Goal: Task Accomplishment & Management: Use online tool/utility

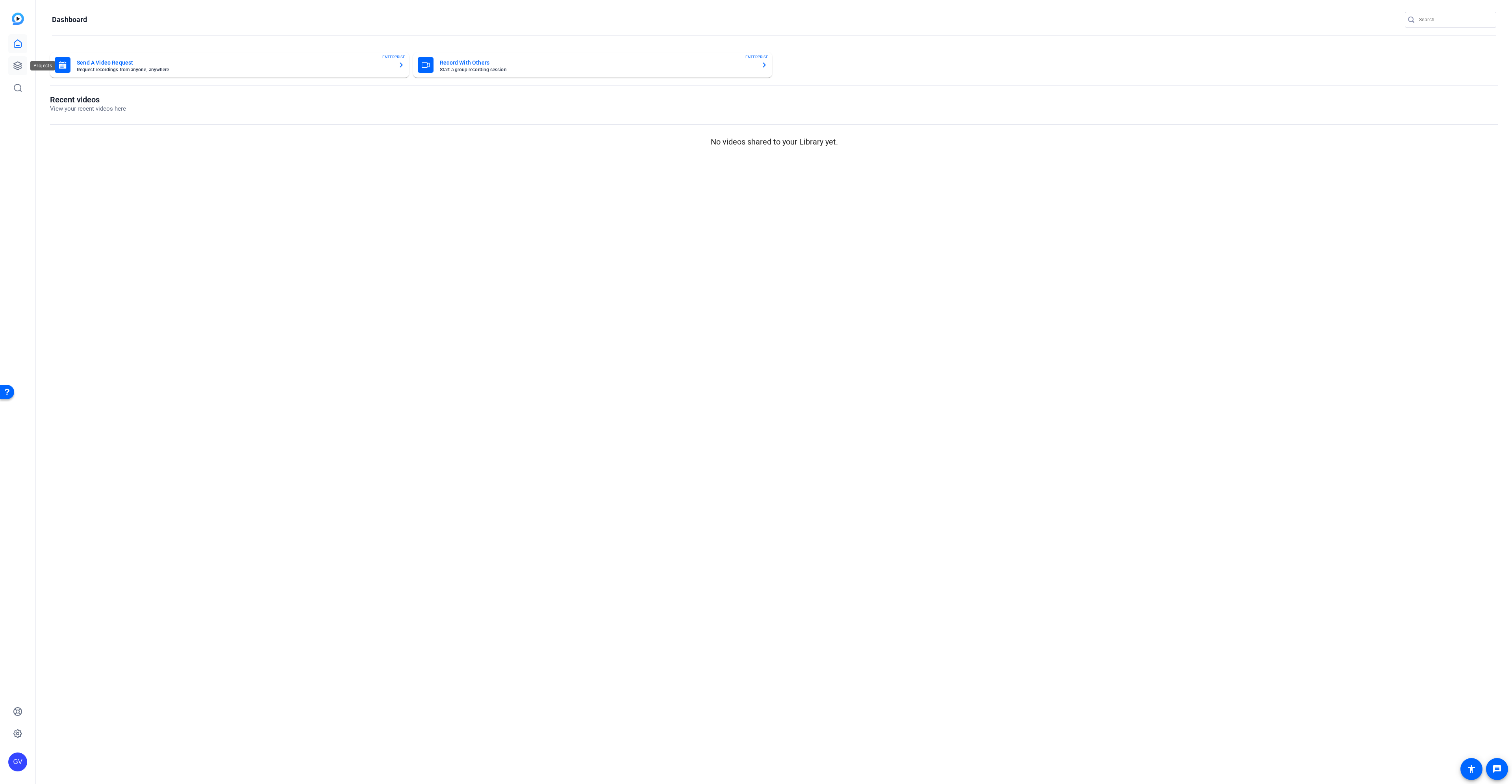
click at [12, 65] on link at bounding box center [18, 66] width 19 height 19
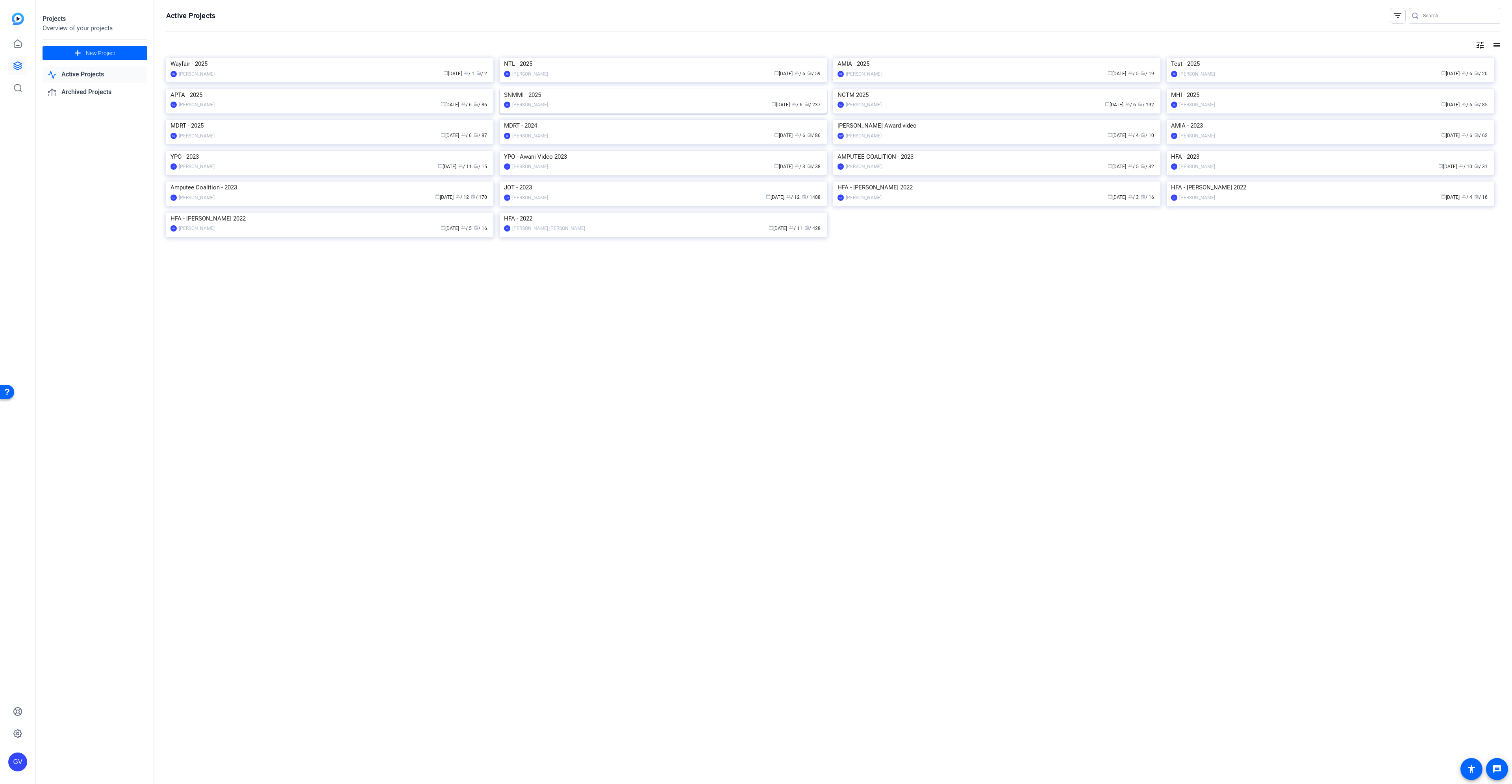
click at [666, 89] on img at bounding box center [663, 89] width 327 height 0
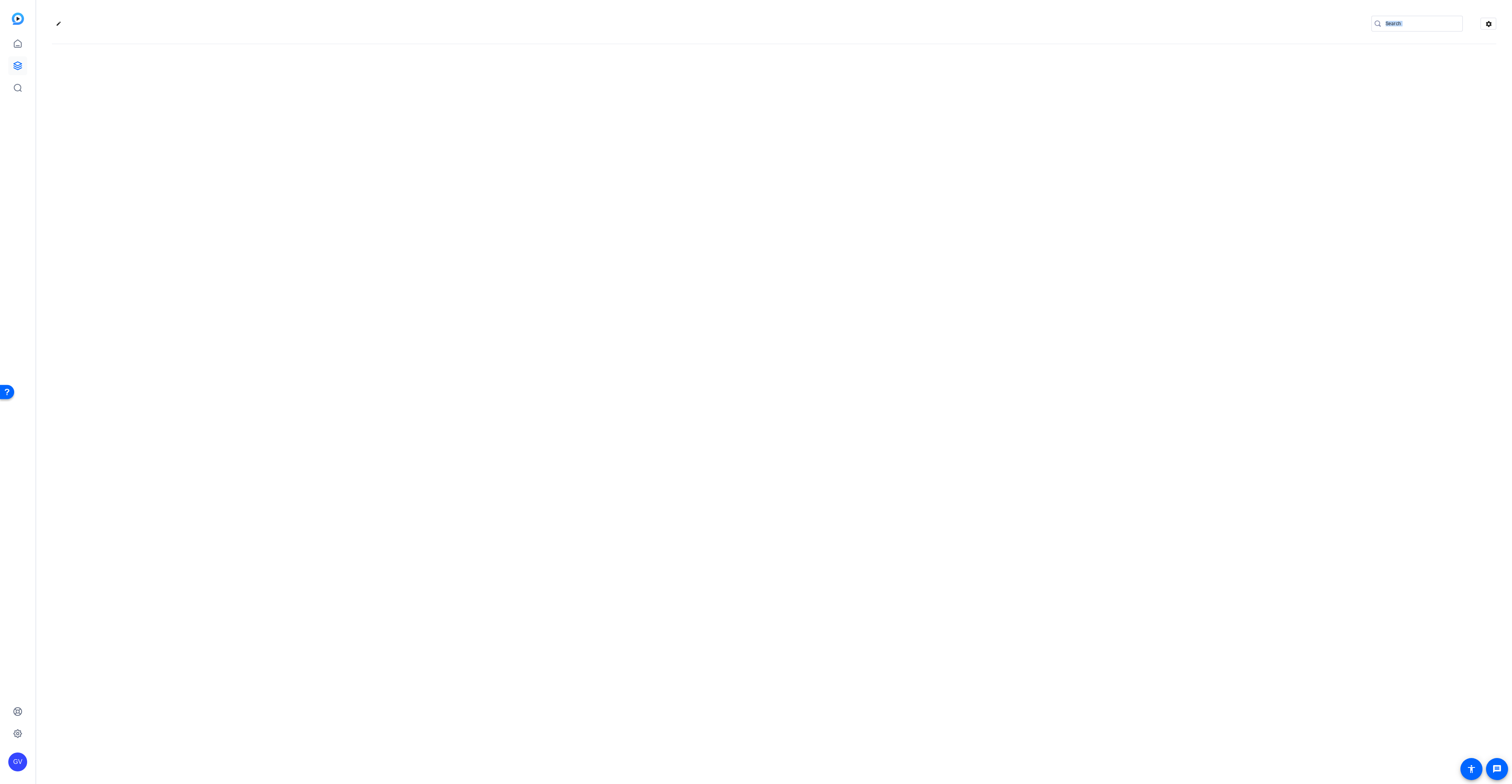
click at [666, 183] on div "edit settings" at bounding box center [774, 392] width 1476 height 784
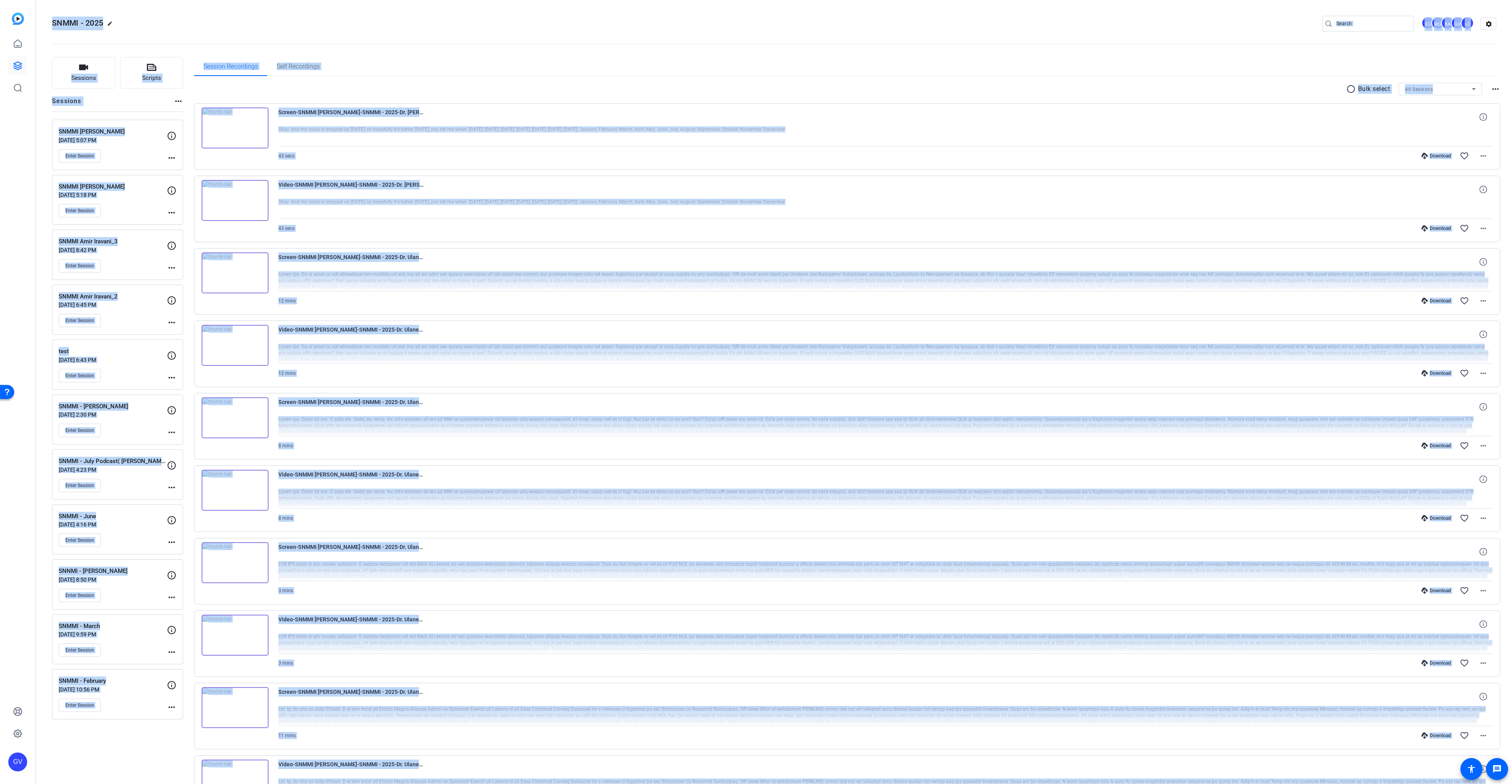
click at [998, 116] on div "Screen-SNMMI Dr. Twyla Bartel-SNMMI - 2025-Dr. Twyla-Chrome-2025-09-10-22-13-00…" at bounding box center [886, 117] width 1215 height 19
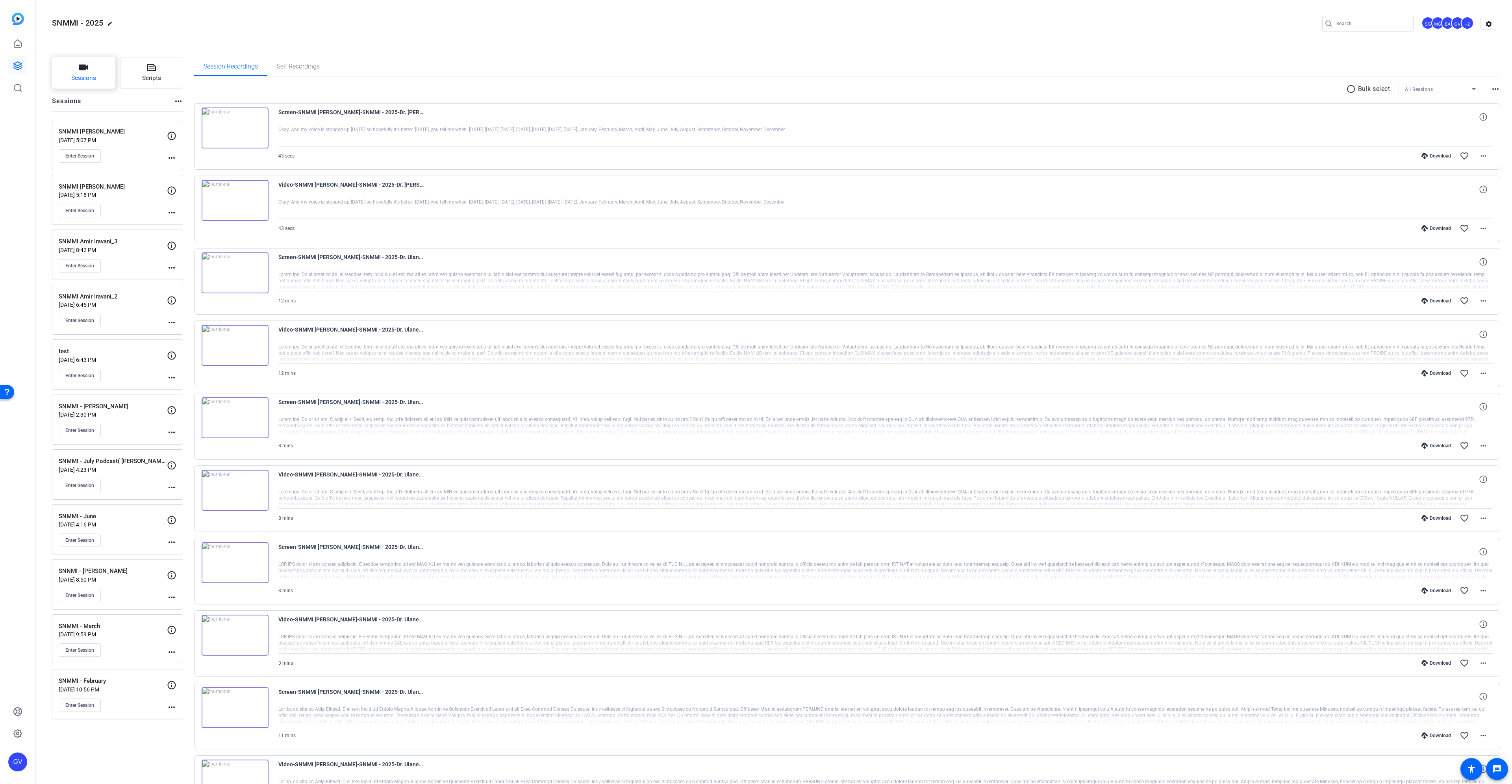
click at [92, 62] on button "Sessions" at bounding box center [84, 73] width 63 height 32
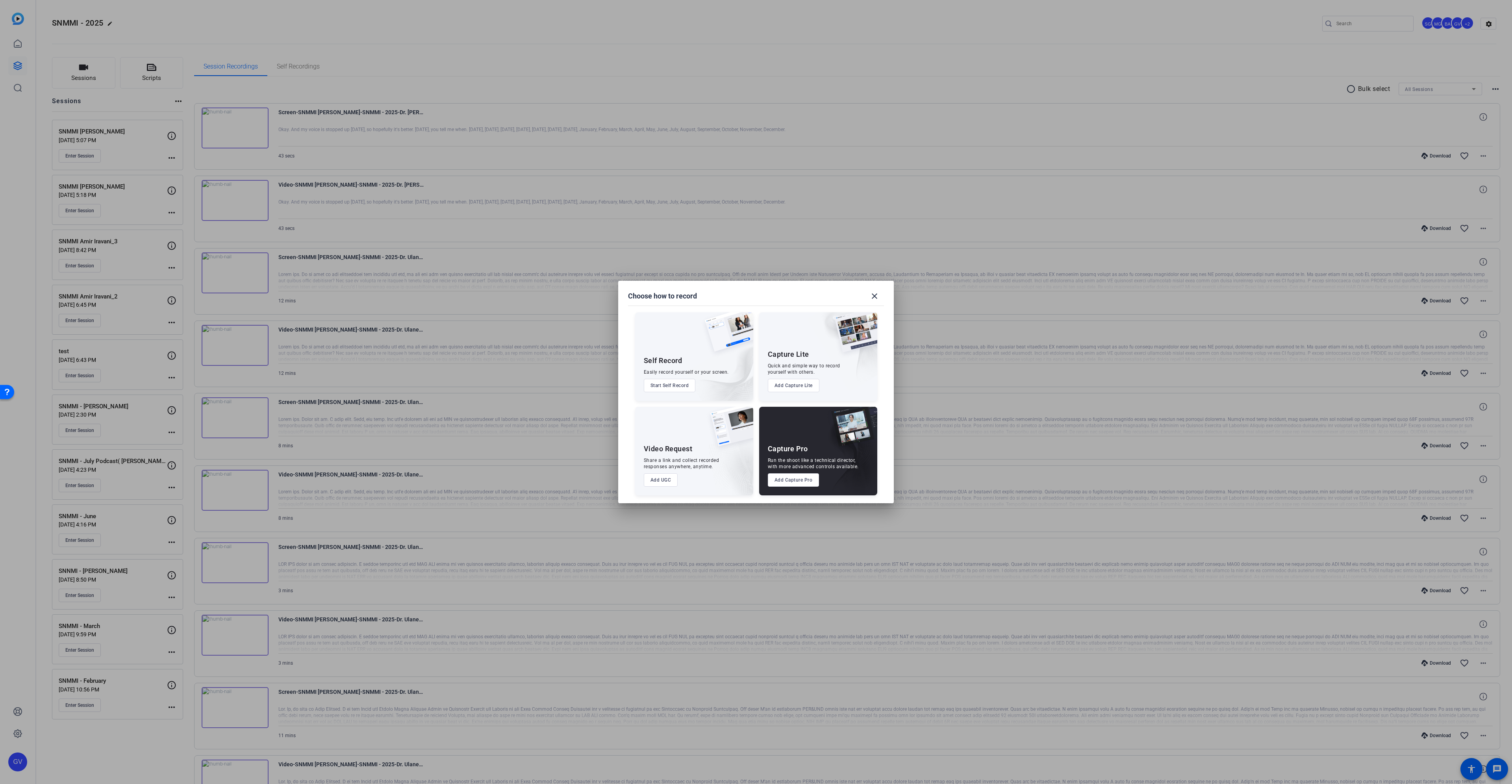
click at [788, 480] on button "Add Capture Pro" at bounding box center [794, 479] width 52 height 13
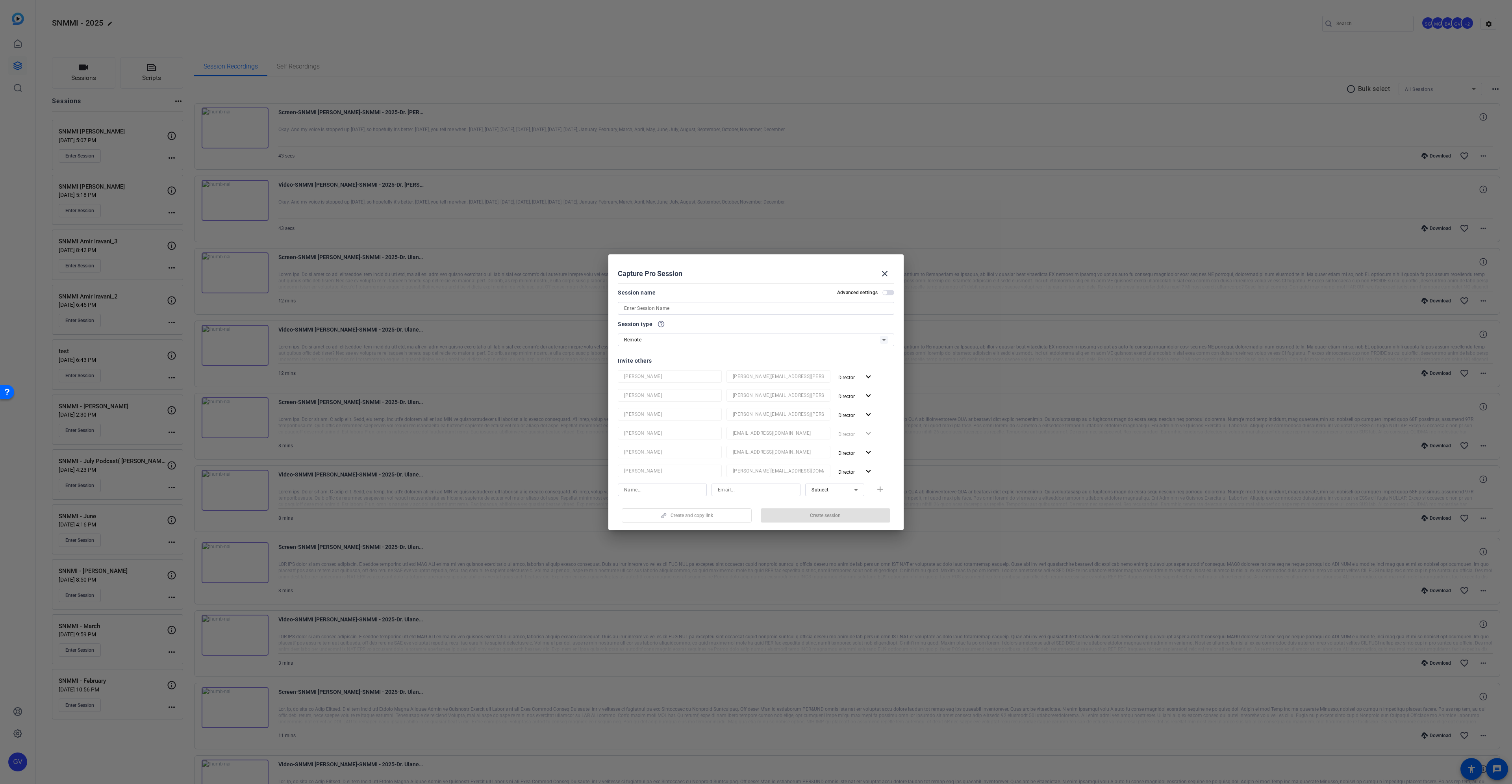
click at [687, 309] on input at bounding box center [755, 308] width 264 height 9
paste input "SNMMI Bital Savir-Barch"
type input "SNMMI Bital Savir-Barch"
click at [728, 485] on input at bounding box center [756, 489] width 76 height 9
paste input "bsavirbaruch@arizona.edu"
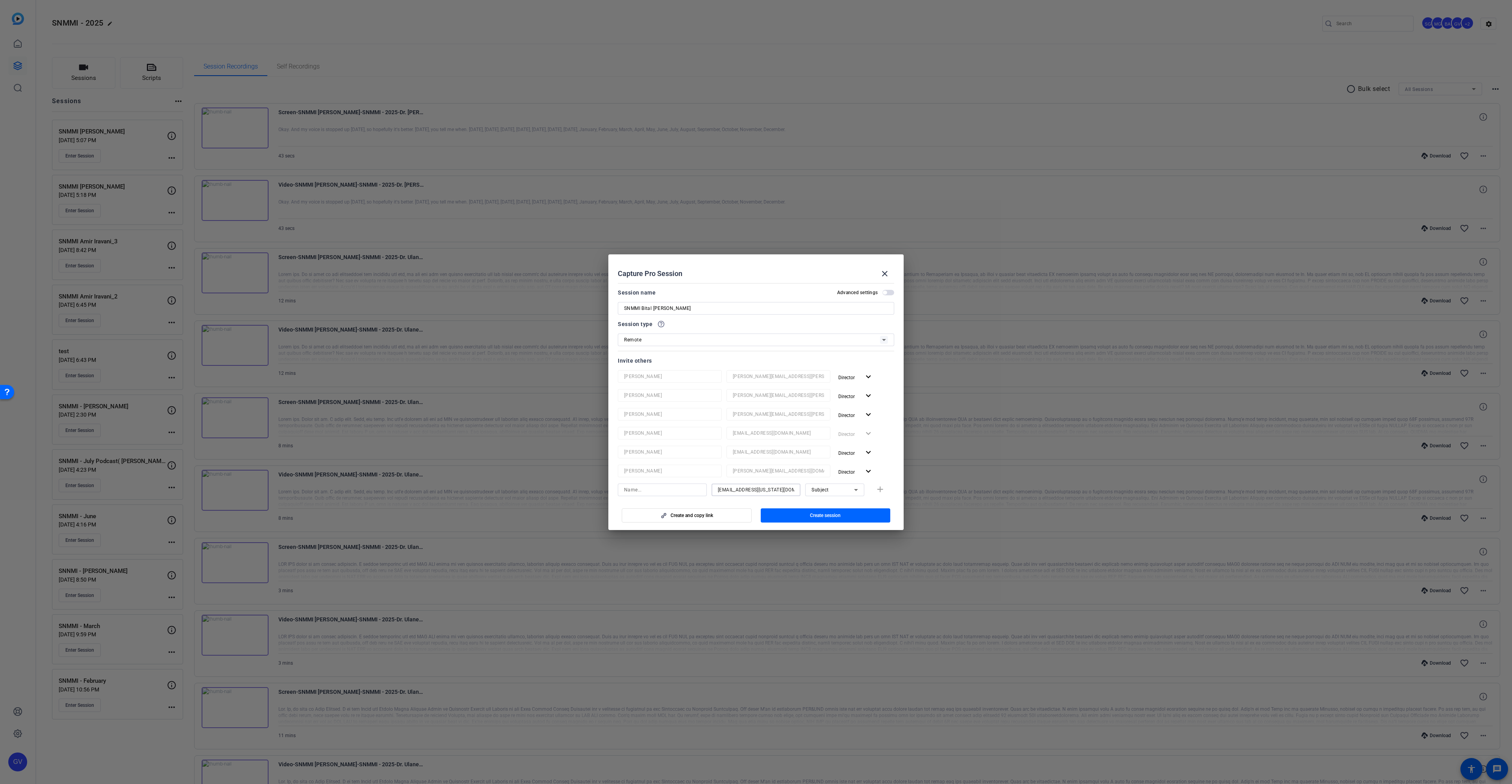
type input "bsavirbaruch@arizona.edu"
click at [670, 489] on input at bounding box center [662, 489] width 76 height 9
paste input "Bital Savir-Barch"
type input "Bital Savir-Barch"
click at [878, 489] on mat-icon "add" at bounding box center [880, 489] width 10 height 10
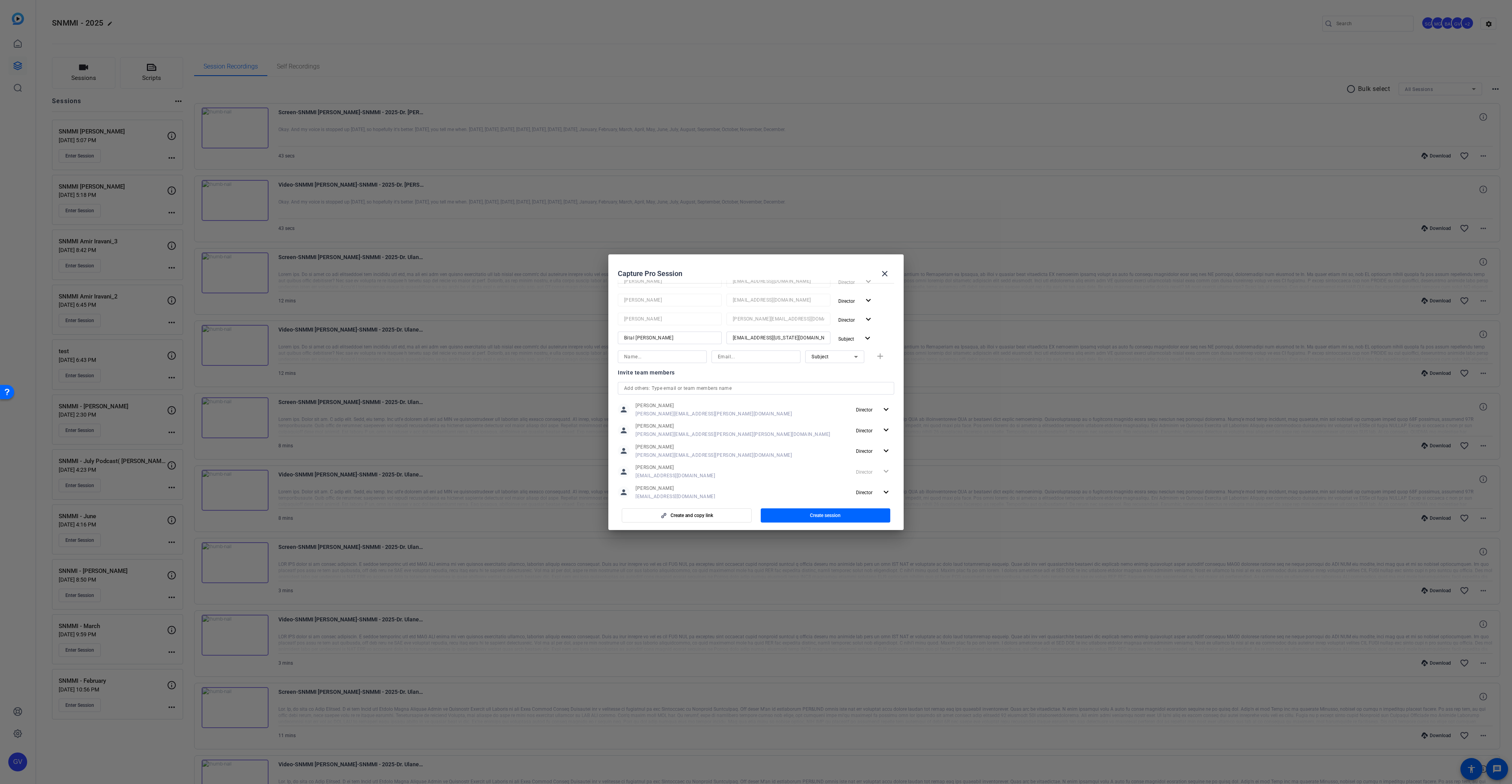
scroll to position [157, 0]
click at [762, 352] on input at bounding box center [756, 351] width 76 height 9
paste input "sebastien.ball@workerbeetv.com"
type input "sebastien.ball@workerbeetv.com"
click at [831, 346] on div "Subject" at bounding box center [833, 351] width 42 height 10
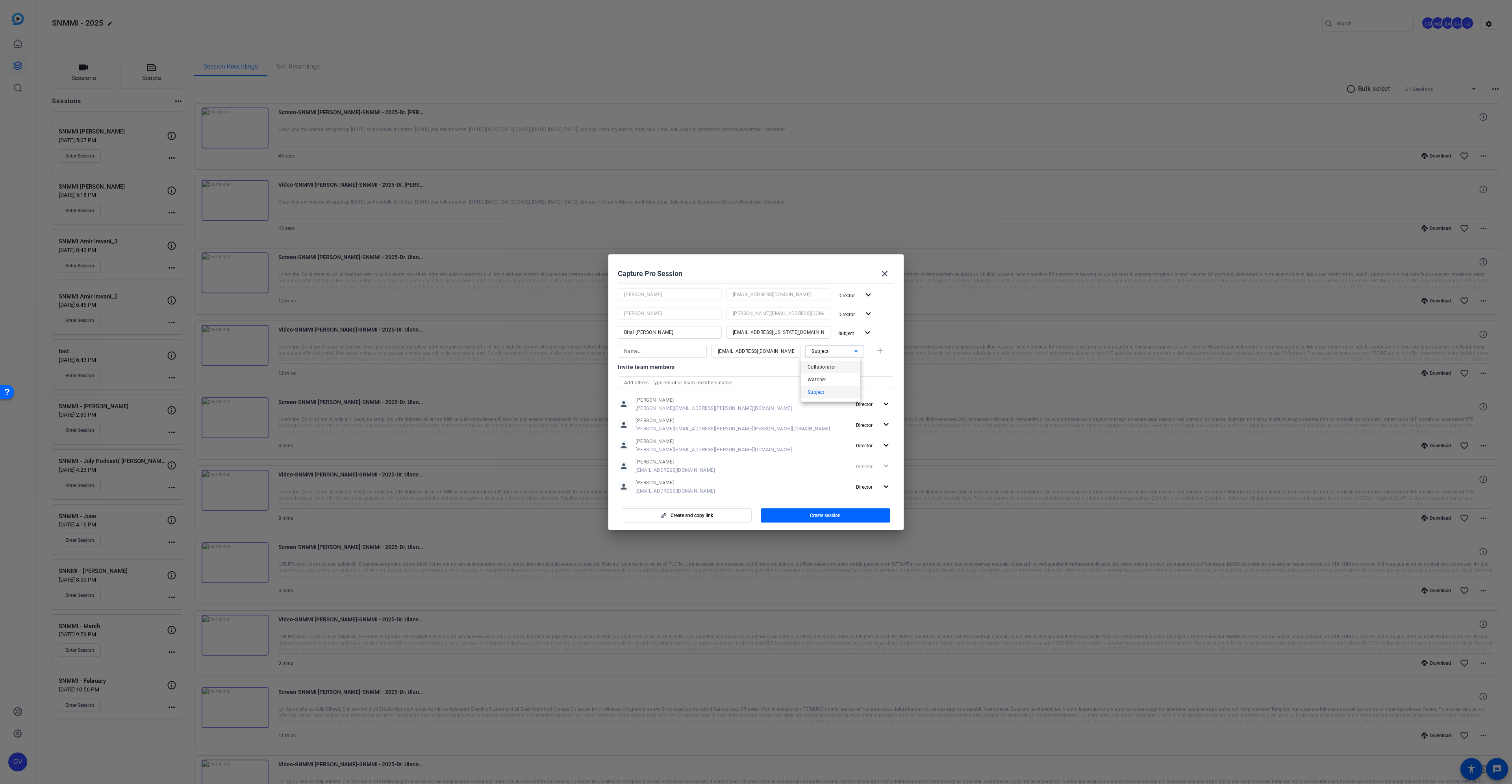
click at [827, 364] on span "Collaborator" at bounding box center [822, 367] width 29 height 9
drag, startPoint x: 736, startPoint y: 351, endPoint x: 673, endPoint y: 352, distance: 63.0
click at [673, 352] on div "sebastien.ball@workerbeetv.com Collaborator add" at bounding box center [756, 351] width 276 height 12
click at [657, 346] on div at bounding box center [662, 351] width 76 height 12
click at [656, 349] on input at bounding box center [662, 351] width 76 height 9
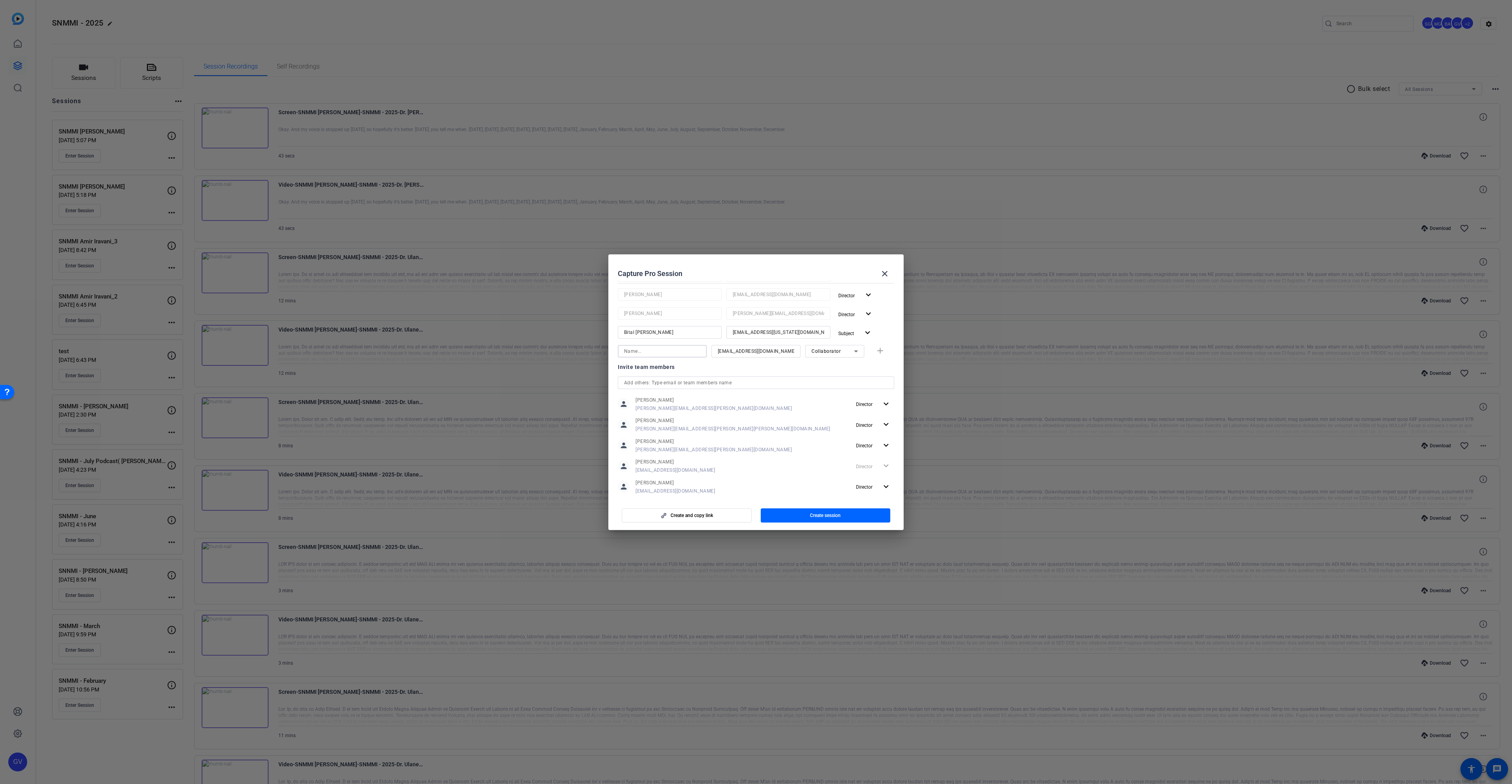
paste input "sebastien"
type input "sebastien"
click at [876, 353] on mat-icon "add" at bounding box center [880, 351] width 10 height 10
click at [741, 373] on input at bounding box center [756, 370] width 76 height 9
paste input "nwenzel-lamb@snmmi.org"
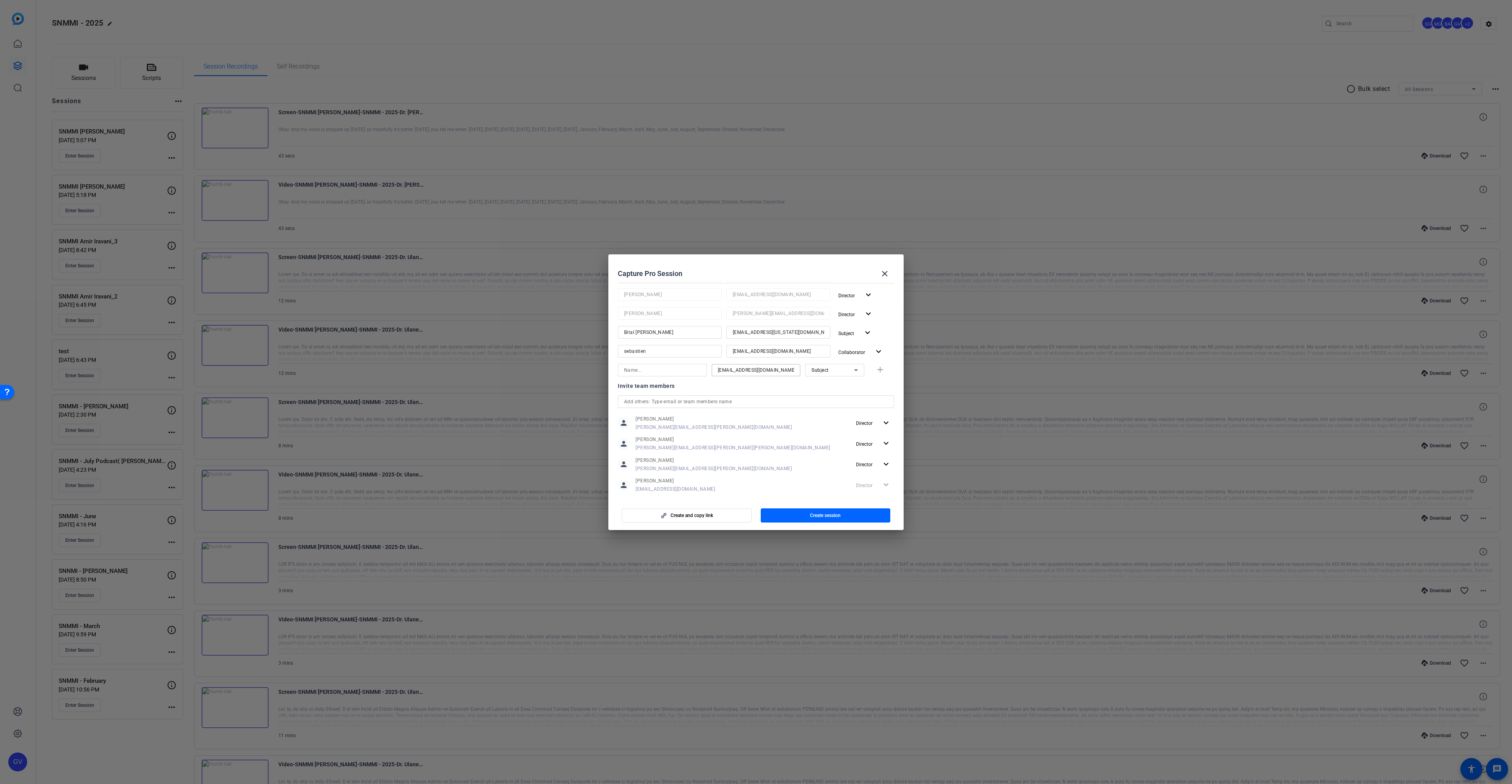
type input "nwenzel-lamb@snmmi.org"
click at [851, 368] on icon at bounding box center [856, 370] width 9 height 9
click at [831, 399] on mat-option "Watcher" at bounding box center [831, 398] width 59 height 12
click at [627, 369] on input at bounding box center [662, 370] width 76 height 9
paste input "nwenzel"
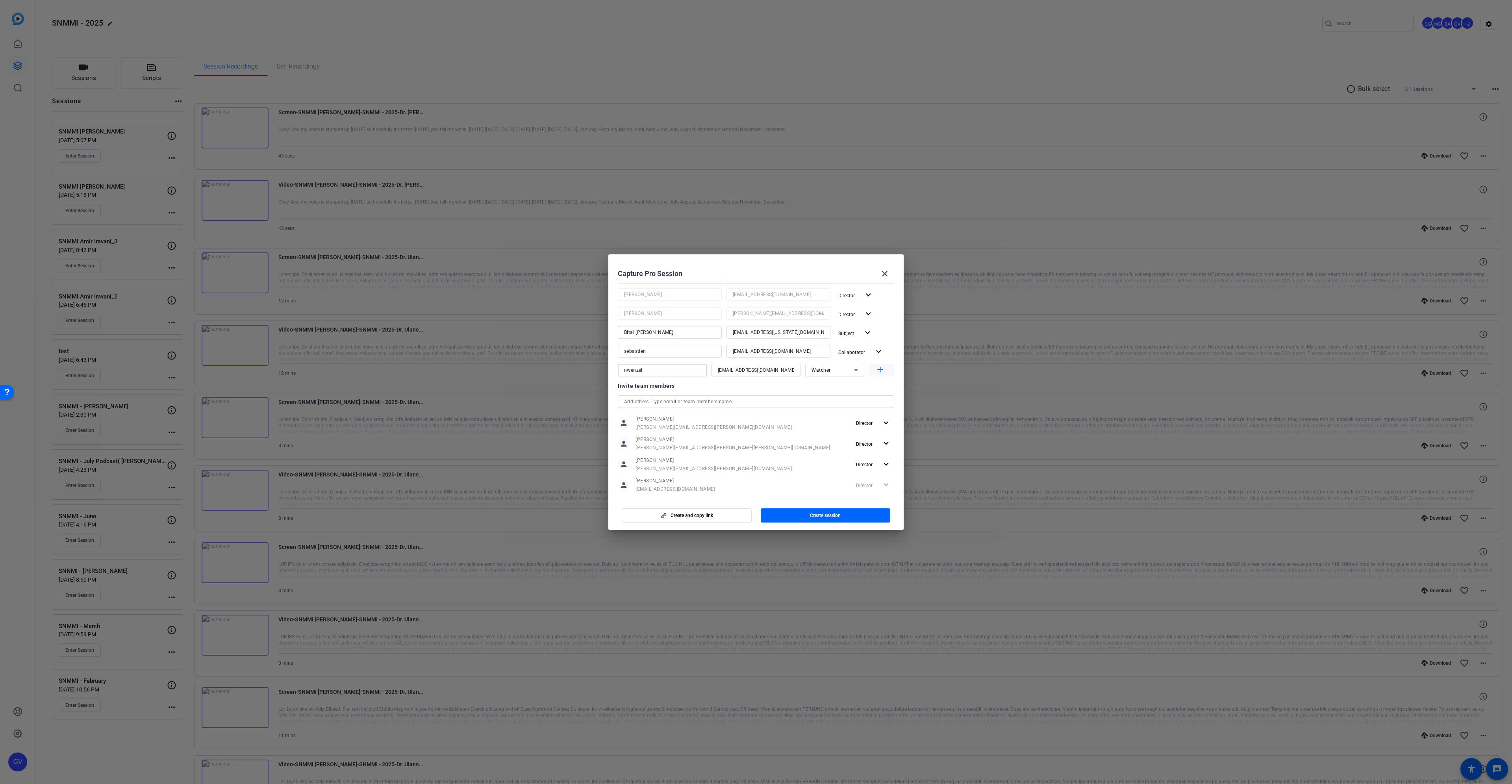
type input "nwenzel"
click at [876, 370] on mat-icon "add" at bounding box center [880, 370] width 10 height 10
click at [831, 513] on span "Create session" at bounding box center [825, 515] width 31 height 6
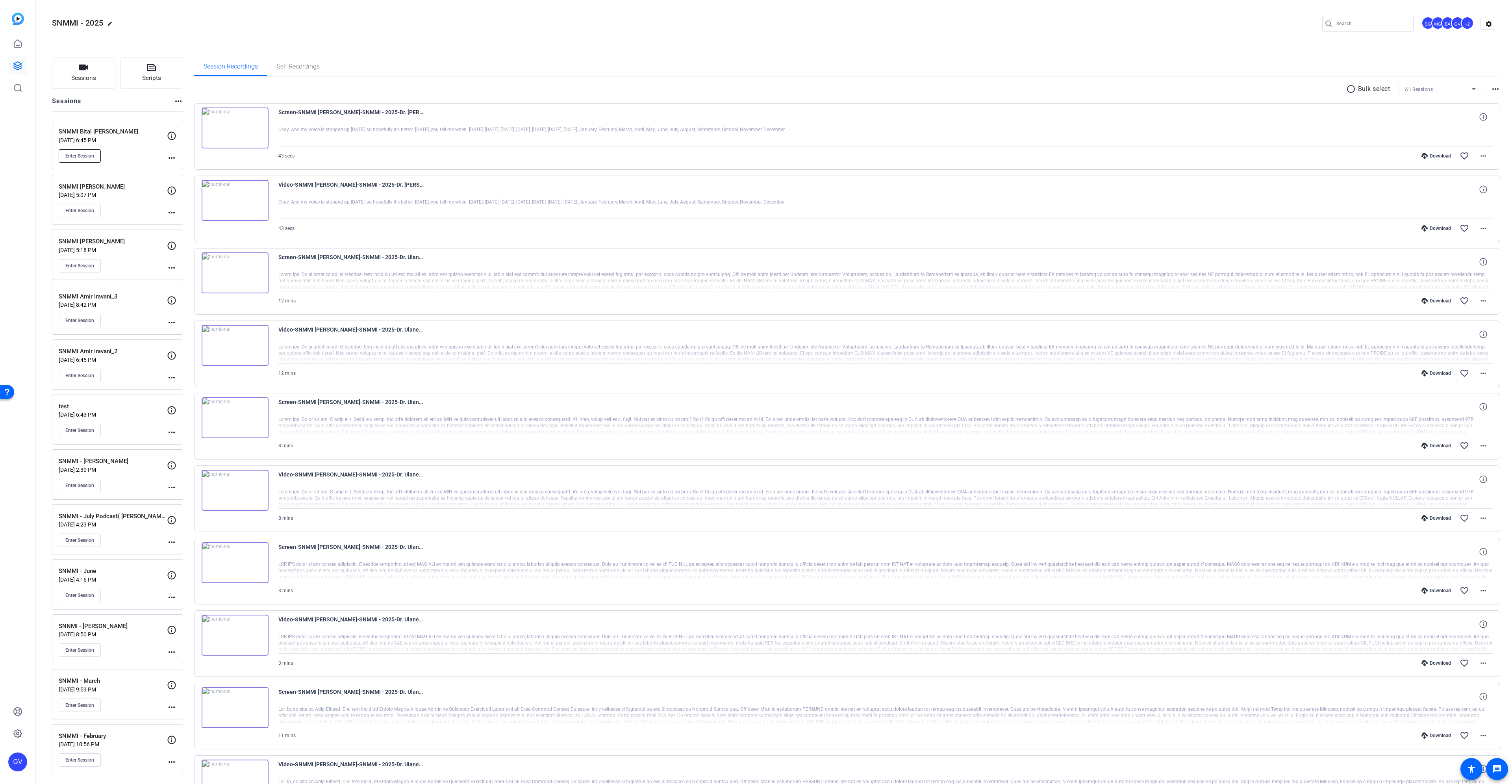
click at [87, 154] on span "Enter Session" at bounding box center [79, 156] width 29 height 6
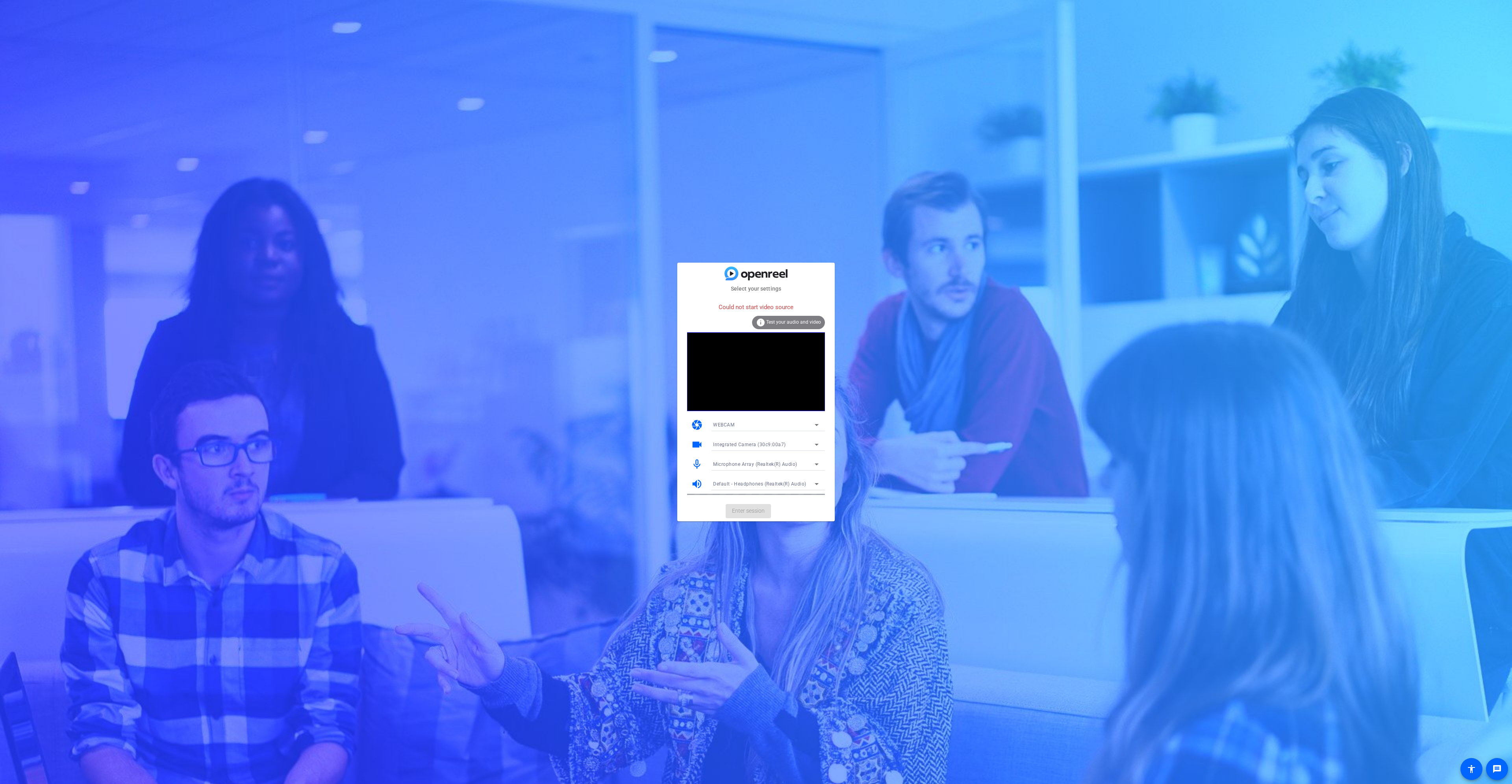
click at [734, 447] on span "Integrated Camera (30c9:00a7)" at bounding box center [750, 444] width 73 height 5
click at [731, 467] on mat-option "OBS Virtual Camera" at bounding box center [765, 472] width 118 height 12
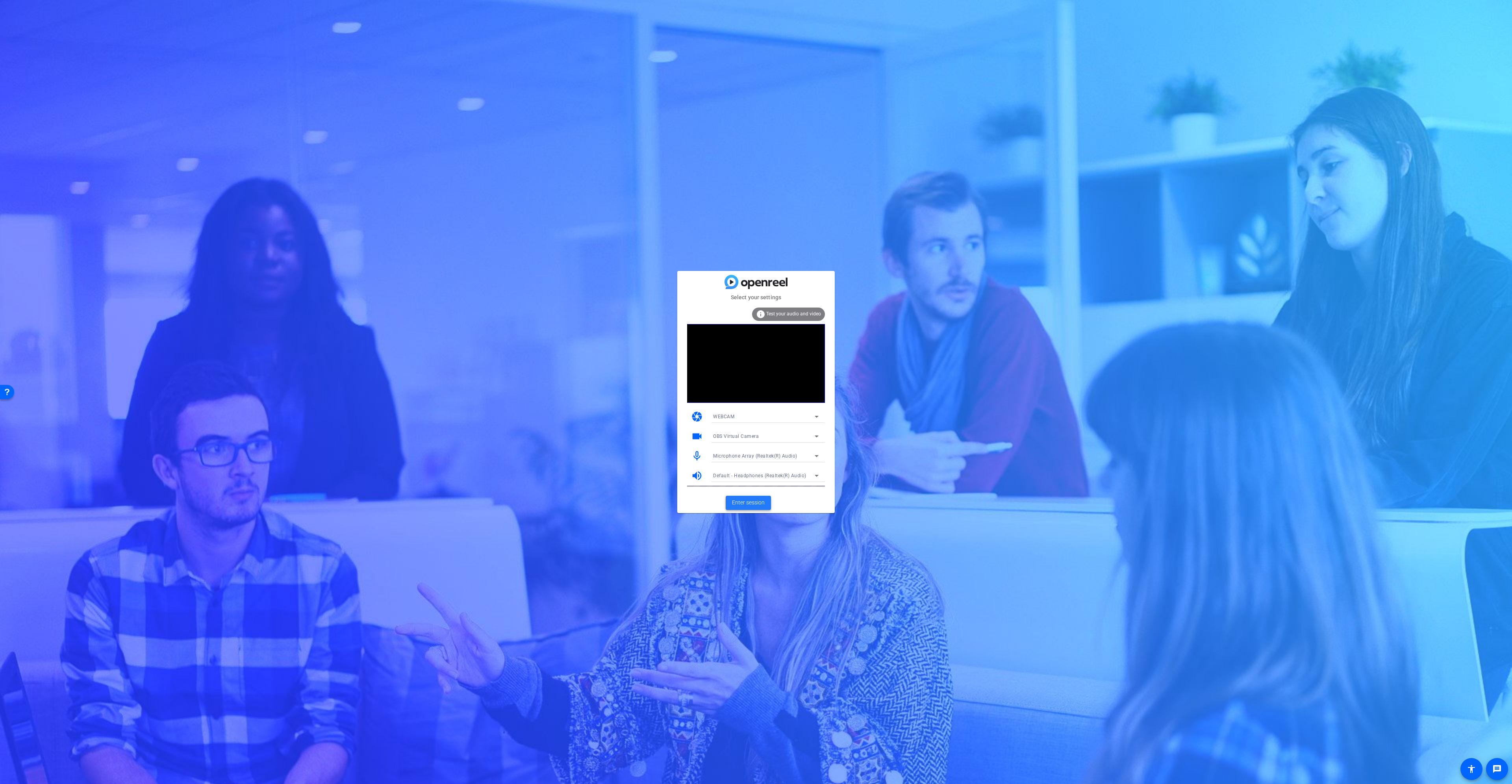
click at [754, 502] on span "Enter session" at bounding box center [748, 502] width 33 height 8
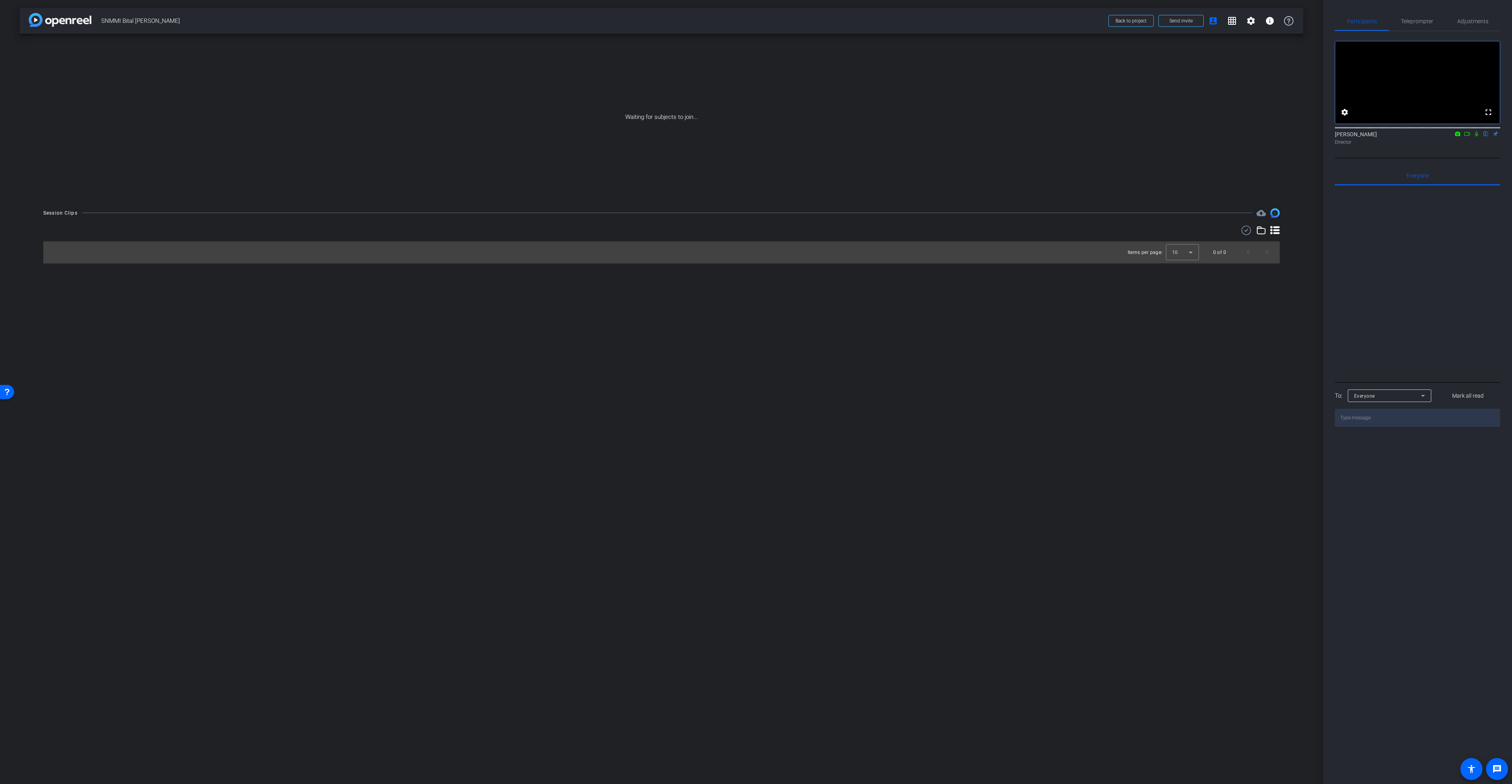
click at [1466, 137] on icon at bounding box center [1467, 133] width 6 height 5
click at [1474, 137] on icon at bounding box center [1476, 133] width 6 height 5
click at [1466, 137] on icon at bounding box center [1467, 133] width 6 height 5
click at [1256, 21] on mat-icon "settings" at bounding box center [1251, 21] width 9 height 9
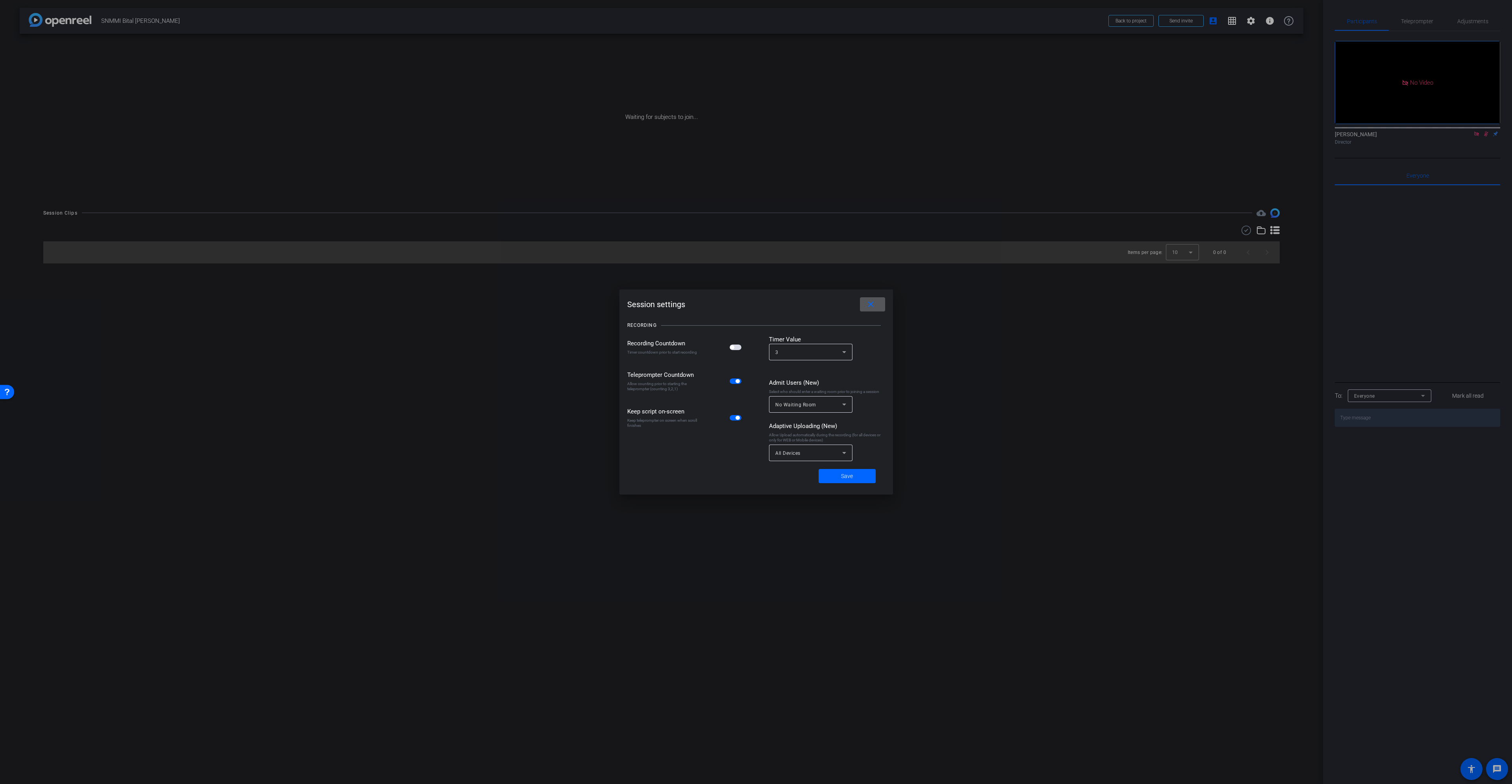
click at [819, 403] on div "No Waiting Room" at bounding box center [809, 404] width 67 height 10
click at [811, 435] on mat-option "Subjects Only" at bounding box center [811, 434] width 83 height 12
click at [841, 474] on span at bounding box center [847, 476] width 57 height 19
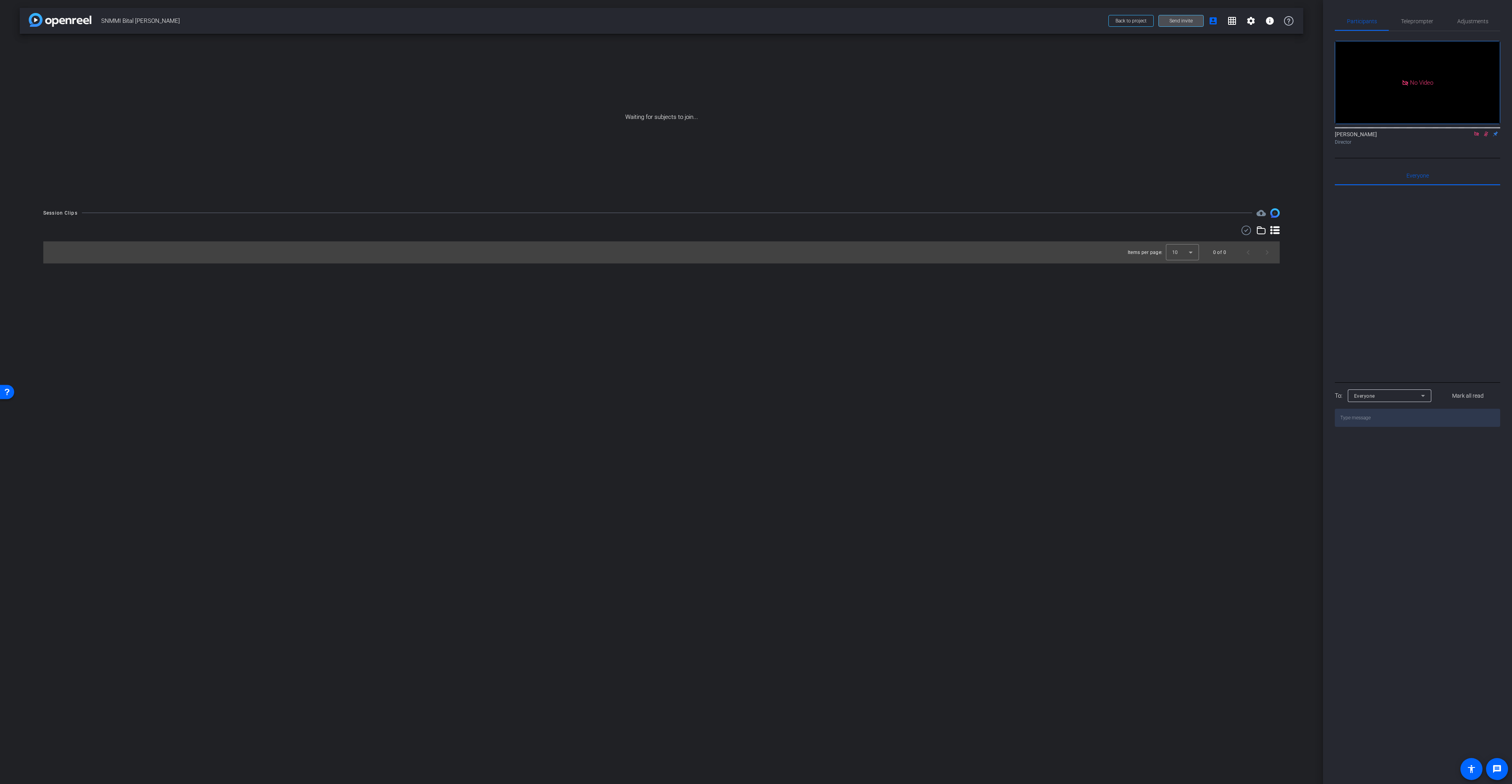
click at [1169, 23] on span at bounding box center [1181, 21] width 45 height 19
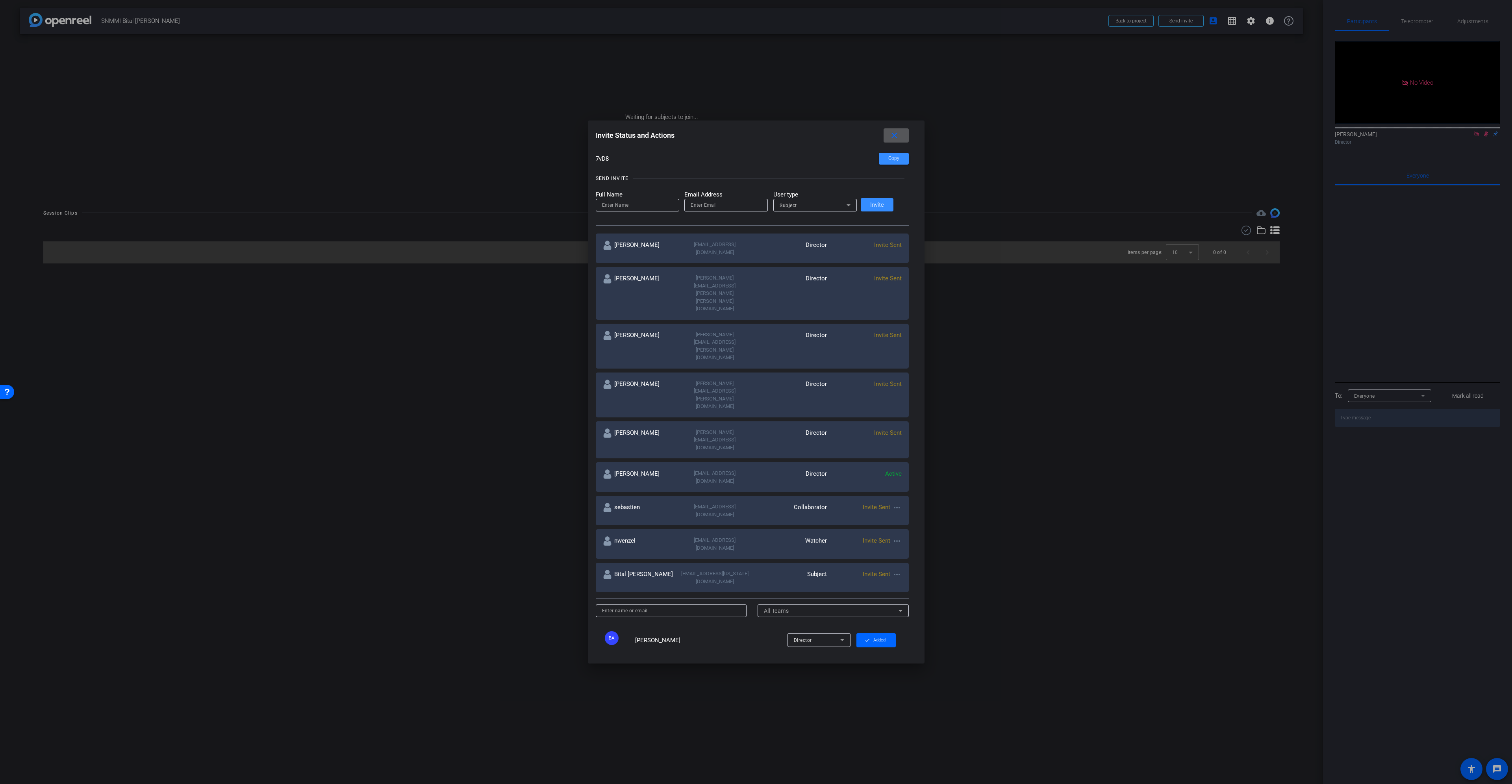
scroll to position [64, 0]
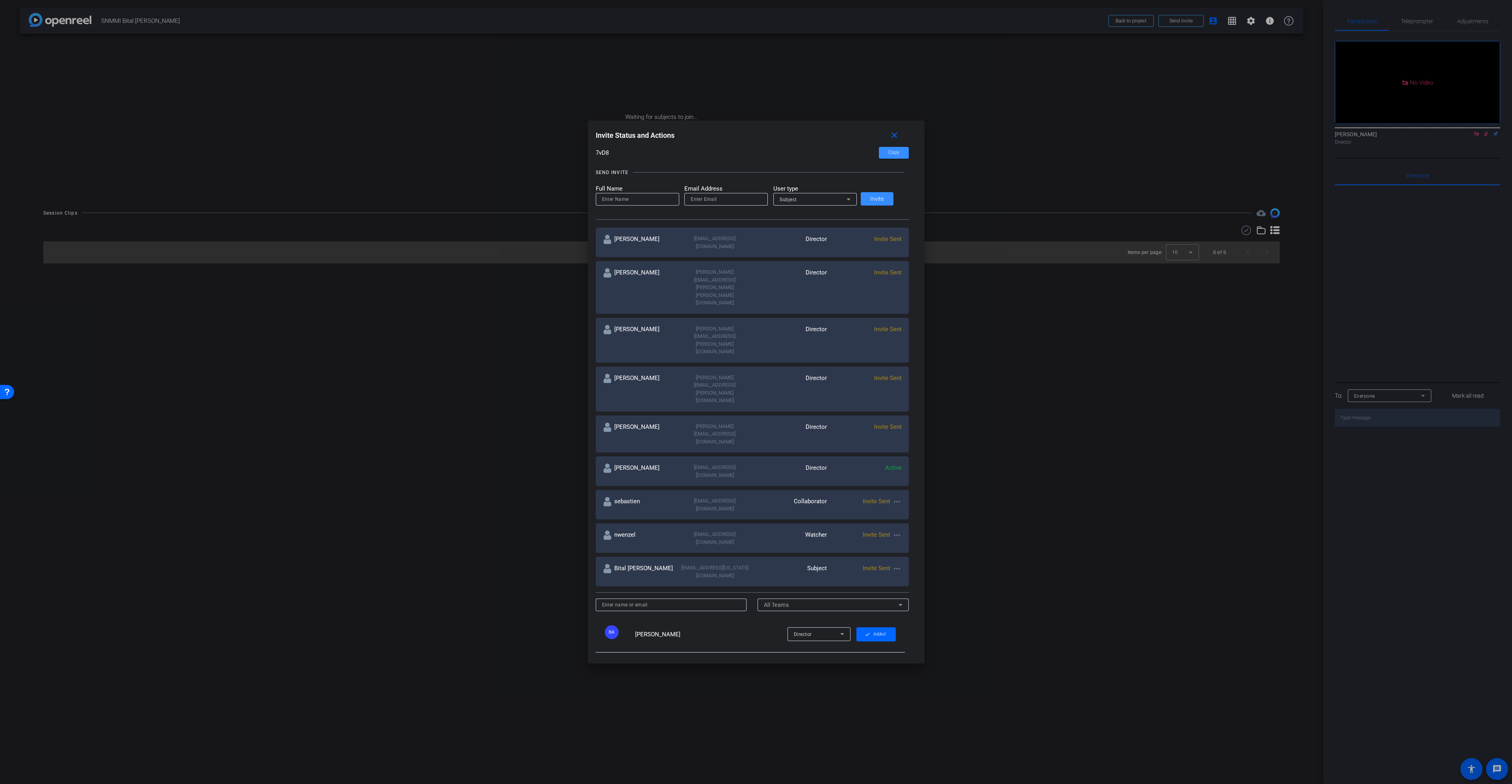
click at [681, 530] on div "nwenzel-lamb@snmmi.org" at bounding box center [714, 538] width 75 height 15
drag, startPoint x: 686, startPoint y: 432, endPoint x: 754, endPoint y: 432, distance: 68.0
click at [754, 523] on div "nwenzel nwenzel-lamb@snmmi.org Watcher Invite Sent more_horiz" at bounding box center [752, 538] width 313 height 29
click at [889, 131] on mat-icon "close" at bounding box center [894, 136] width 10 height 10
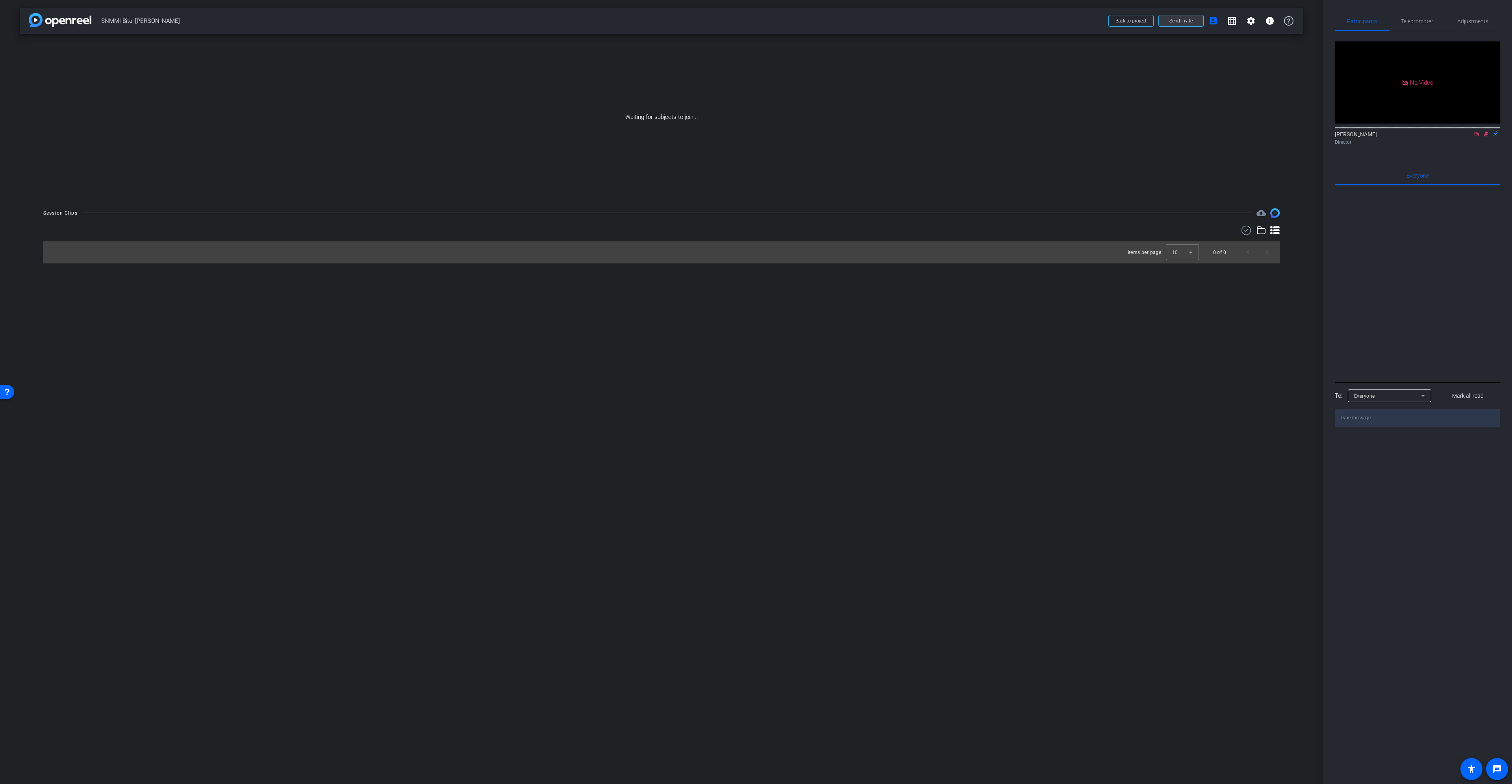
click at [1185, 18] on span "Send invite" at bounding box center [1181, 21] width 23 height 6
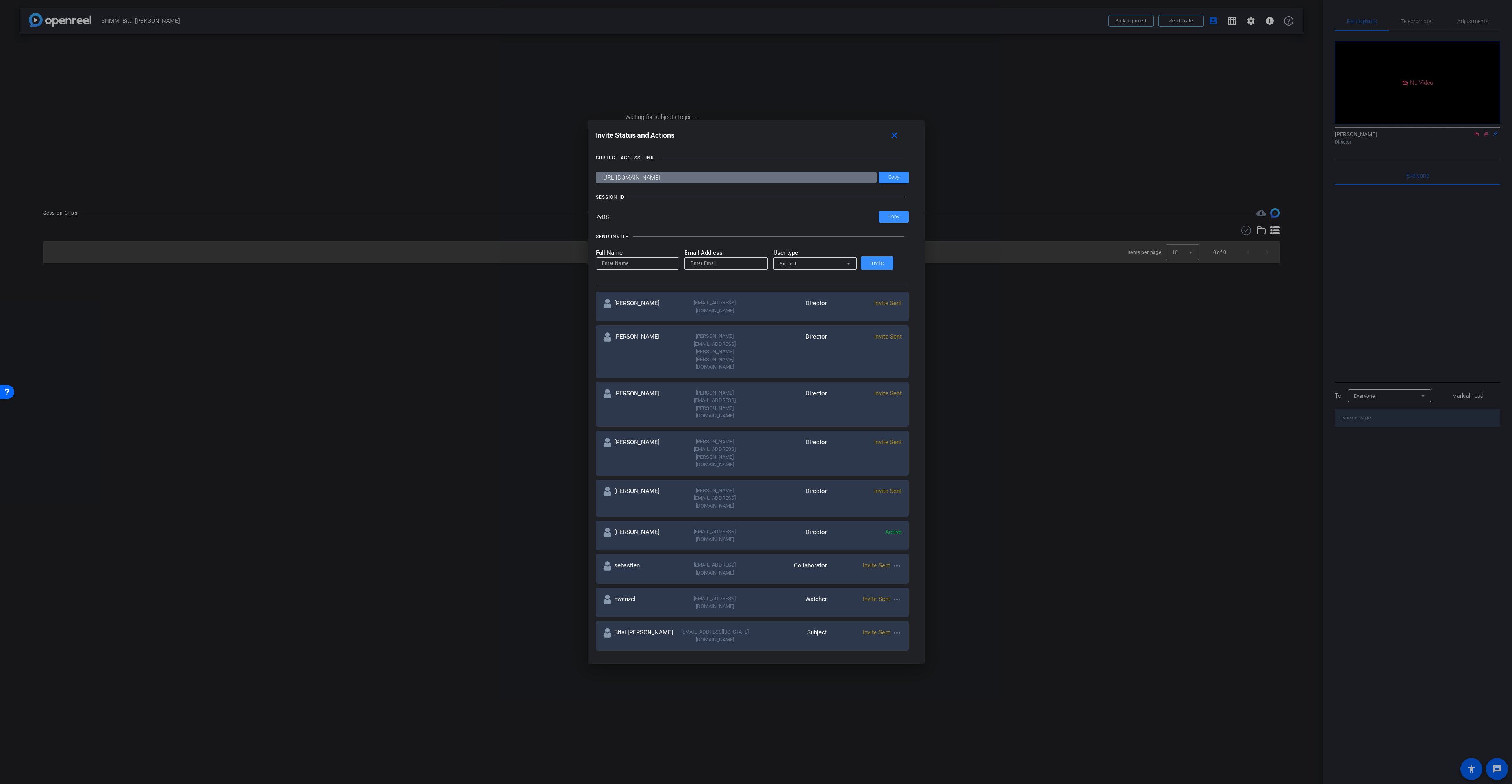
click at [892, 628] on mat-icon "more_horiz" at bounding box center [897, 633] width 9 height 9
drag, startPoint x: 904, startPoint y: 546, endPoint x: 1140, endPoint y: 498, distance: 240.8
click at [1140, 498] on div "Invite Status and Actions close SUBJECT ACCESS LINK https://capture.openreel.co…" at bounding box center [756, 392] width 1512 height 784
click at [889, 134] on div at bounding box center [756, 392] width 1512 height 784
click at [889, 133] on mat-icon "close" at bounding box center [894, 136] width 10 height 10
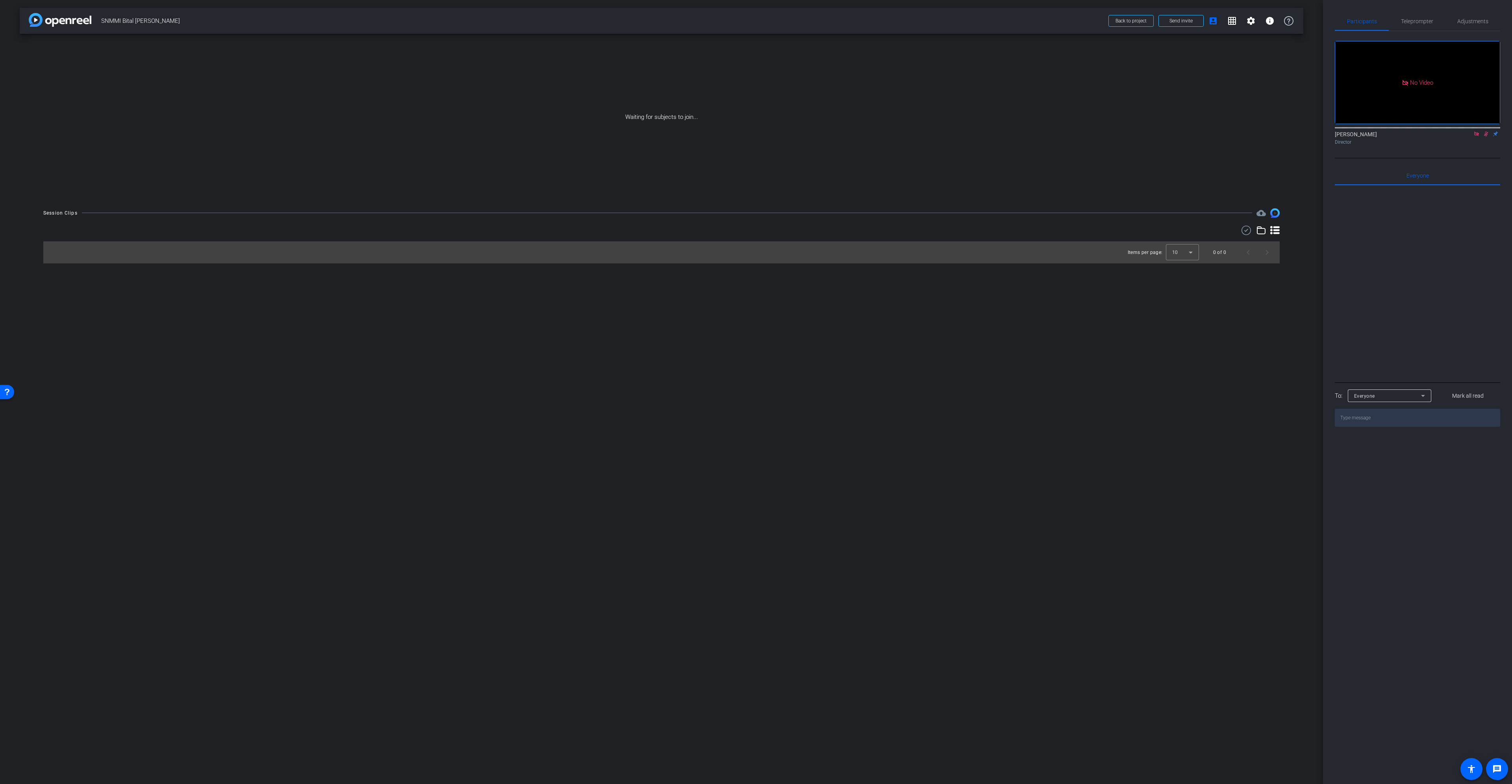
drag, startPoint x: 22, startPoint y: 392, endPoint x: 170, endPoint y: 394, distance: 148.0
click at [20, 394] on html "Resource Center Get help when you need it! Help Get the help you need from our …" at bounding box center [10, 391] width 20 height 20
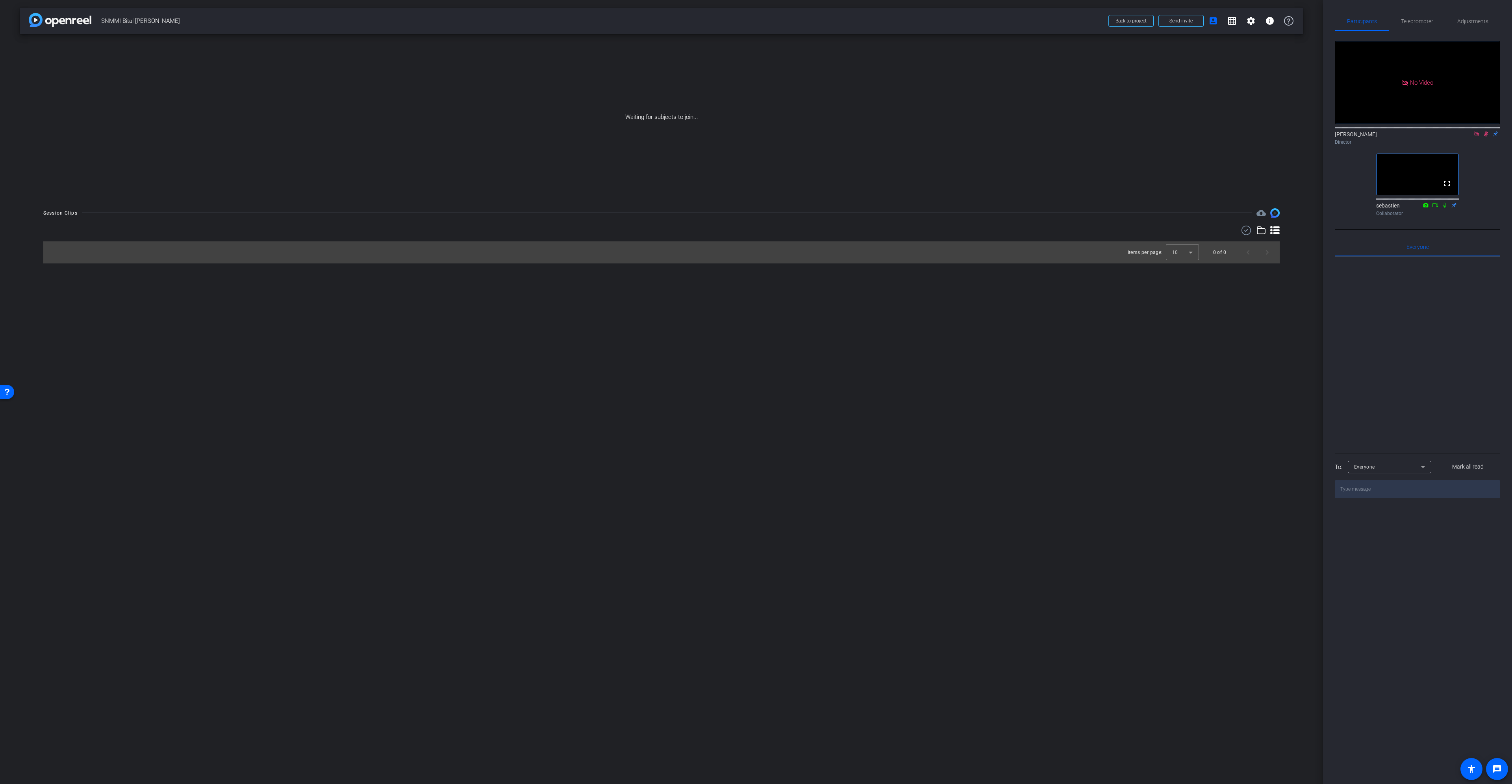
click at [1477, 136] on icon at bounding box center [1476, 133] width 4 height 4
click at [1476, 137] on icon at bounding box center [1476, 133] width 6 height 5
click at [1256, 25] on mat-icon "settings" at bounding box center [1251, 21] width 9 height 9
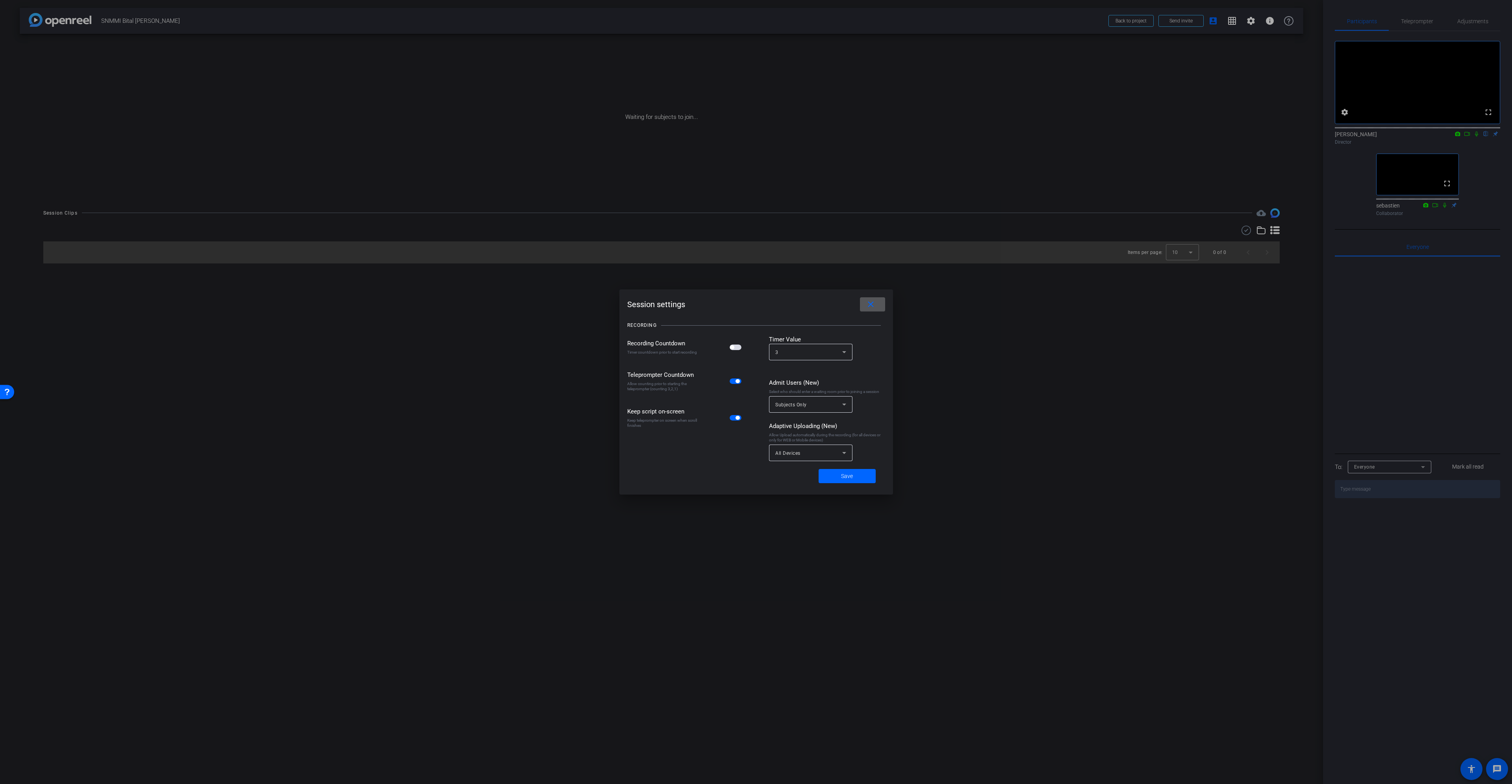
click at [808, 405] on div "Subjects Only" at bounding box center [809, 404] width 67 height 10
click at [802, 421] on span "No Waiting Room" at bounding box center [796, 422] width 41 height 9
click at [1422, 34] on button "Yes" at bounding box center [1416, 36] width 23 height 8
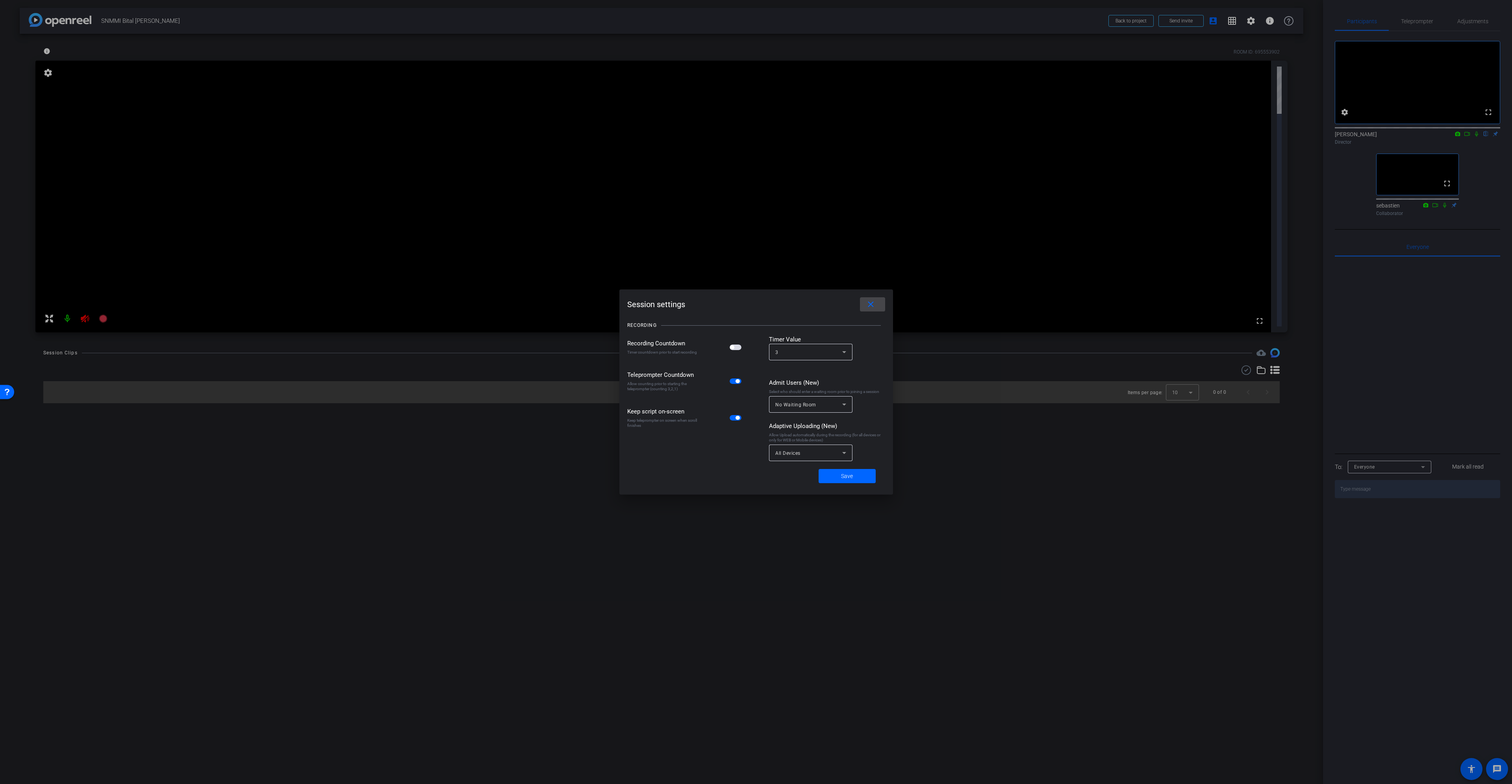
click at [874, 306] on mat-icon "close" at bounding box center [870, 305] width 10 height 10
click at [870, 303] on mat-icon "close" at bounding box center [870, 305] width 10 height 10
click at [862, 465] on div "Save" at bounding box center [756, 475] width 258 height 22
click at [859, 479] on span at bounding box center [847, 476] width 57 height 19
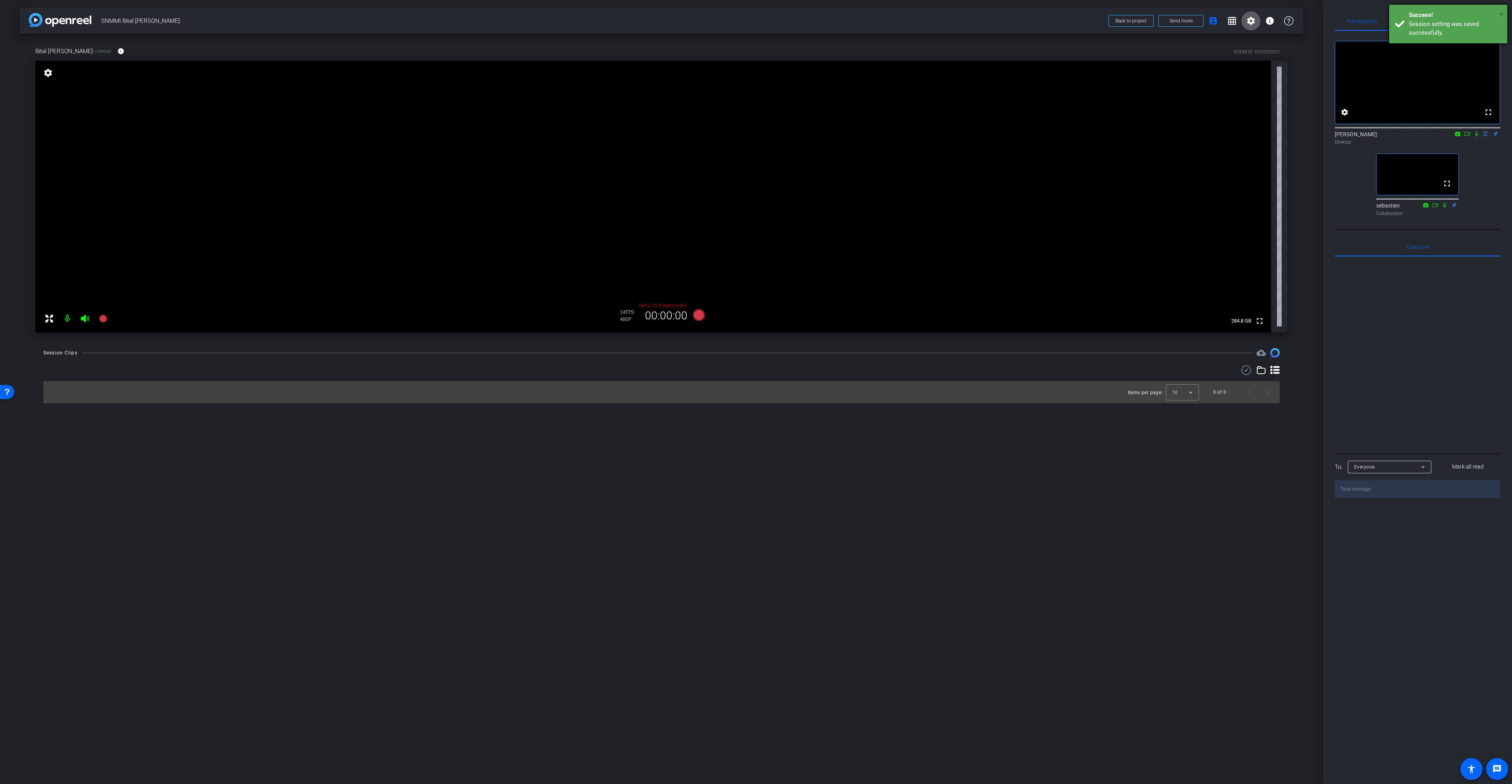
click at [1501, 15] on span "×" at bounding box center [1501, 14] width 4 height 9
click at [1464, 22] on span "Adjustments" at bounding box center [1473, 21] width 31 height 5
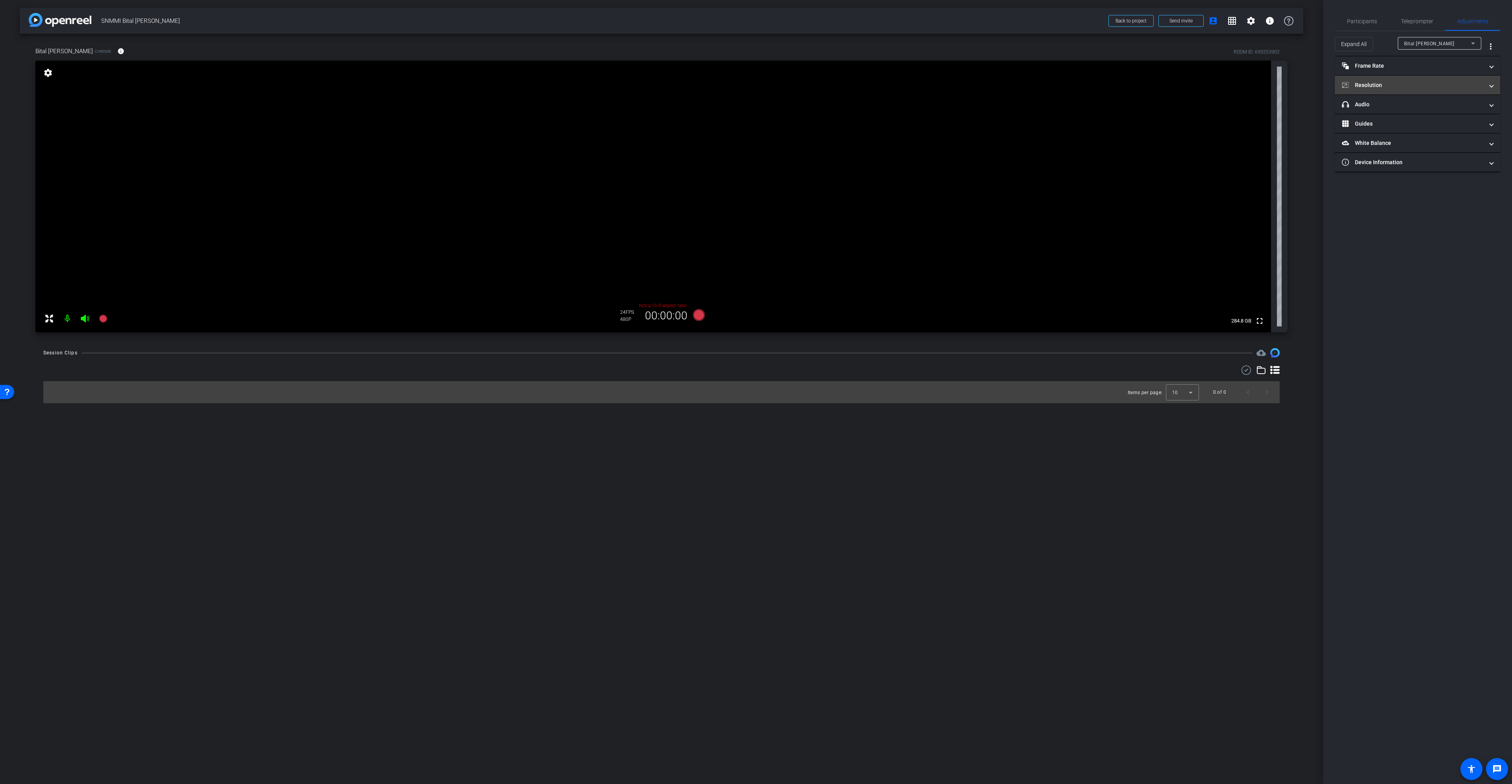
click at [1395, 80] on mat-expansion-panel-header "Resolution" at bounding box center [1418, 85] width 166 height 19
click at [1425, 114] on div "1080" at bounding box center [1422, 113] width 29 height 13
click at [1455, 114] on div "4K" at bounding box center [1456, 114] width 22 height 13
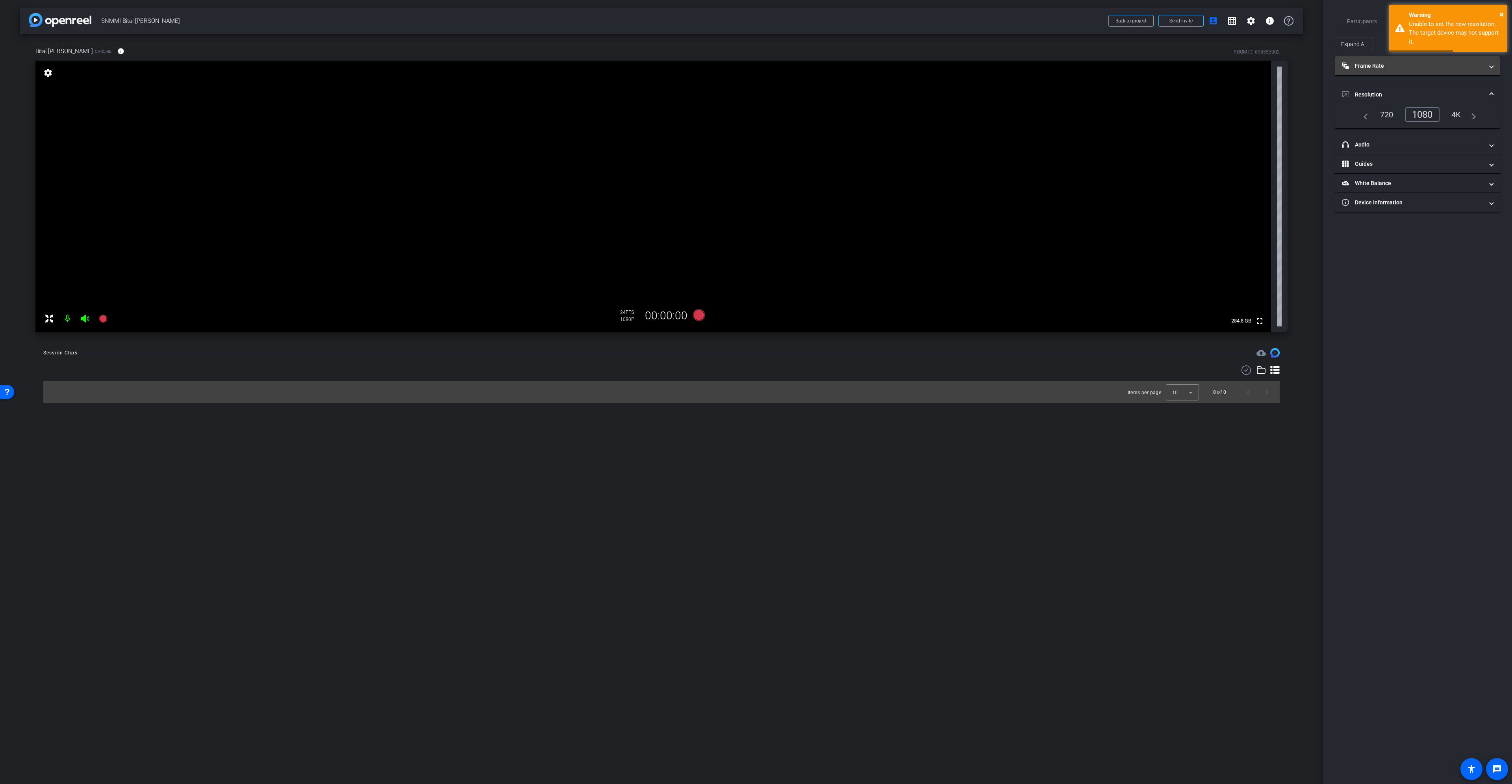
click at [1399, 69] on mat-panel-title "Frame Rate Frame Rate" at bounding box center [1412, 66] width 141 height 8
click at [1448, 87] on div "30" at bounding box center [1449, 89] width 21 height 13
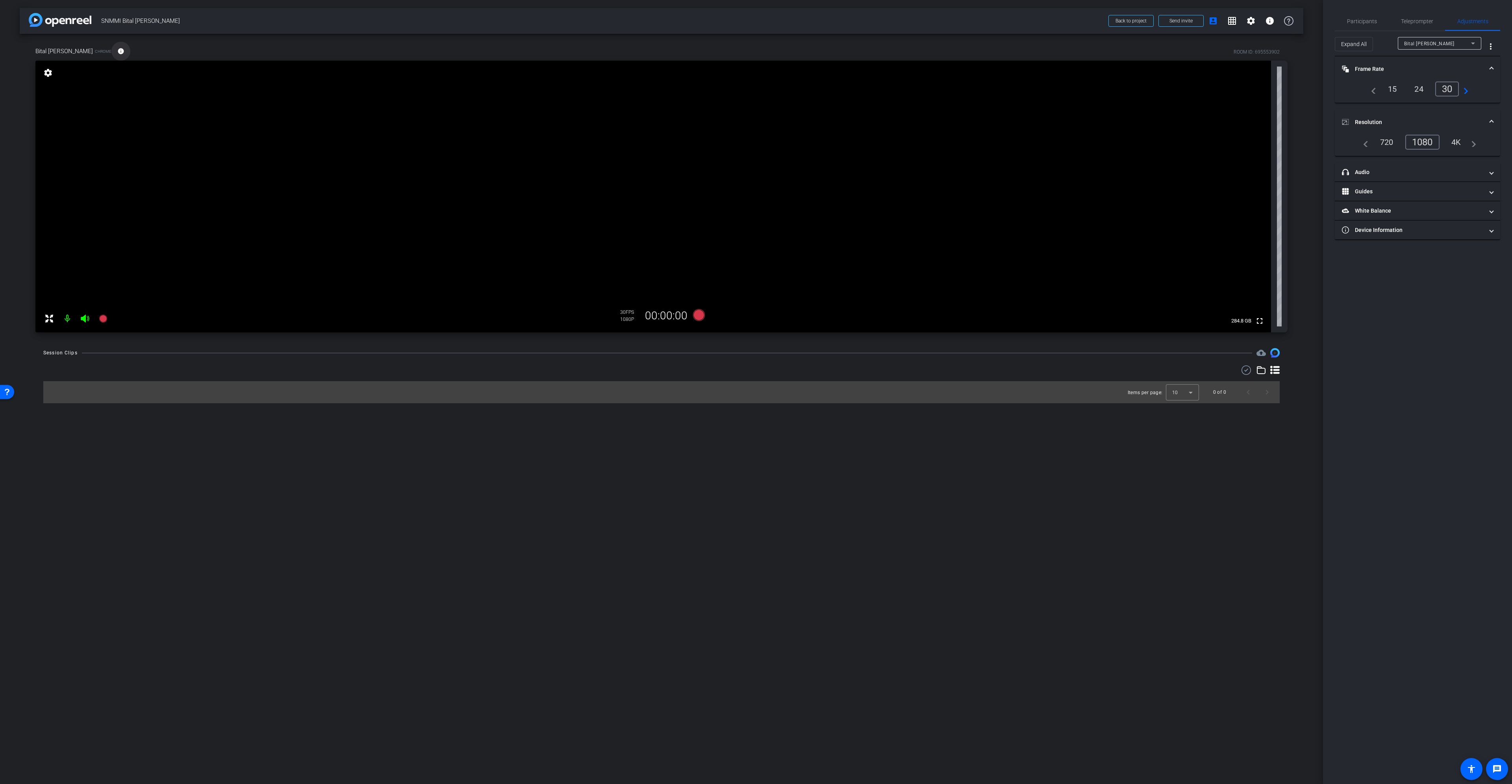
click at [117, 49] on mat-icon "info" at bounding box center [121, 51] width 7 height 7
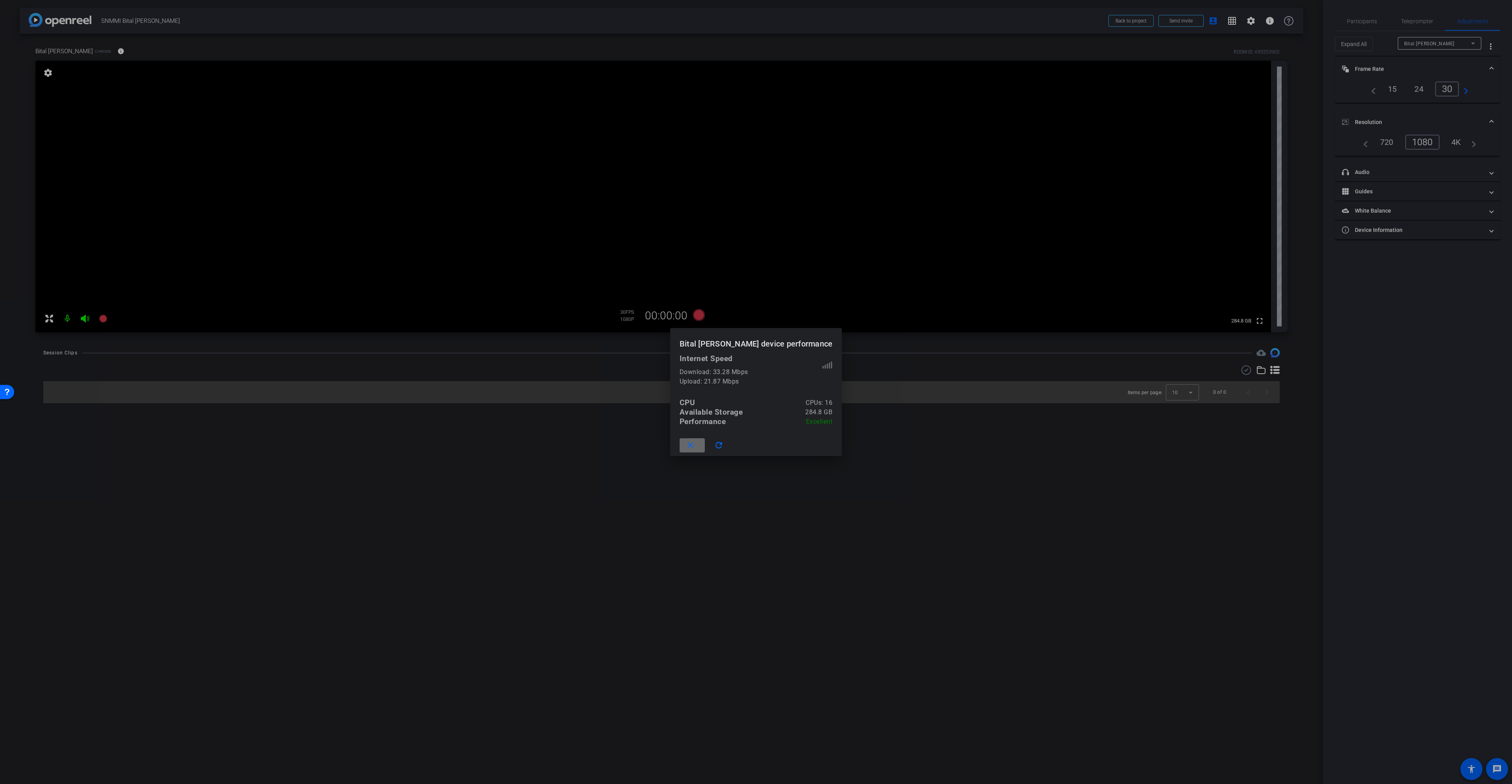
click at [696, 445] on mat-icon "close" at bounding box center [690, 445] width 10 height 10
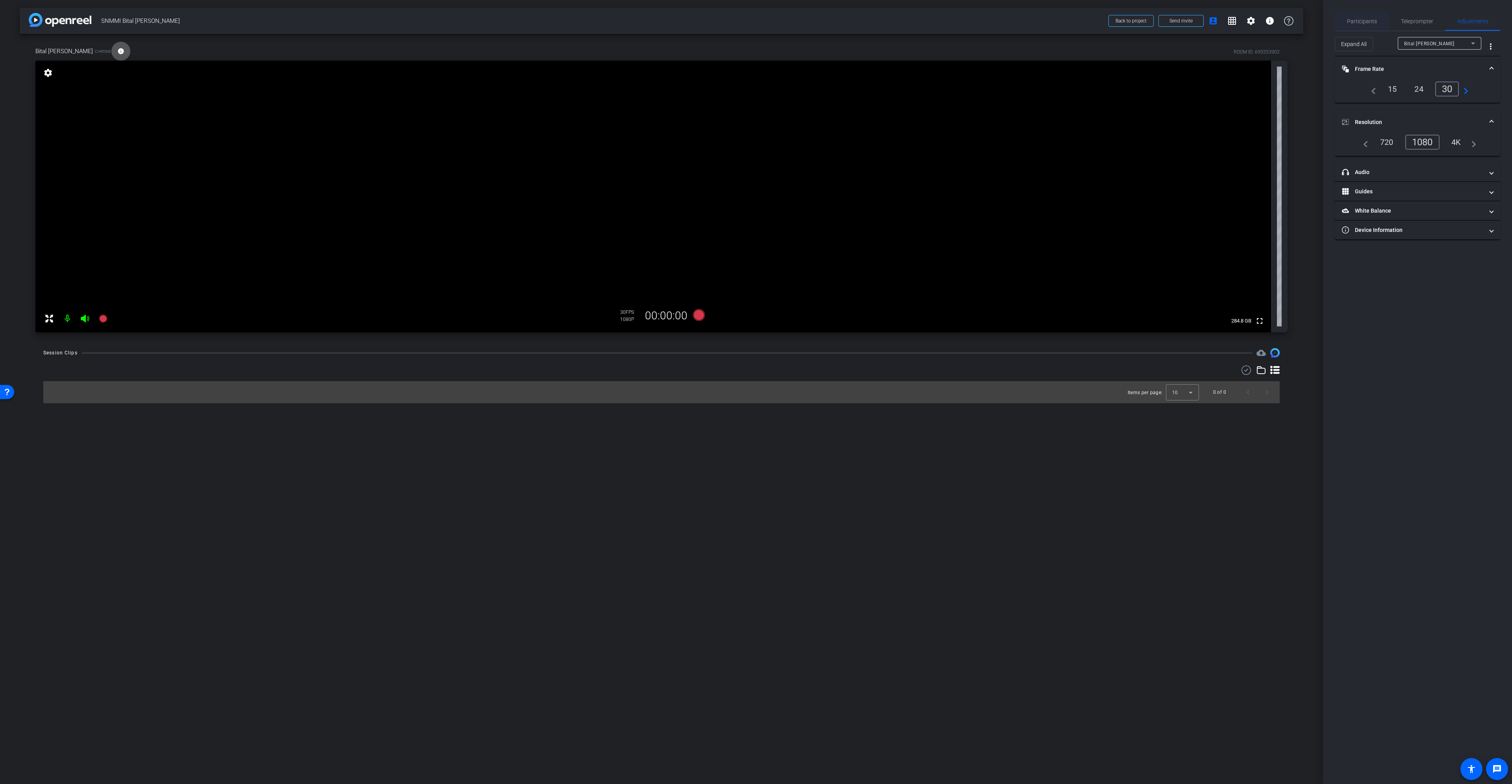
click at [1346, 26] on div "Participants" at bounding box center [1362, 21] width 54 height 19
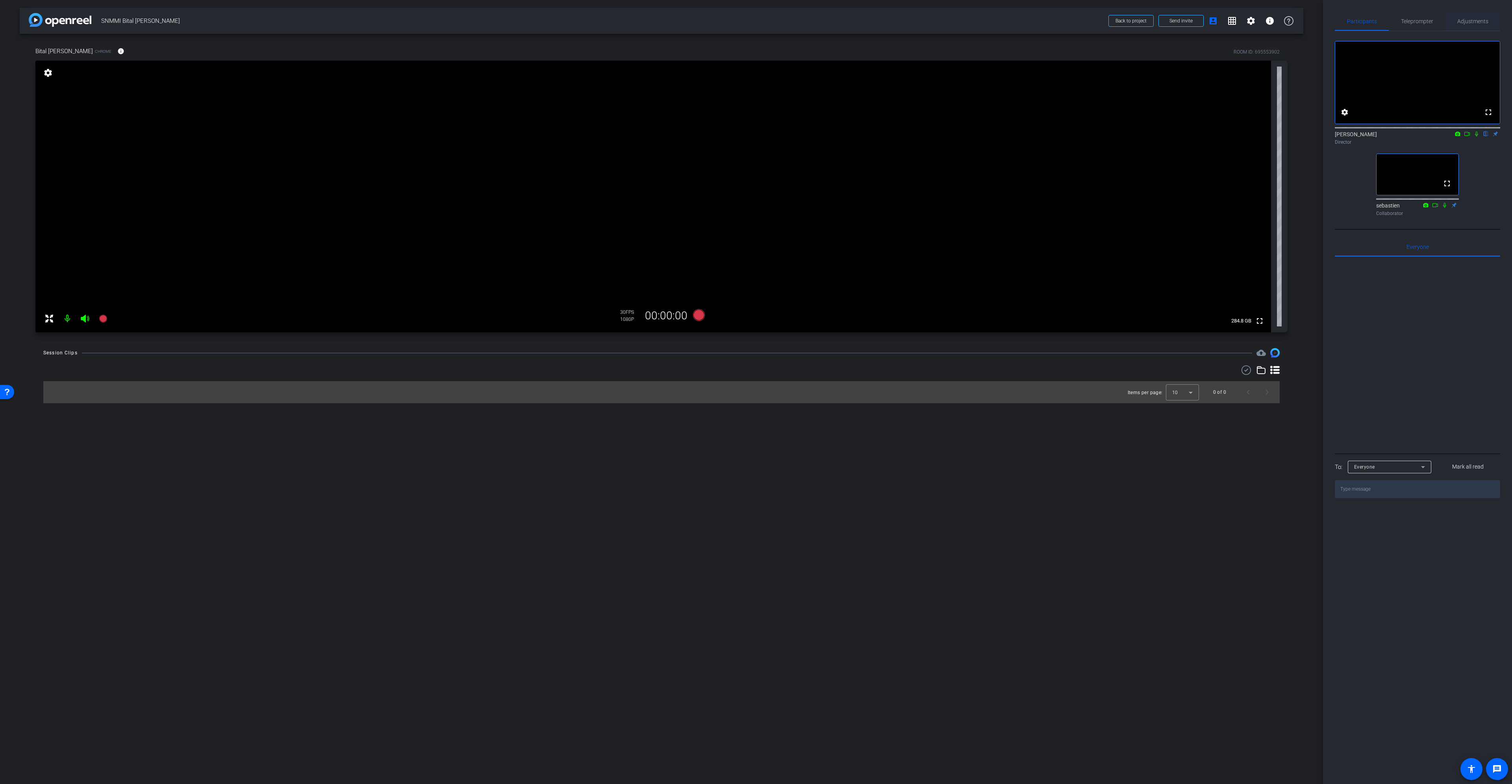
click at [1468, 22] on span "Adjustments" at bounding box center [1473, 21] width 31 height 5
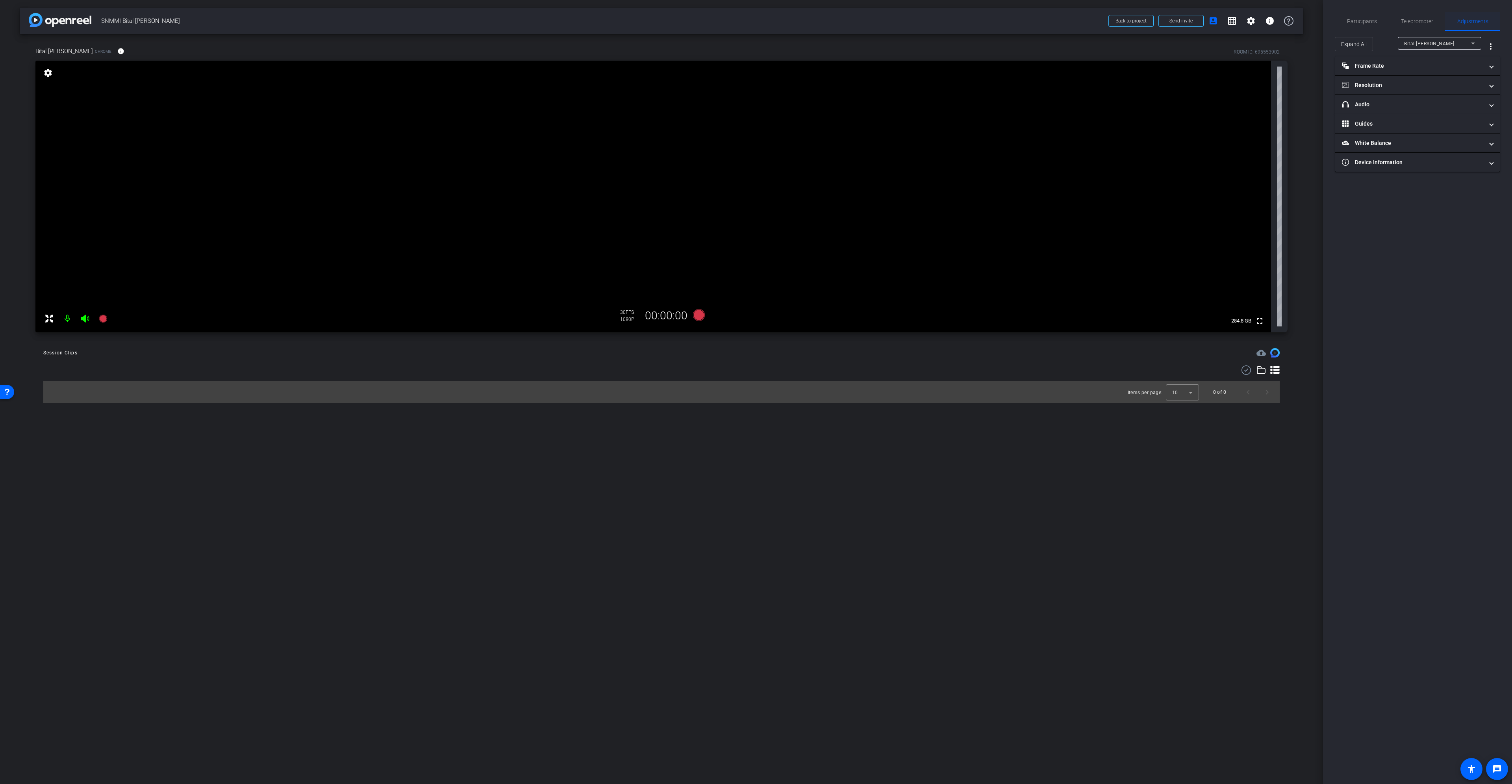
click at [1481, 19] on span "Adjustments" at bounding box center [1473, 21] width 31 height 5
click at [1470, 46] on icon at bounding box center [1473, 43] width 9 height 9
click at [1470, 46] on div at bounding box center [756, 392] width 1512 height 784
click at [1368, 17] on span "Participants" at bounding box center [1362, 21] width 30 height 19
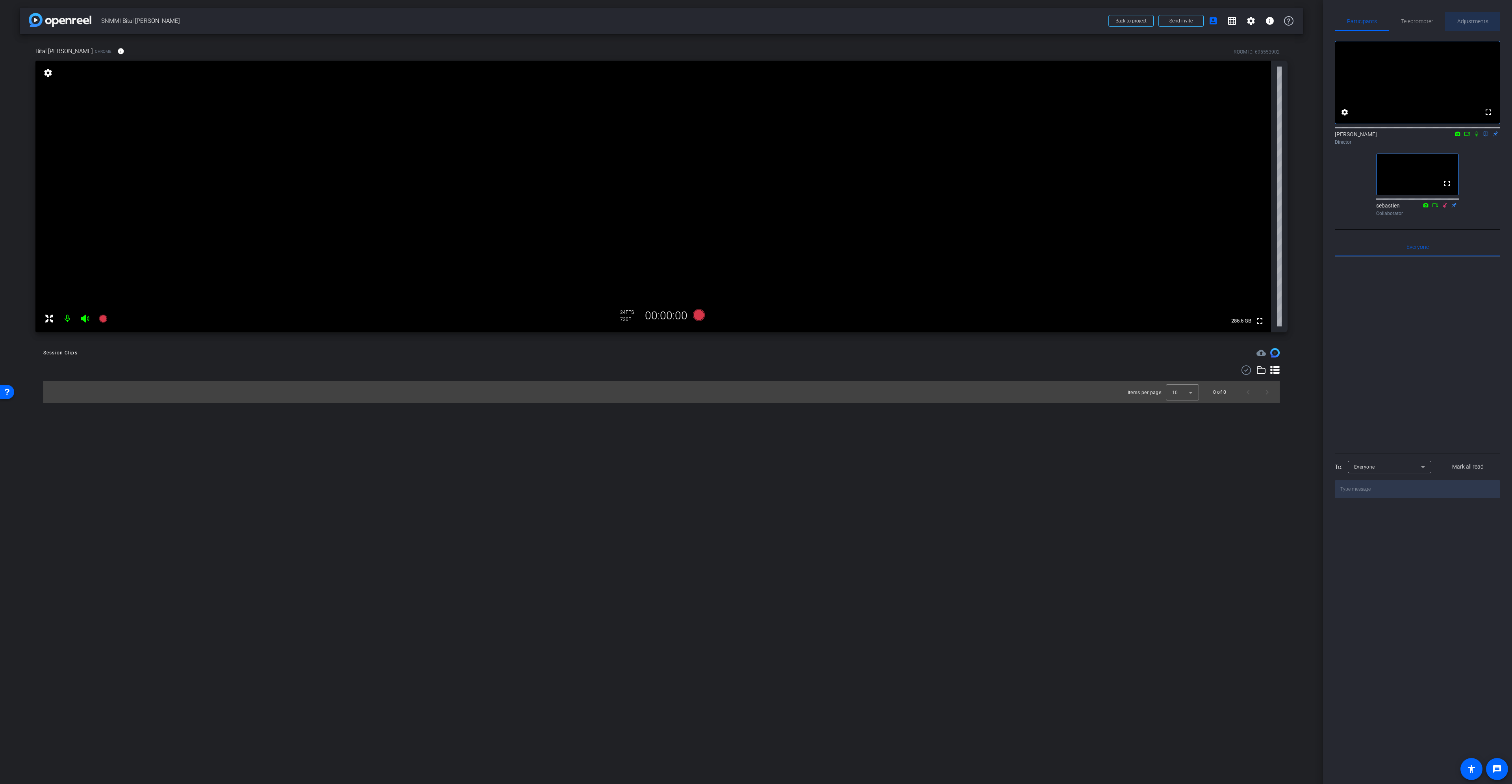
click at [1470, 23] on span "Adjustments" at bounding box center [1473, 21] width 31 height 5
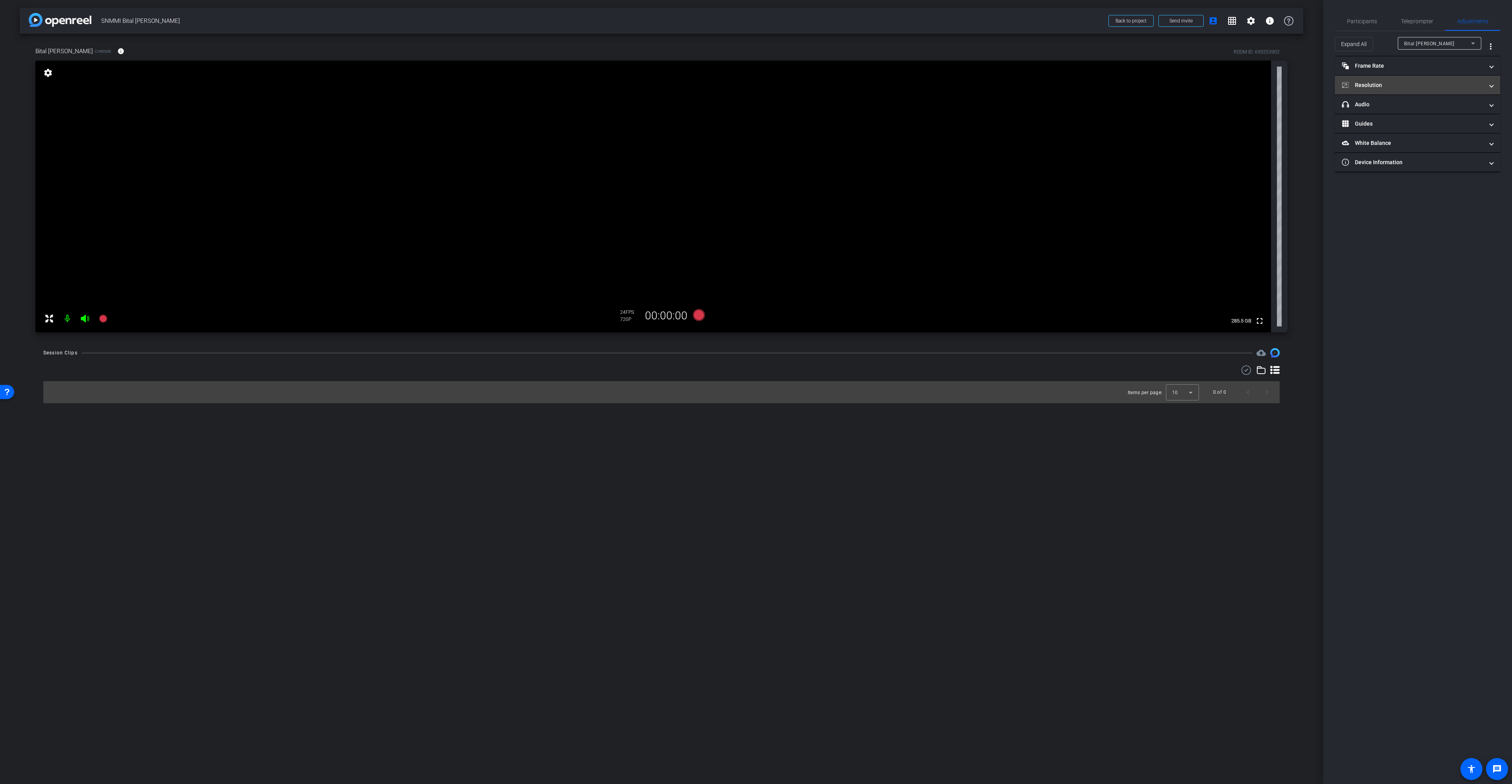
click at [1402, 76] on mat-expansion-panel-header "Resolution" at bounding box center [1418, 85] width 166 height 19
click at [1429, 113] on div "1080" at bounding box center [1425, 114] width 29 height 13
click at [1399, 70] on mat-expansion-panel-header "Frame Rate Frame Rate" at bounding box center [1418, 66] width 166 height 19
click at [1449, 89] on div "30" at bounding box center [1449, 89] width 21 height 13
click at [1450, 171] on mat-panel-title "headphone icon Audio" at bounding box center [1412, 172] width 141 height 8
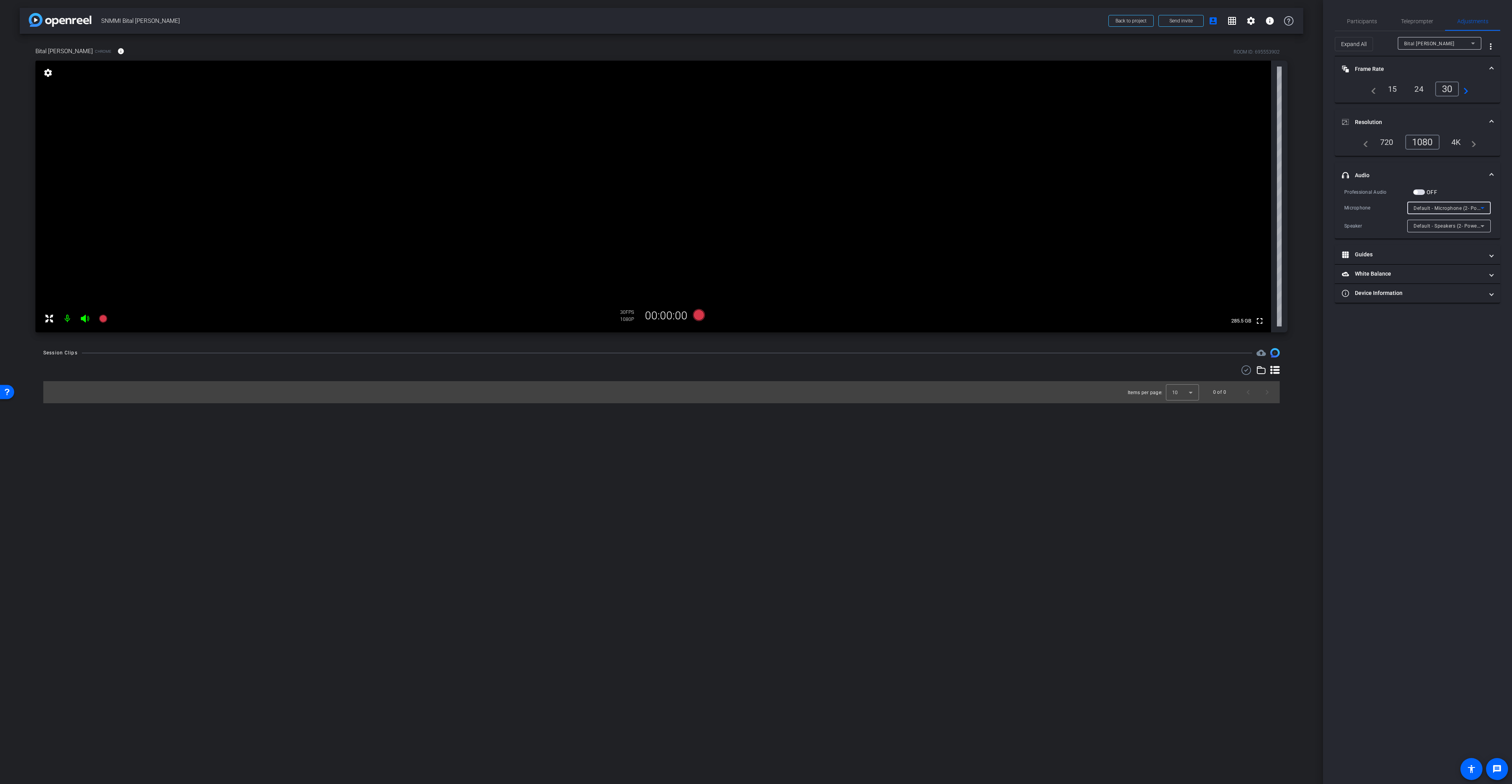
click at [1453, 208] on span "Default - Microphone (2- PowerMicII-NS) (0554:1001)" at bounding box center [1474, 208] width 122 height 6
click at [1149, 501] on div at bounding box center [756, 392] width 1512 height 784
click at [1415, 247] on mat-expansion-panel-header "View" at bounding box center [1418, 255] width 166 height 19
click at [1425, 271] on div "|" at bounding box center [1417, 274] width 29 height 8
click at [1422, 273] on icon at bounding box center [1425, 274] width 6 height 6
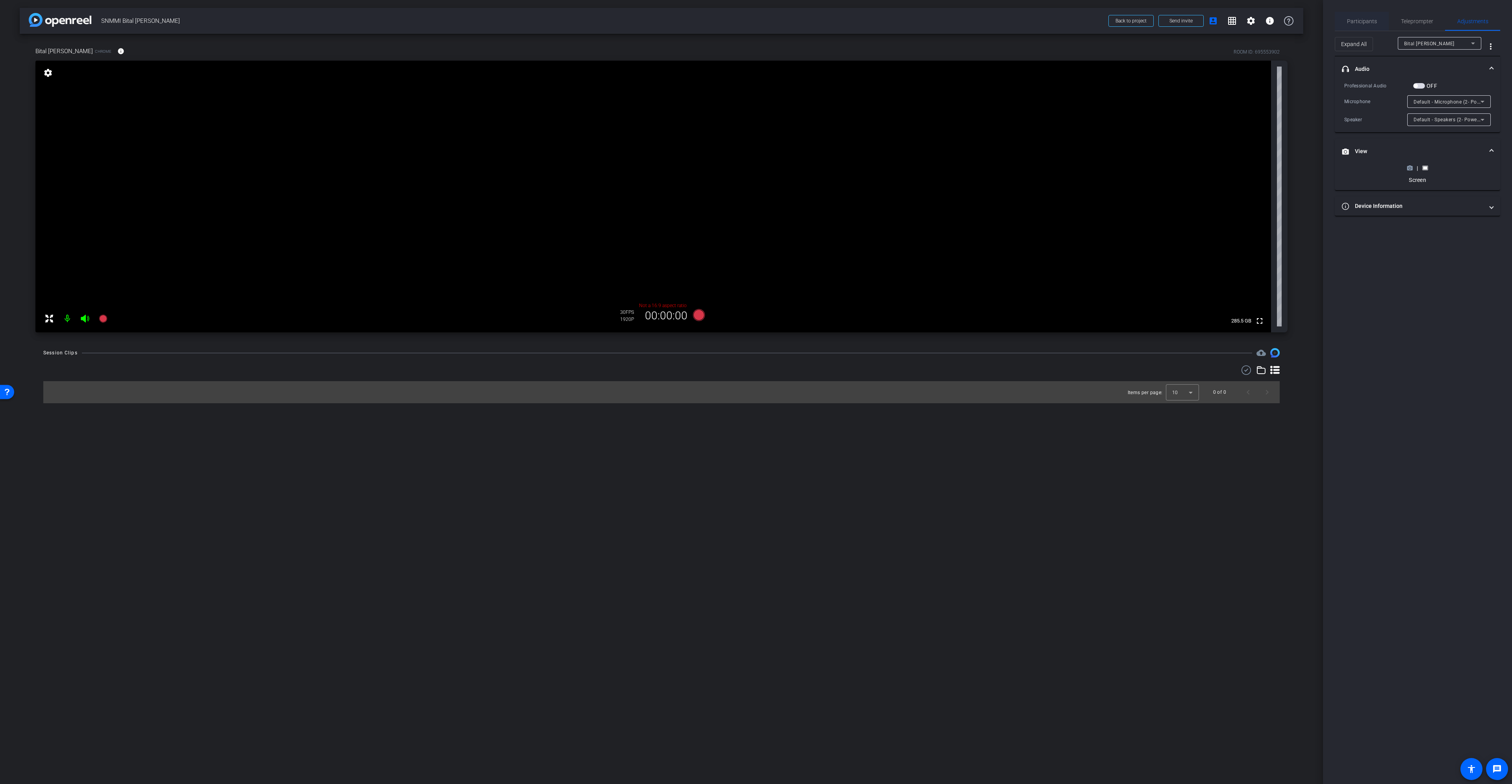
click at [1362, 19] on span "Participants" at bounding box center [1362, 21] width 30 height 5
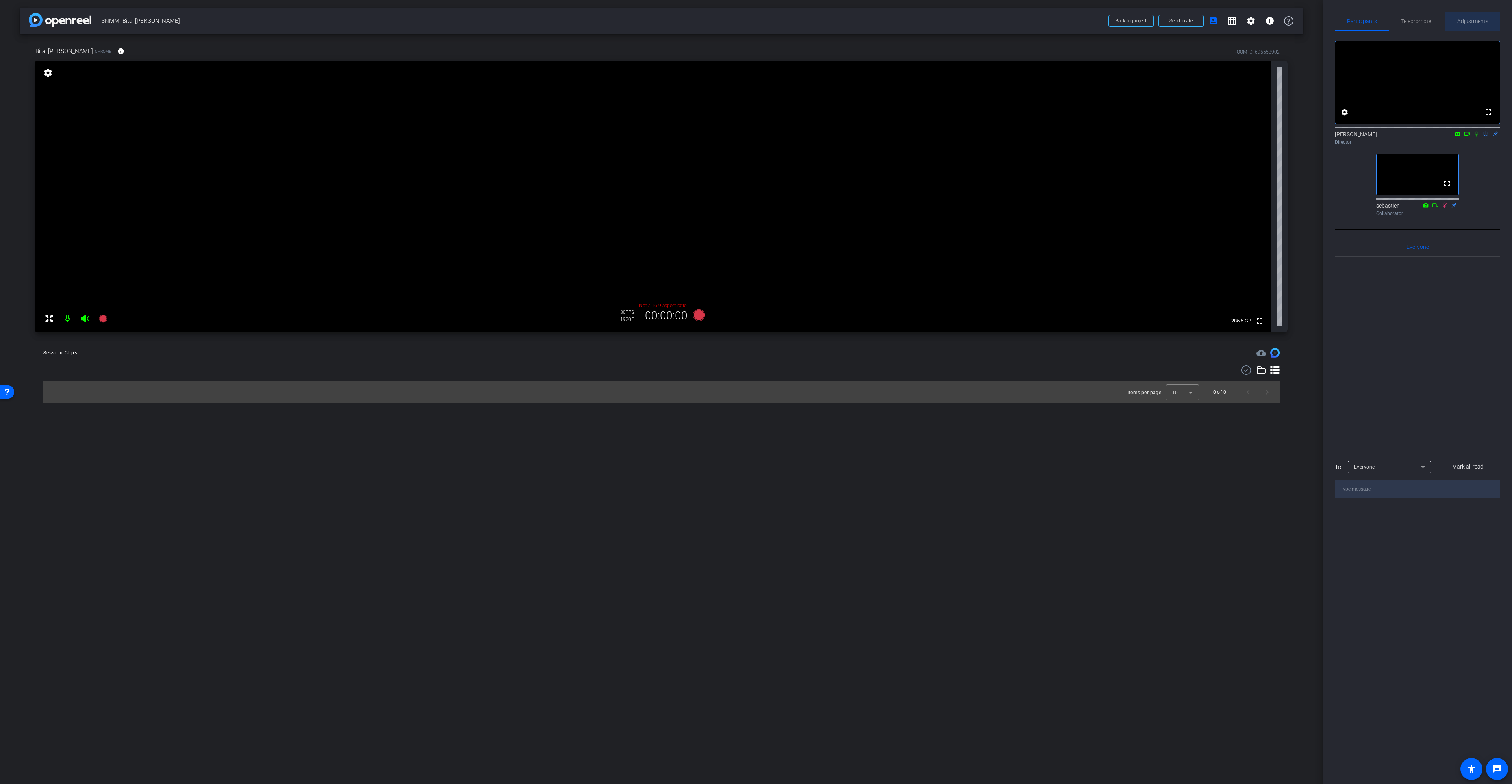
click at [1471, 22] on span "Adjustments" at bounding box center [1473, 21] width 31 height 5
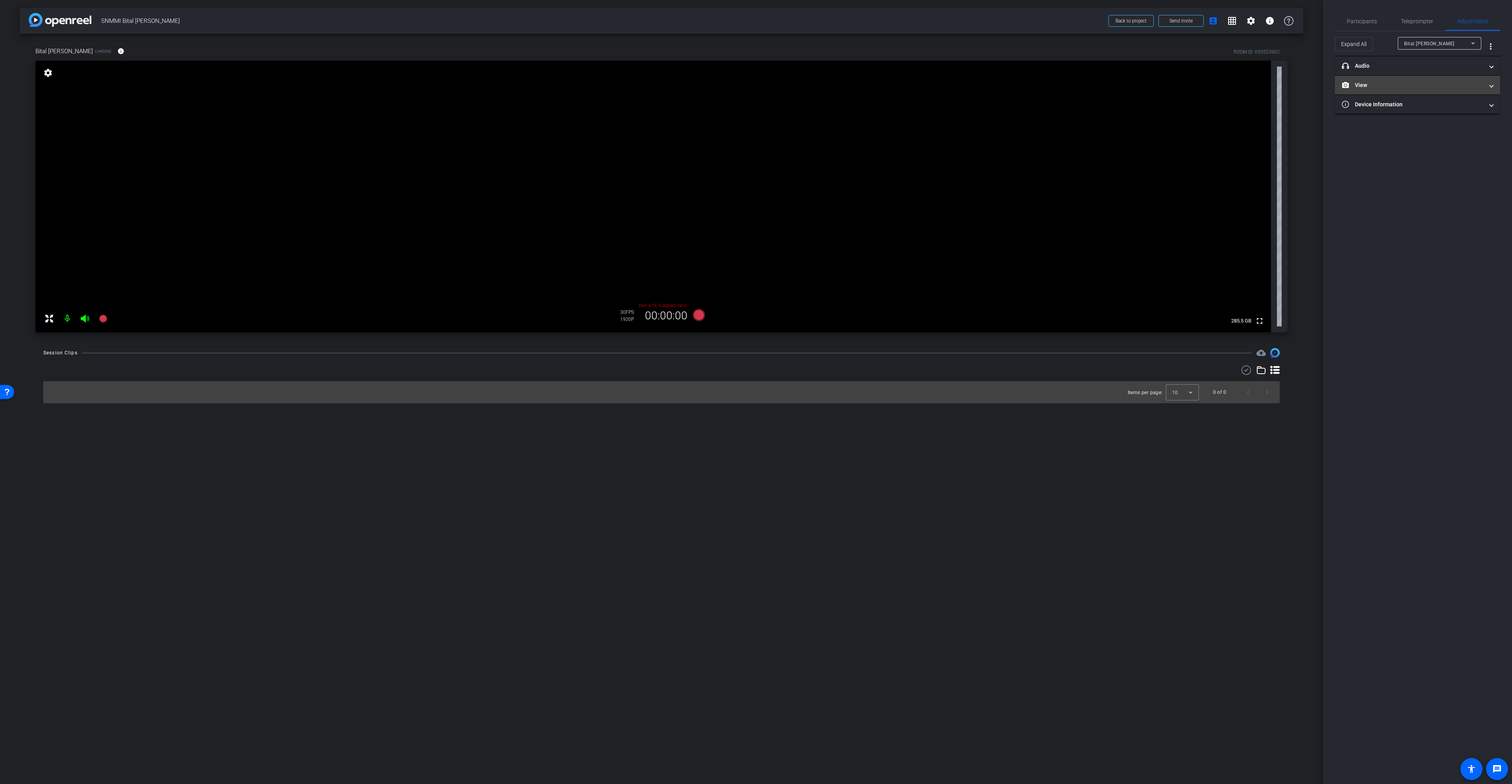
click at [1441, 83] on mat-panel-title "View" at bounding box center [1412, 85] width 141 height 8
click at [1405, 113] on div "|" at bounding box center [1417, 110] width 29 height 8
click at [1408, 113] on icon at bounding box center [1410, 111] width 5 height 4
click at [1422, 150] on div "|" at bounding box center [1417, 149] width 29 height 8
click at [1425, 150] on rect at bounding box center [1425, 149] width 4 height 3
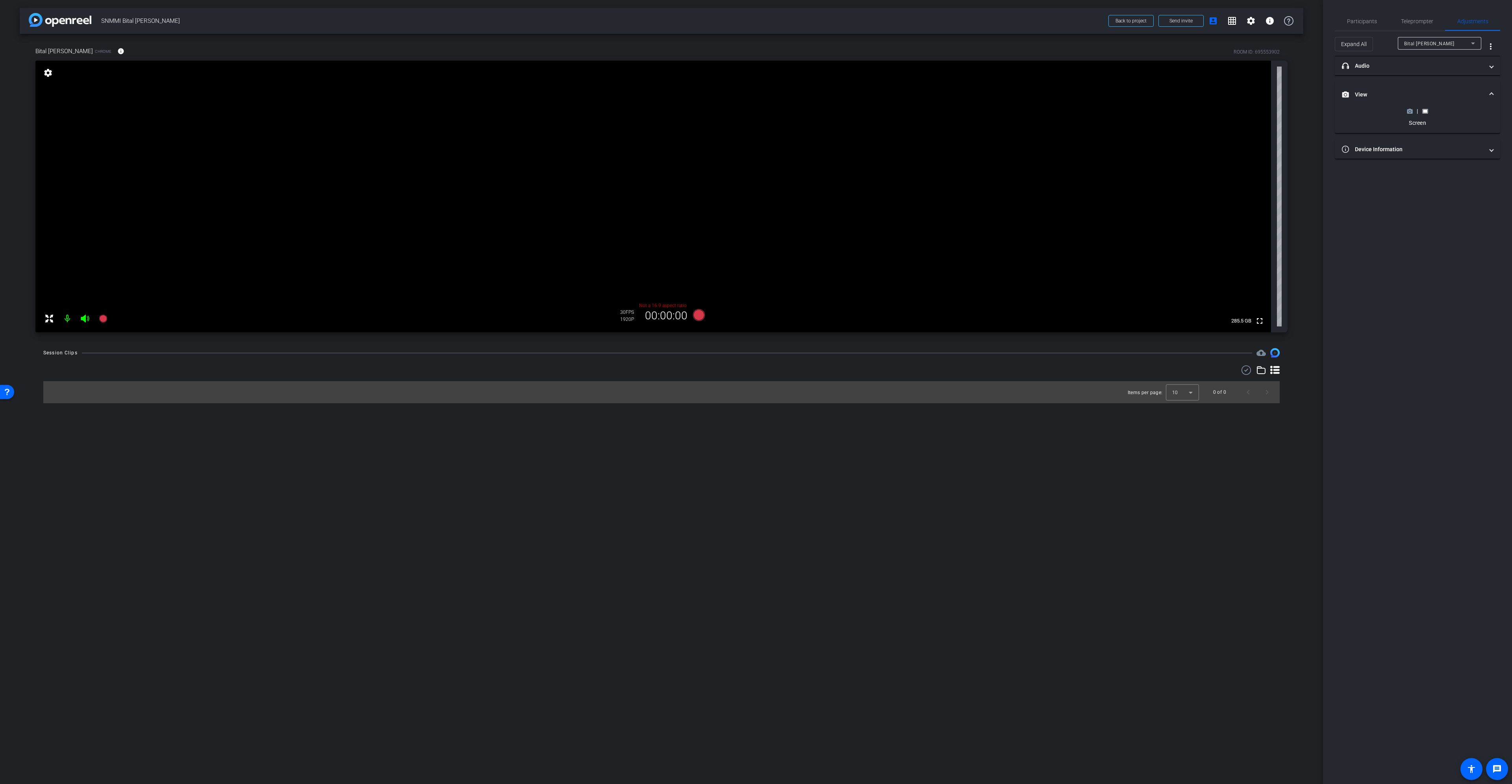
click at [1409, 111] on icon at bounding box center [1410, 111] width 6 height 6
click at [1375, 23] on span "Participants" at bounding box center [1362, 21] width 30 height 5
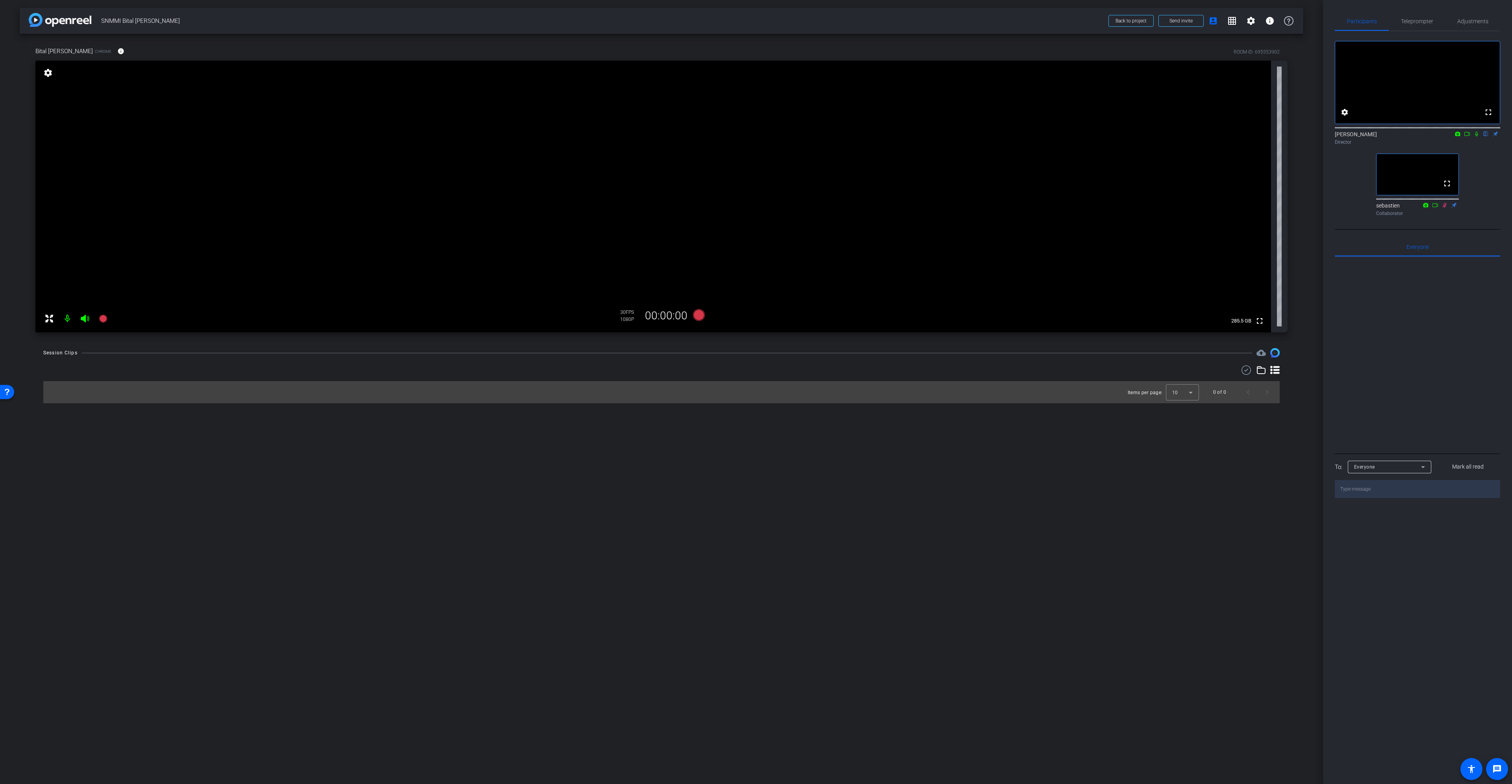
click at [46, 74] on mat-icon "settings" at bounding box center [48, 73] width 11 height 9
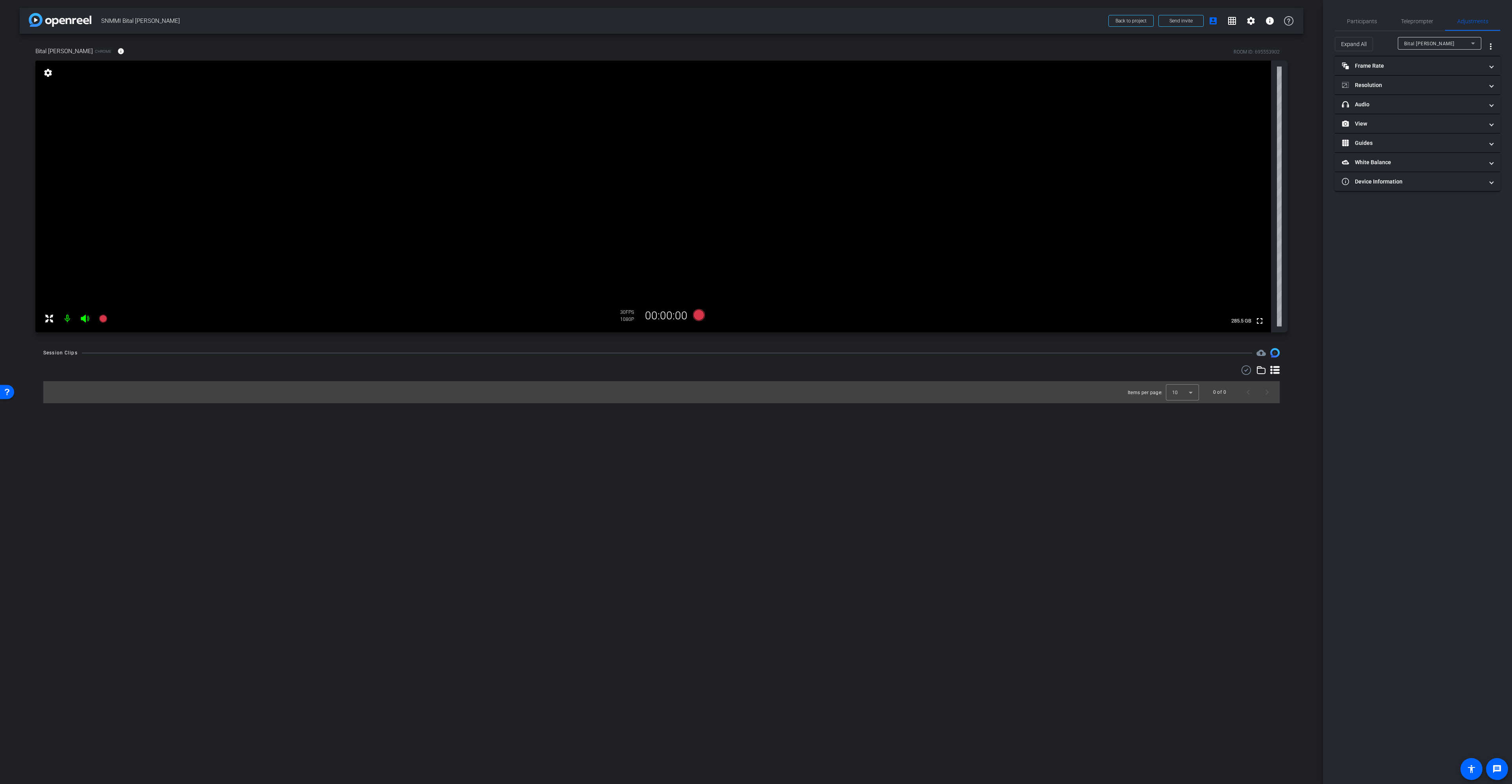
click at [49, 73] on mat-icon "settings" at bounding box center [48, 73] width 11 height 9
click at [699, 312] on icon at bounding box center [699, 315] width 12 height 12
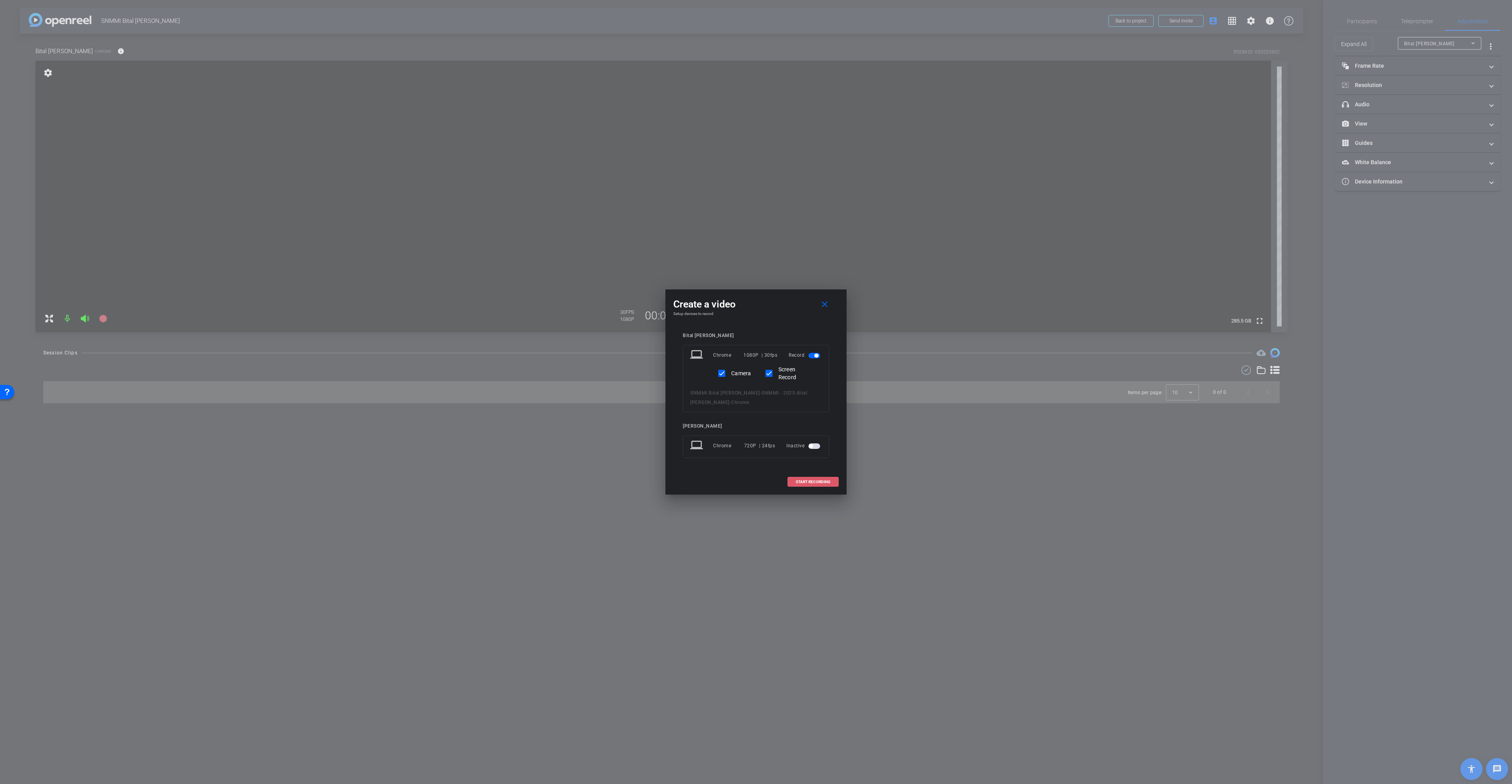
click at [824, 477] on span at bounding box center [813, 482] width 50 height 19
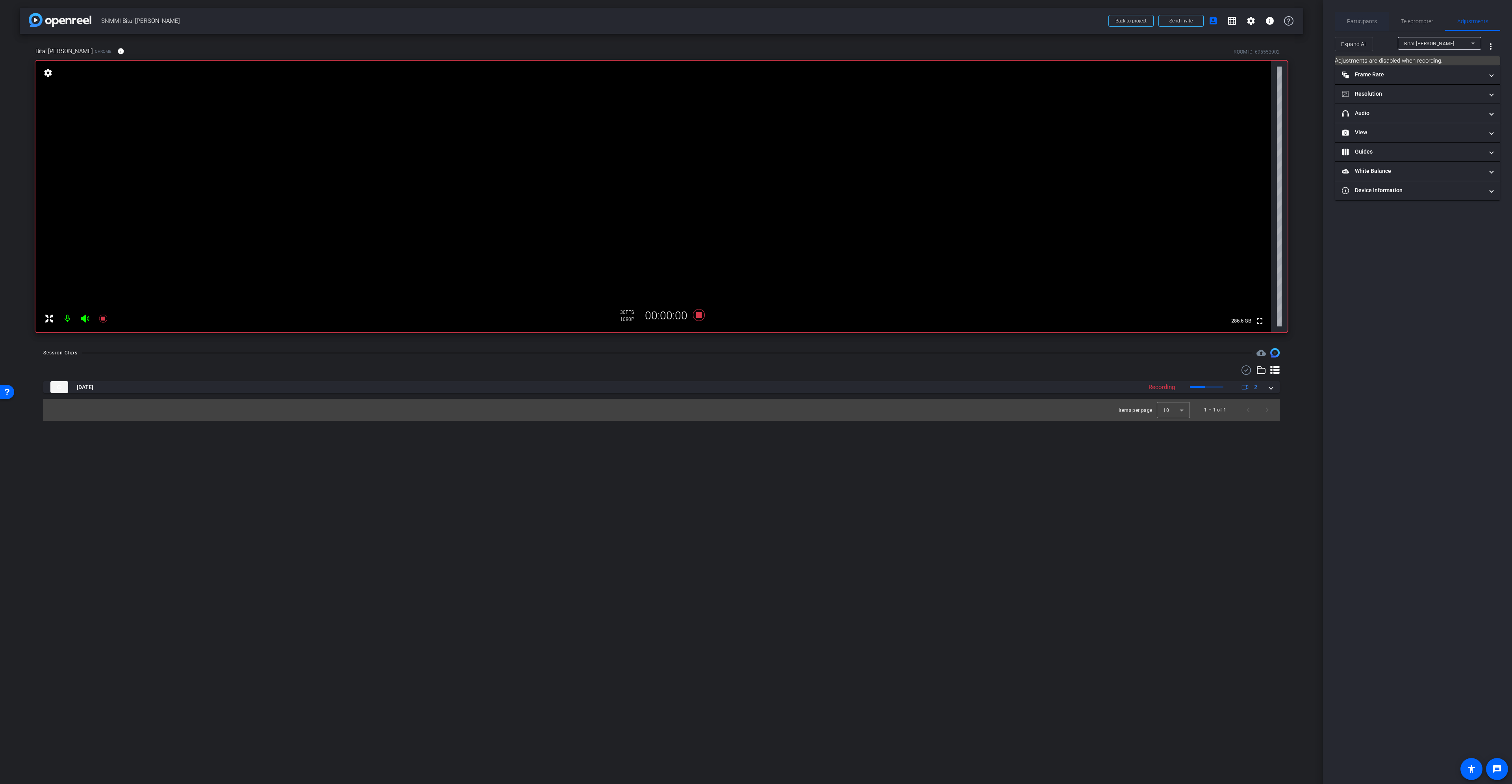
click at [1370, 21] on span "Participants" at bounding box center [1362, 21] width 30 height 5
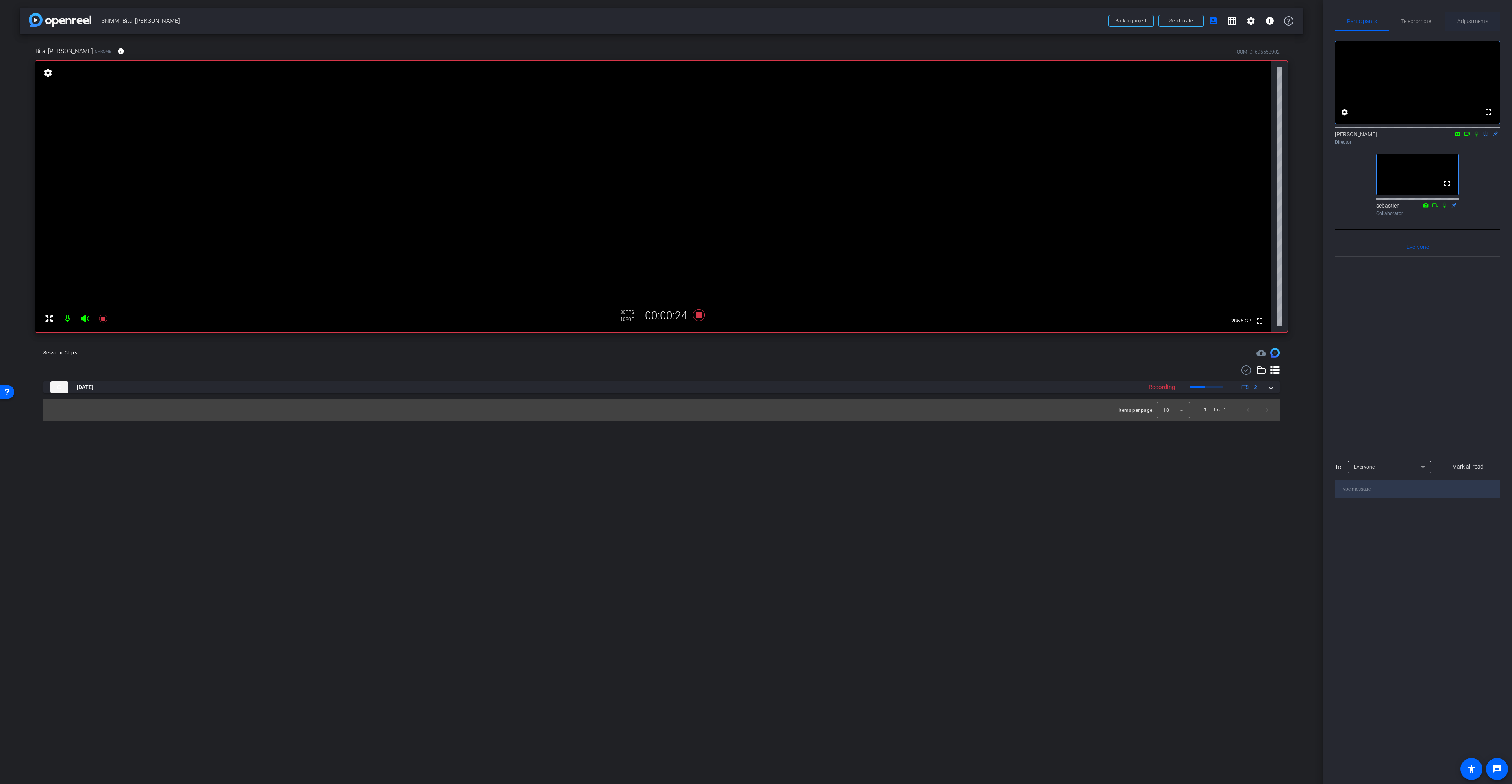
click at [1482, 12] on span "Adjustments" at bounding box center [1473, 21] width 31 height 19
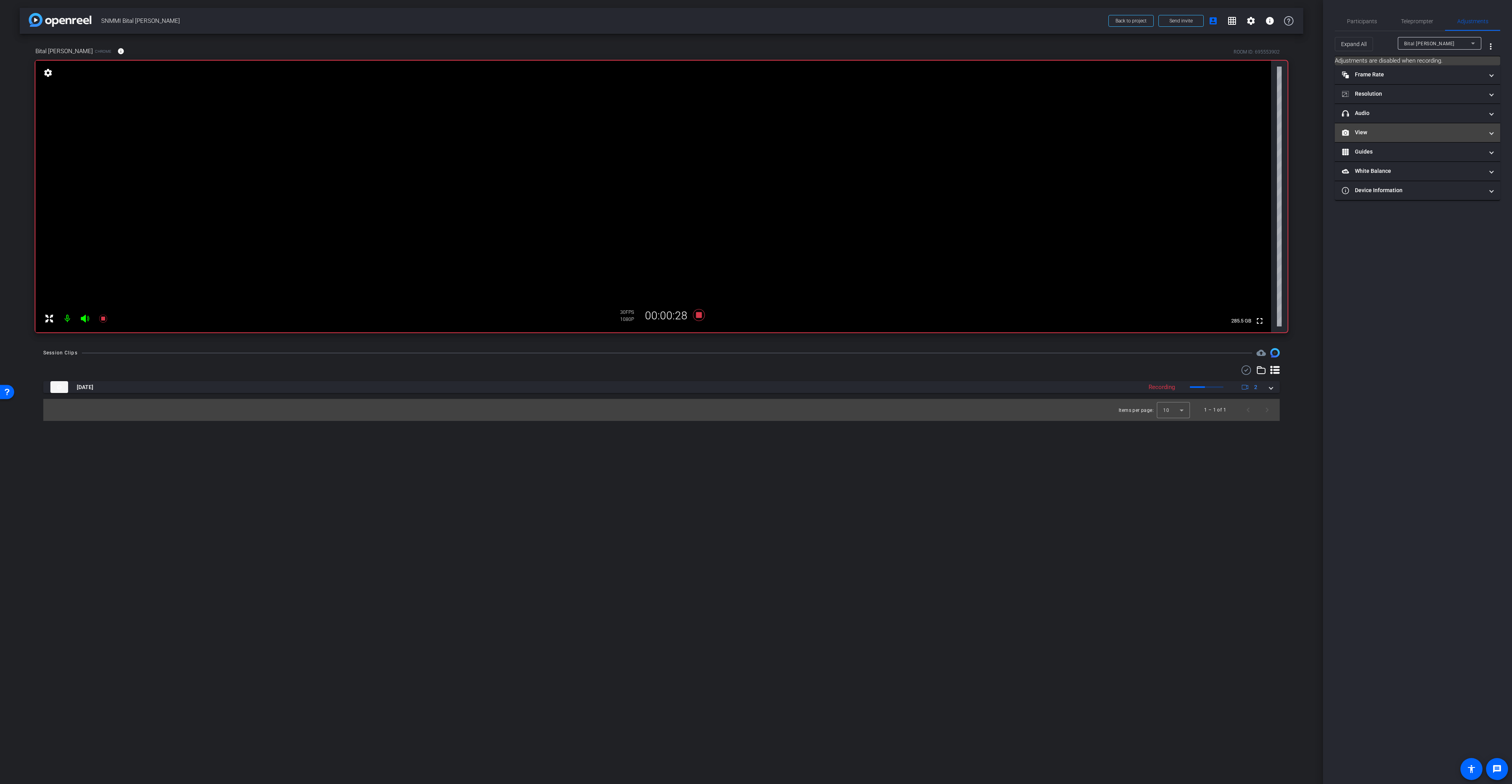
click at [1408, 134] on mat-panel-title "View" at bounding box center [1412, 133] width 141 height 8
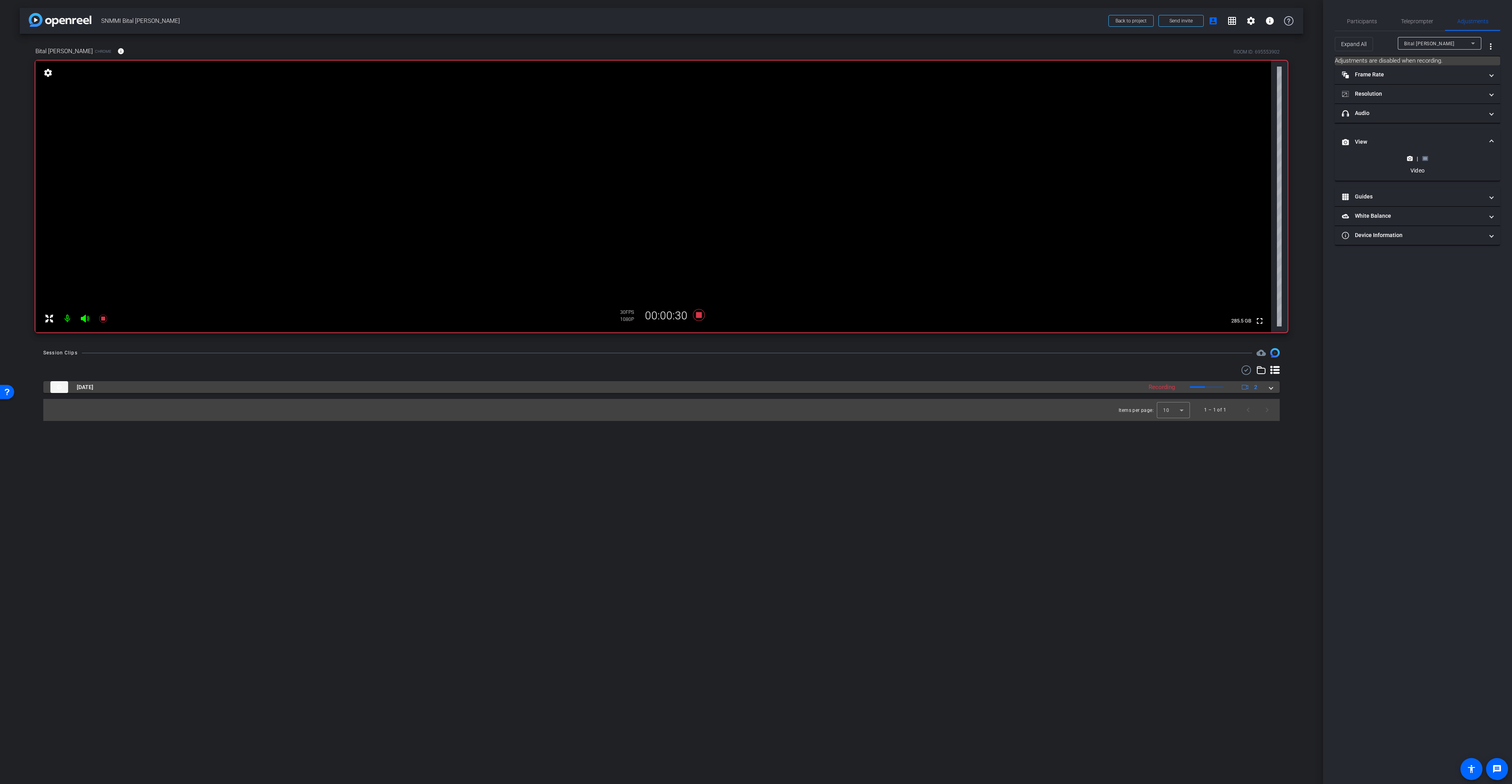
click at [1273, 388] on mat-expansion-panel-header "Sep 12, 2025 Recording 2" at bounding box center [662, 387] width 1236 height 12
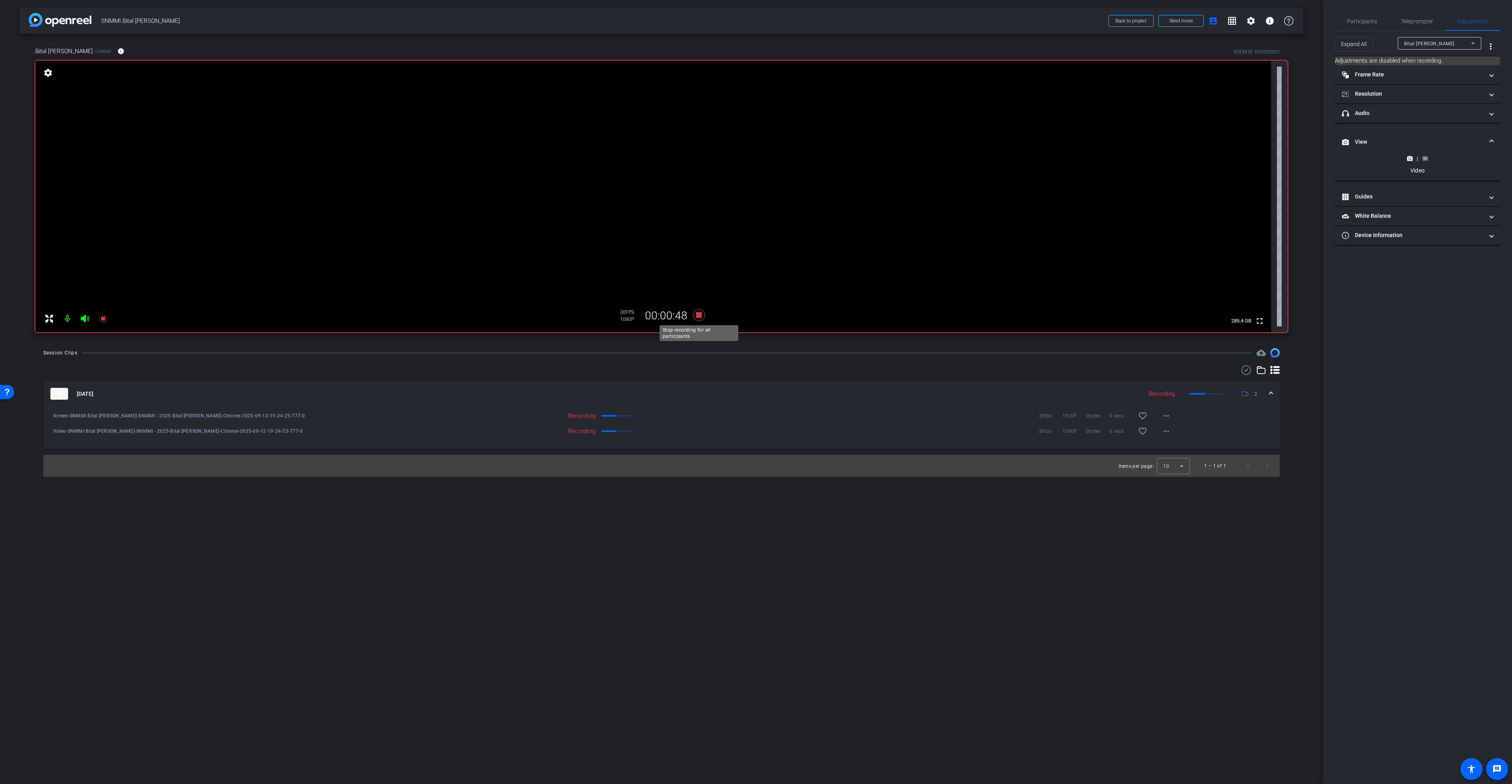
click at [697, 313] on icon at bounding box center [699, 315] width 12 height 12
click at [1362, 15] on span "Participants" at bounding box center [1362, 21] width 30 height 19
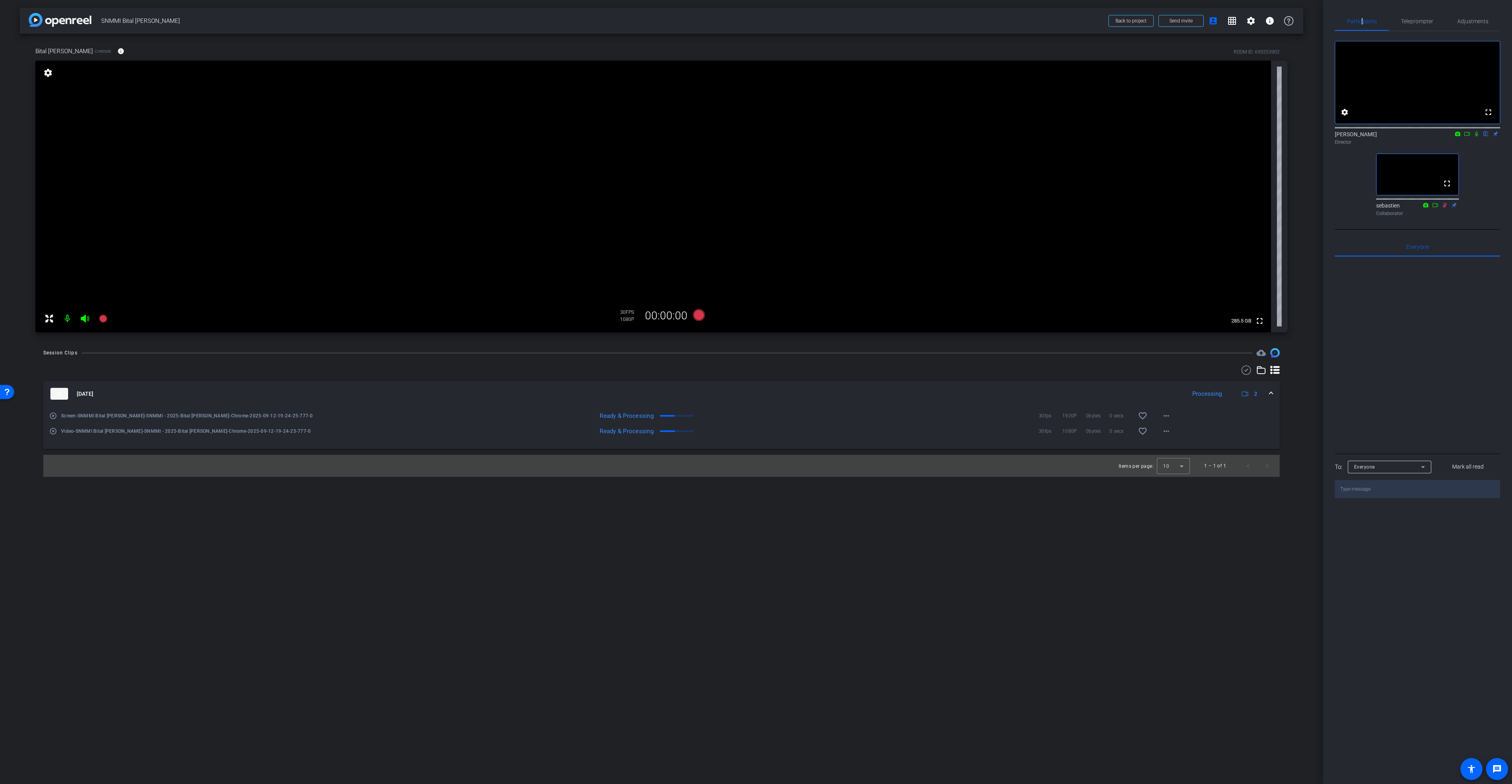
click at [1469, 137] on icon at bounding box center [1467, 133] width 6 height 5
click at [1487, 137] on icon at bounding box center [1486, 133] width 6 height 5
click at [1175, 420] on span at bounding box center [1166, 415] width 19 height 19
click at [1184, 431] on span "Download Original" at bounding box center [1187, 432] width 47 height 9
click at [1175, 429] on span at bounding box center [1166, 431] width 19 height 19
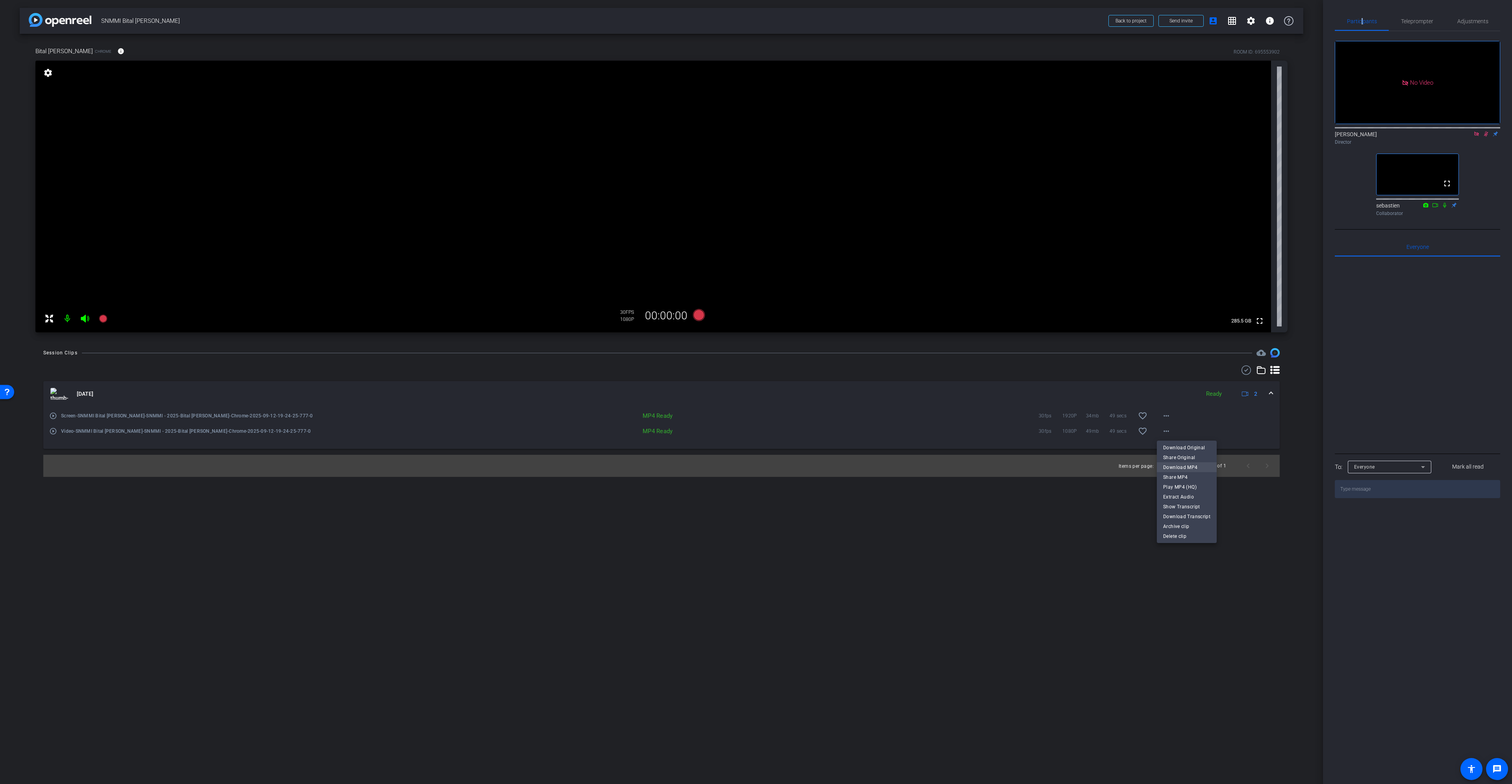
click at [1183, 465] on span "Download MP4" at bounding box center [1187, 467] width 47 height 9
click at [1476, 137] on icon at bounding box center [1476, 133] width 6 height 5
click at [1474, 137] on icon at bounding box center [1476, 133] width 6 height 5
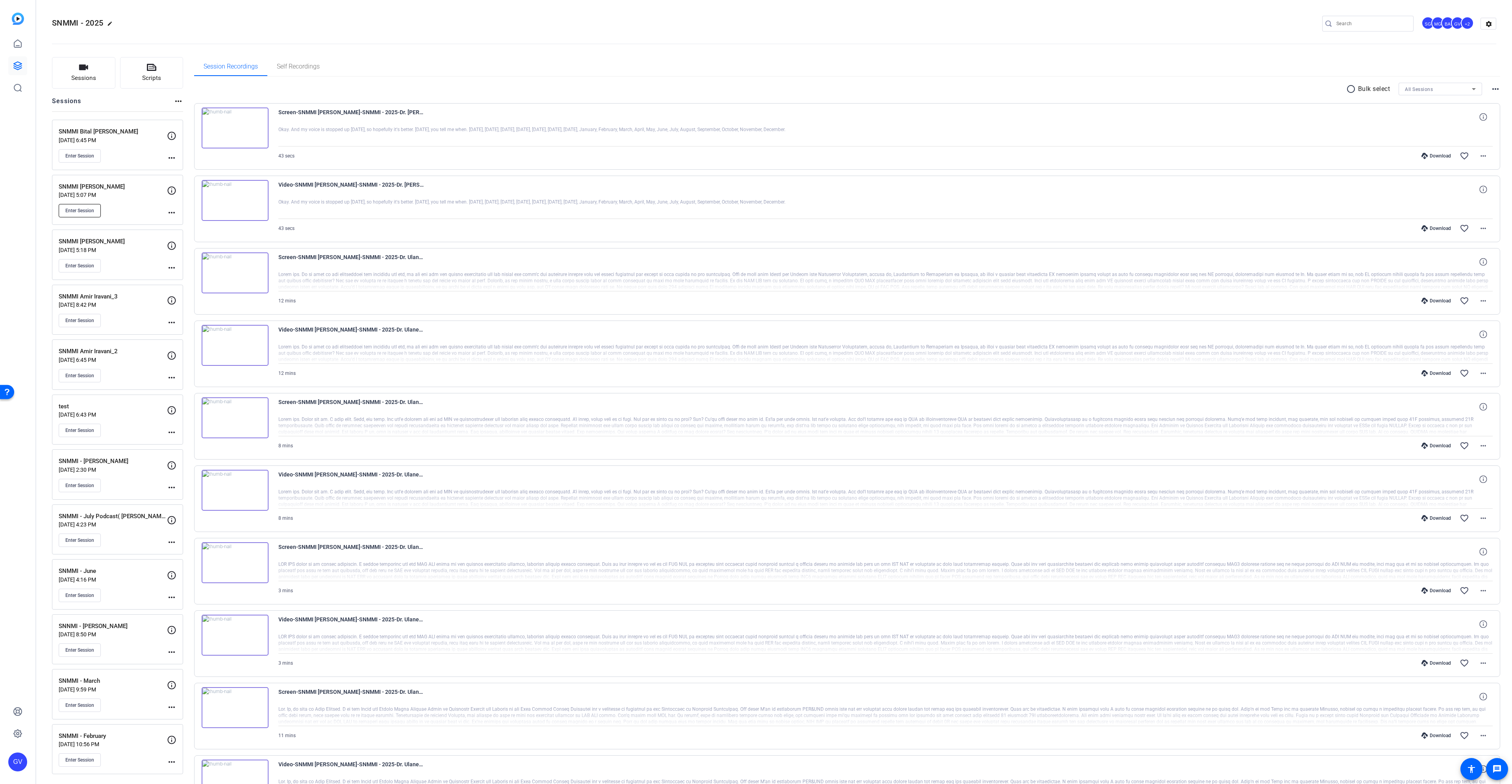
click at [80, 209] on span "Enter Session" at bounding box center [79, 211] width 29 height 6
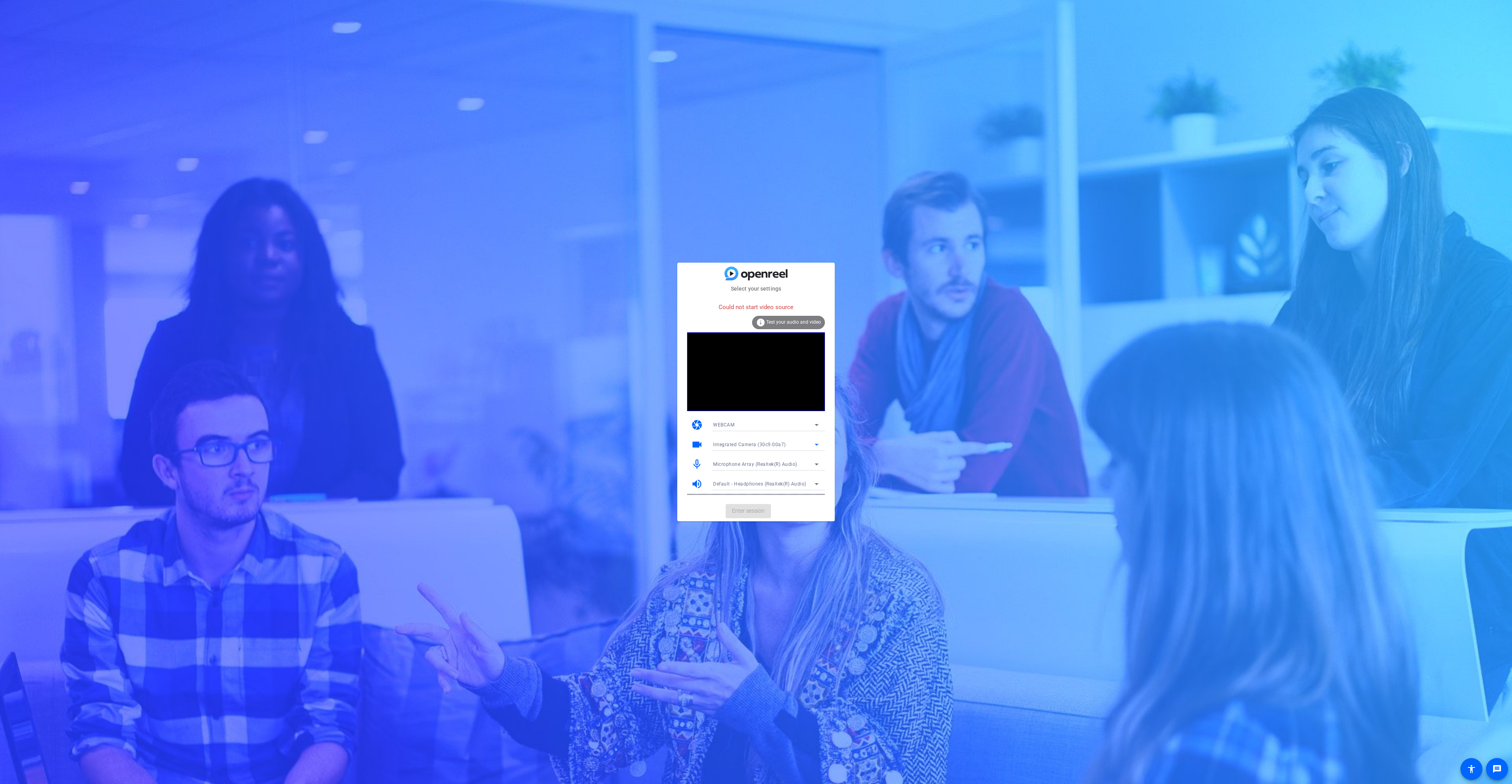
click at [738, 442] on span "Integrated Camera (30c9:00a7)" at bounding box center [750, 444] width 73 height 5
click at [742, 471] on span "OBS Virtual Camera" at bounding box center [735, 473] width 45 height 9
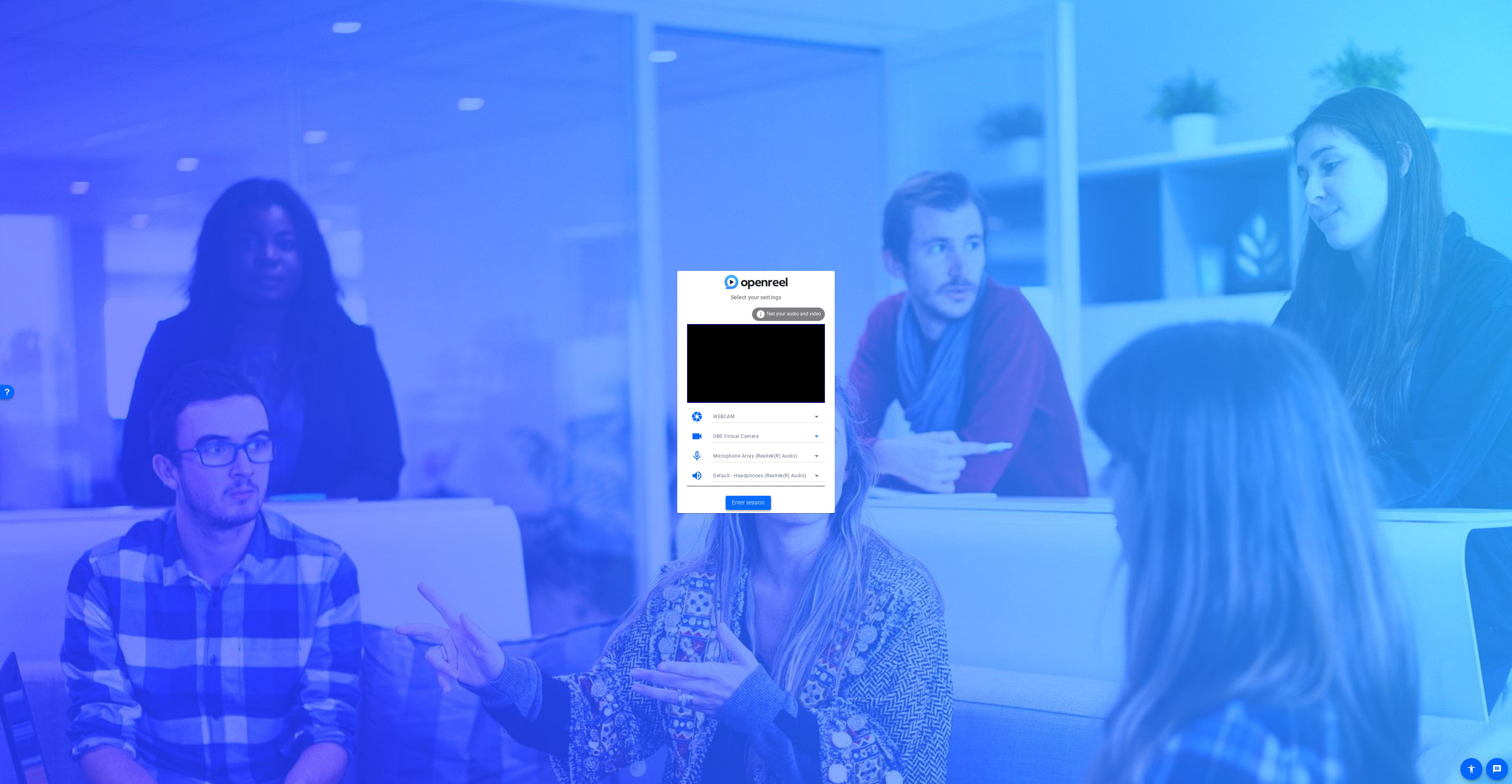
click at [760, 501] on span "Enter session" at bounding box center [748, 502] width 33 height 8
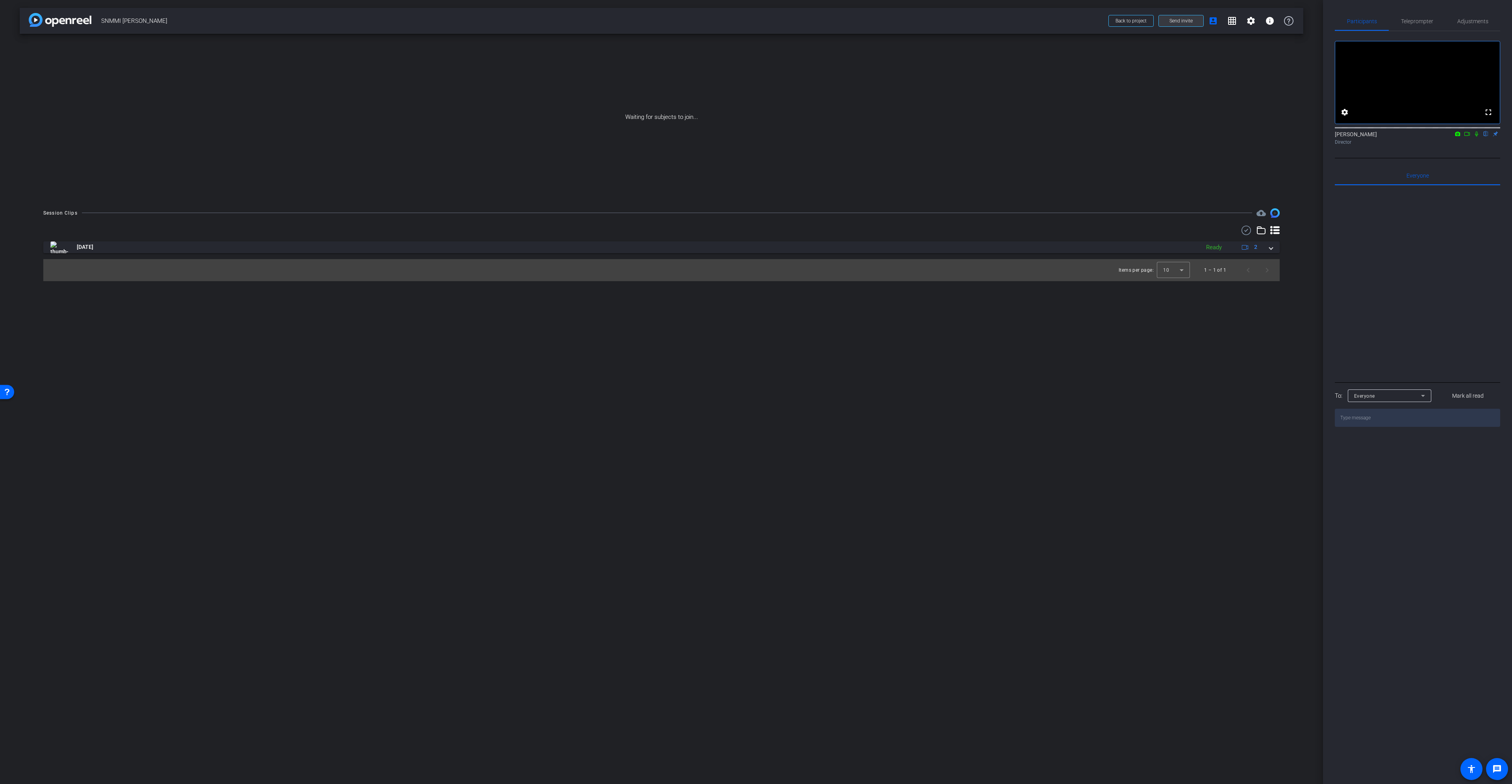
click at [1172, 22] on span "Send invite" at bounding box center [1181, 21] width 23 height 6
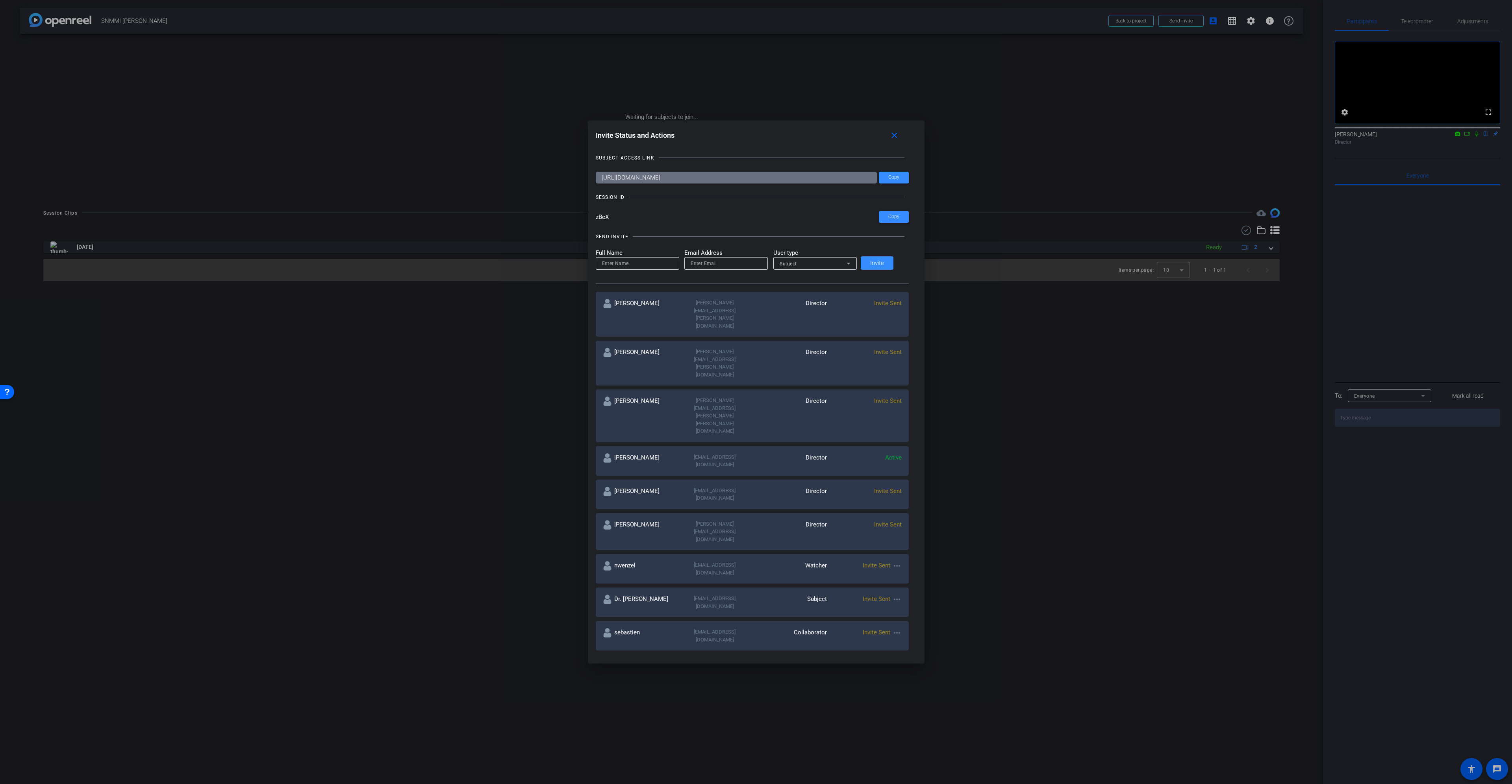
click at [794, 316] on div "Scott Grant Scott.Grant@workerbee.tv Director Invite Sent Benjamin Allen benjam…" at bounding box center [752, 473] width 313 height 367
click at [764, 180] on input "https://capture.openreel.com/subject/MODE_OTP?otp=zBeX" at bounding box center [736, 177] width 281 height 12
drag, startPoint x: 768, startPoint y: 178, endPoint x: 425, endPoint y: 174, distance: 343.0
click at [425, 174] on div "Invite Status and Actions close SUBJECT ACCESS LINK https://capture.openreel.co…" at bounding box center [756, 392] width 1512 height 784
click at [889, 134] on mat-icon "close" at bounding box center [894, 136] width 10 height 10
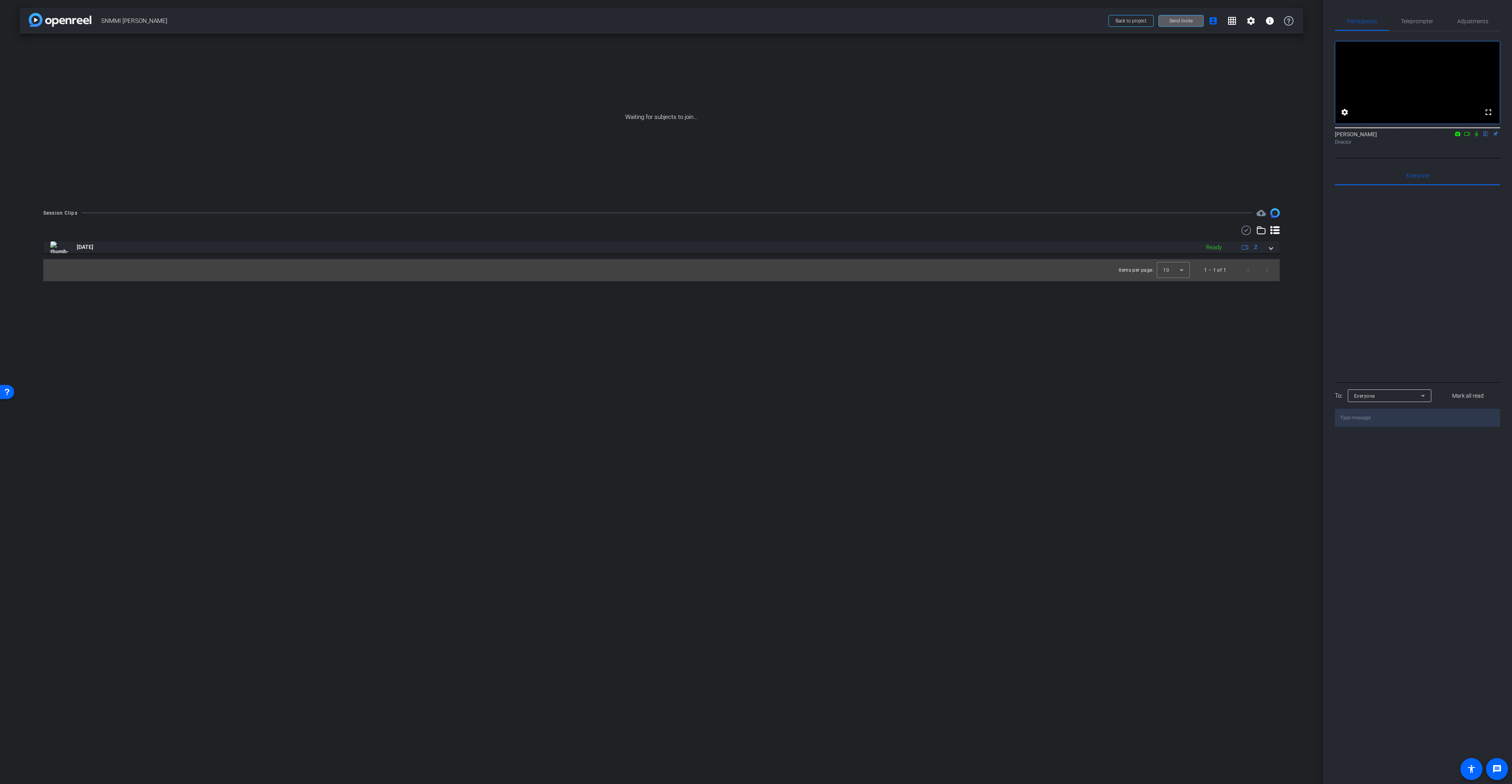
click at [1476, 137] on icon at bounding box center [1476, 134] width 3 height 5
click at [1470, 137] on icon at bounding box center [1467, 133] width 6 height 5
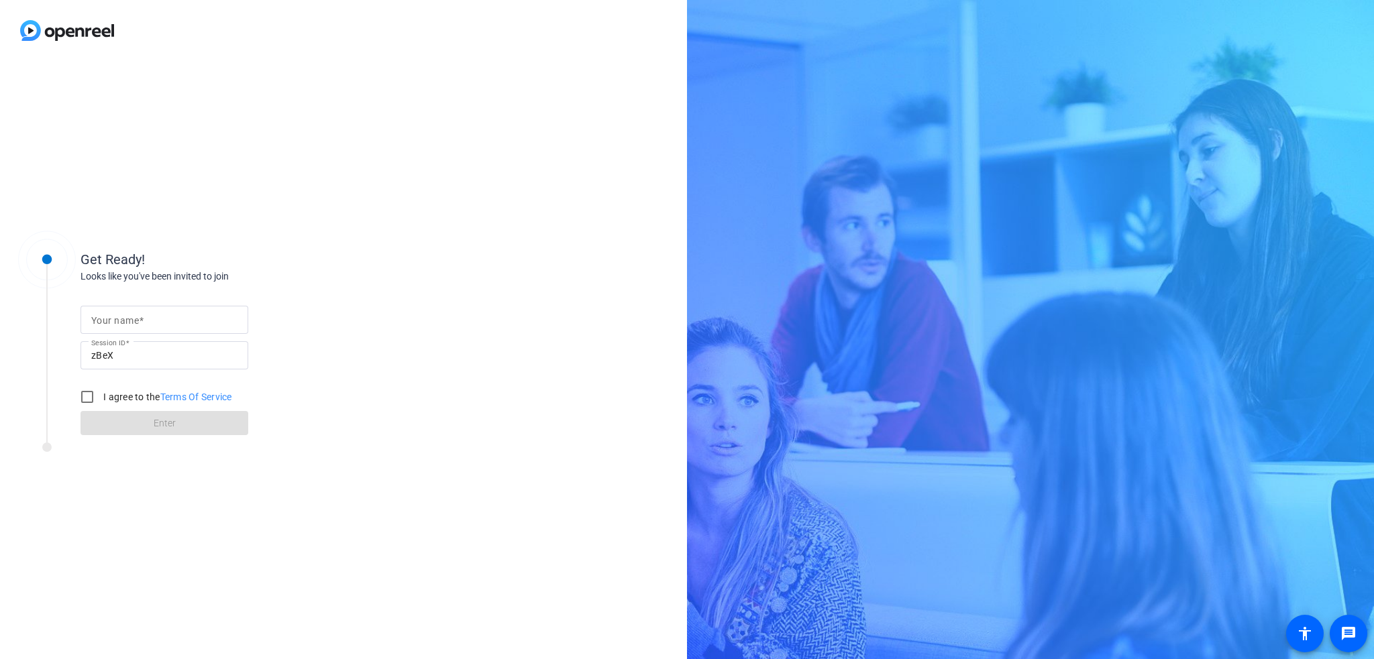
click at [137, 332] on div at bounding box center [164, 320] width 146 height 28
click at [140, 327] on input "Your name" at bounding box center [164, 320] width 146 height 16
type input "test"
drag, startPoint x: 82, startPoint y: 400, endPoint x: 97, endPoint y: 402, distance: 15.5
click at [83, 400] on input "I agree to the Terms Of Service" at bounding box center [87, 397] width 27 height 27
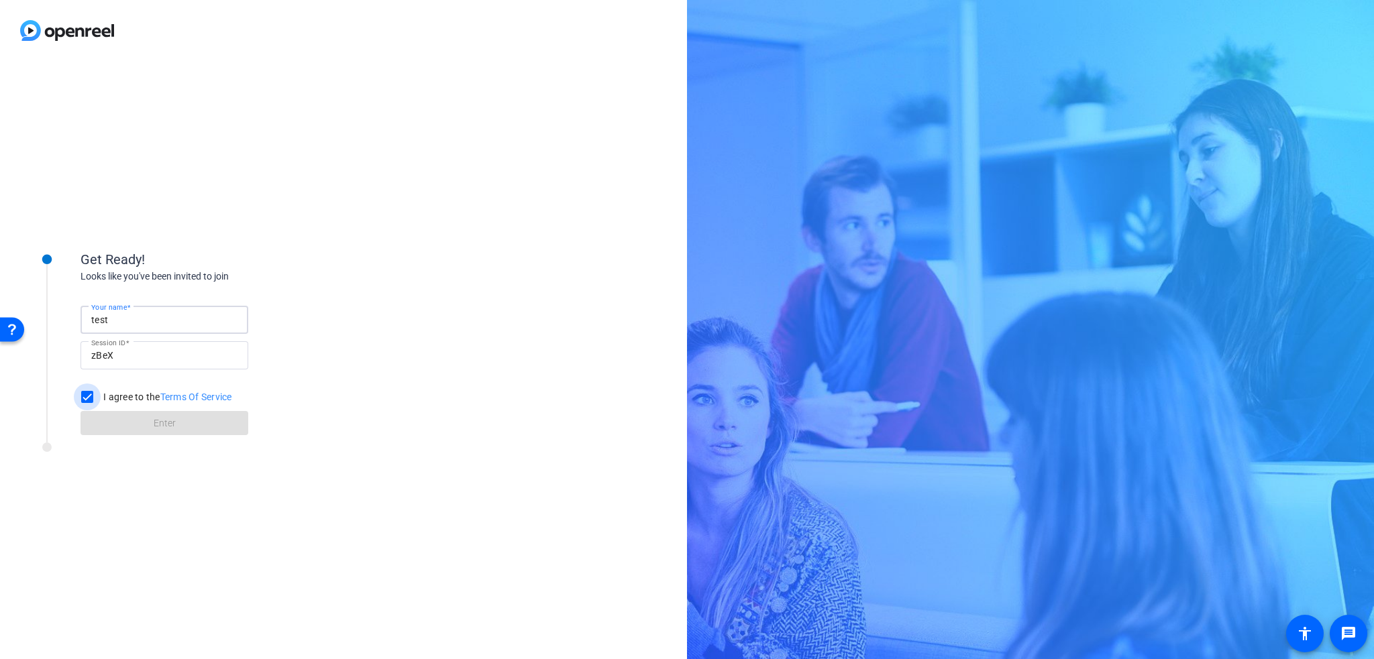
checkbox input "true"
click at [161, 438] on span at bounding box center [164, 423] width 168 height 32
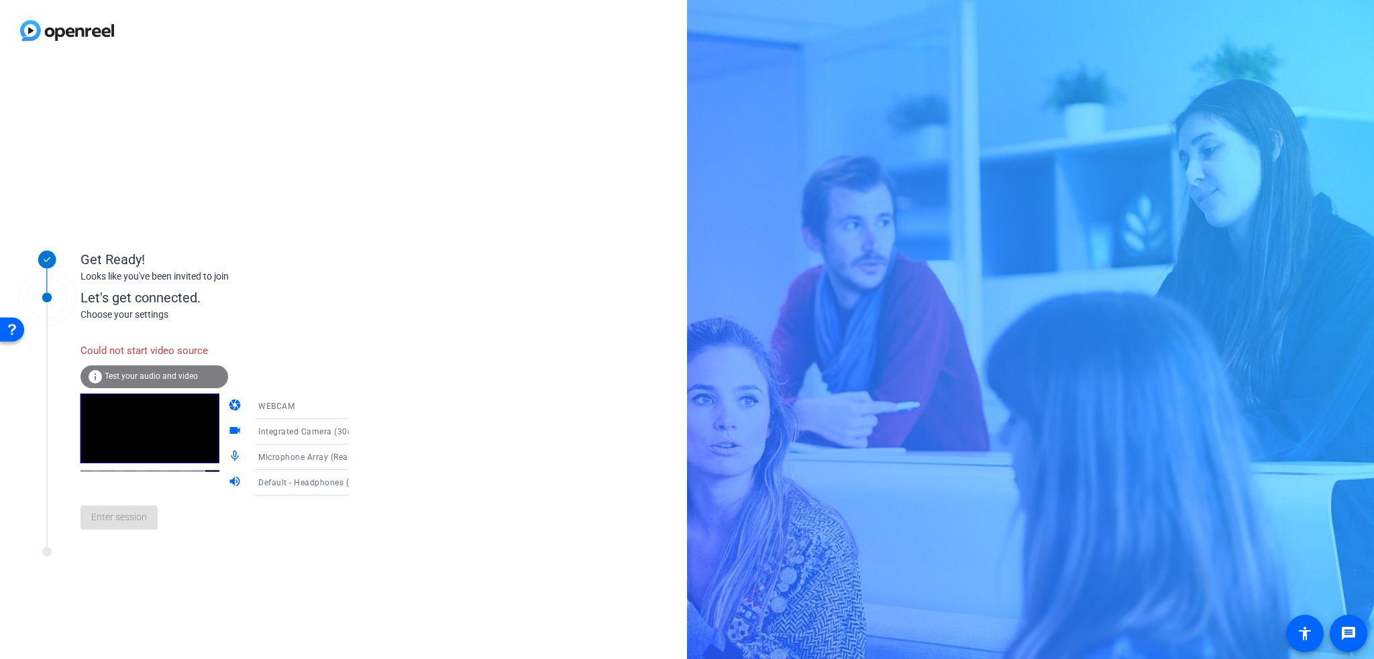
click at [317, 437] on span "Integrated Camera (30c9:00a7)" at bounding box center [320, 431] width 124 height 11
click at [301, 504] on span "OBS Virtual Camera" at bounding box center [277, 501] width 76 height 16
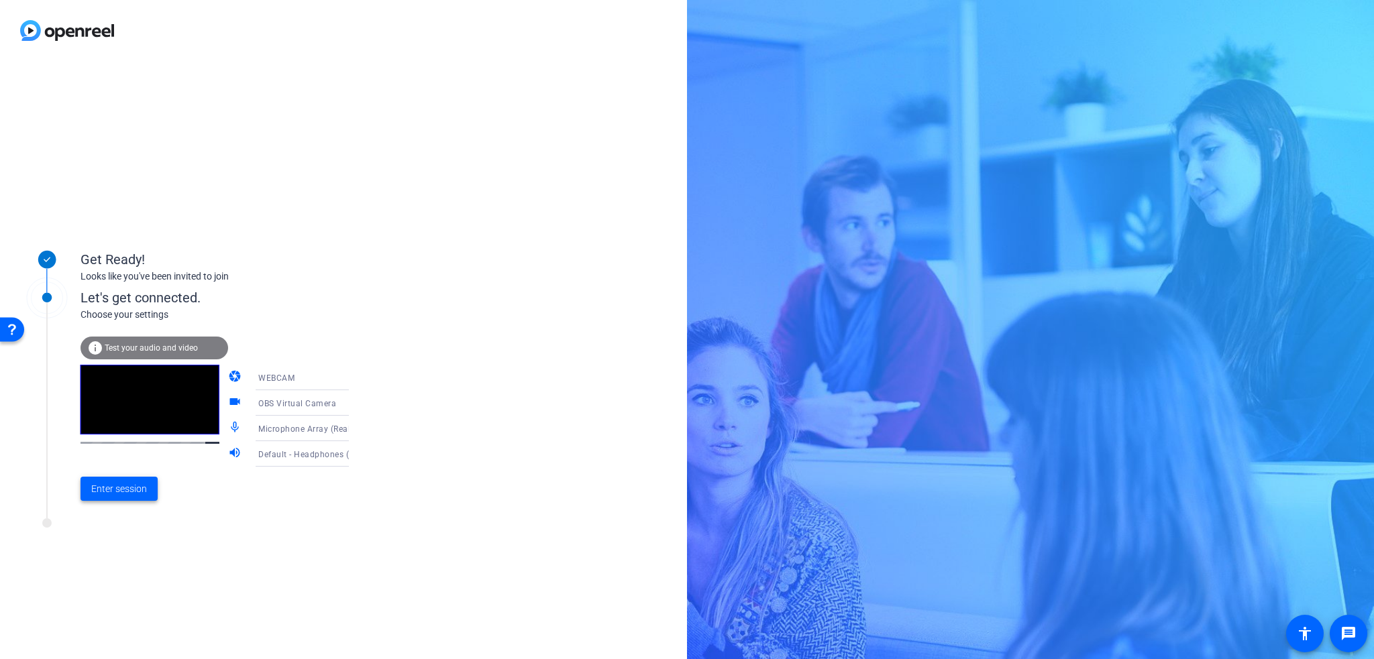
click at [140, 488] on span "Enter session" at bounding box center [119, 489] width 56 height 14
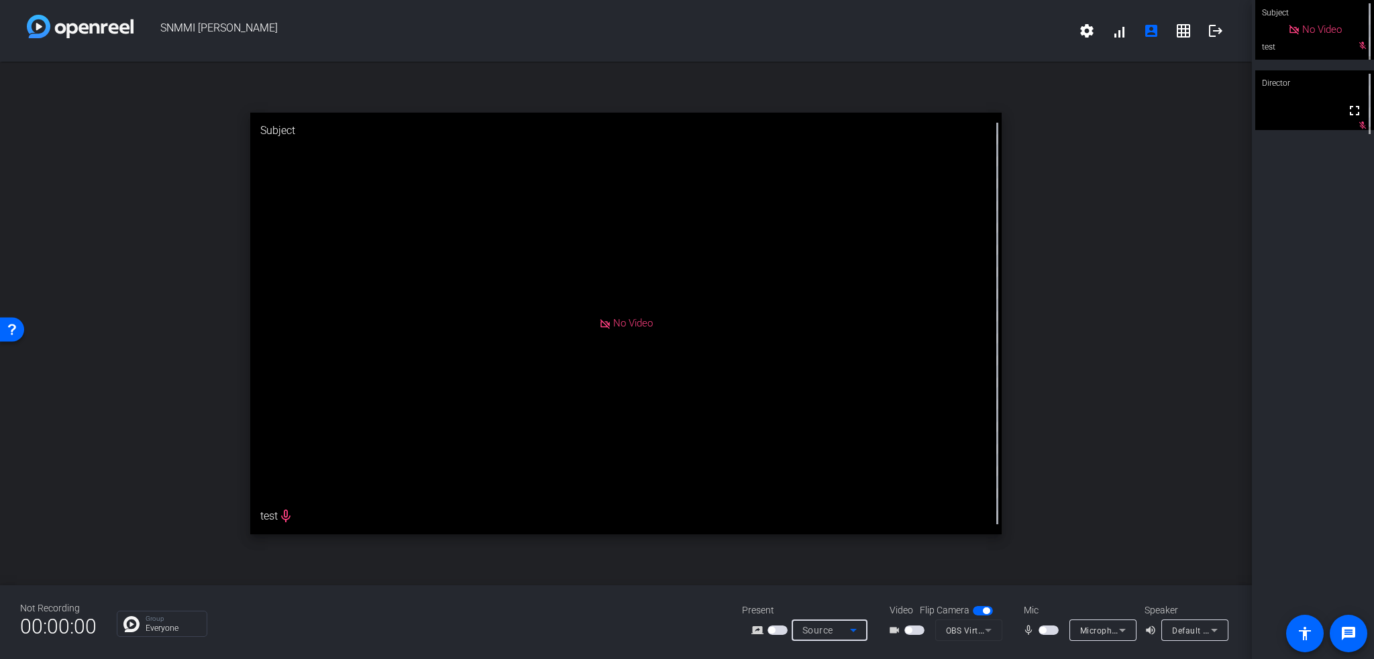
click at [846, 635] on icon at bounding box center [853, 631] width 16 height 16
click at [842, 582] on span "Screen Sharing" at bounding box center [826, 580] width 58 height 16
click at [848, 626] on icon at bounding box center [853, 631] width 16 height 16
click at [834, 571] on mat-option "Screen Sharing" at bounding box center [839, 579] width 94 height 27
click at [841, 627] on span "Screen Sharing" at bounding box center [831, 630] width 59 height 11
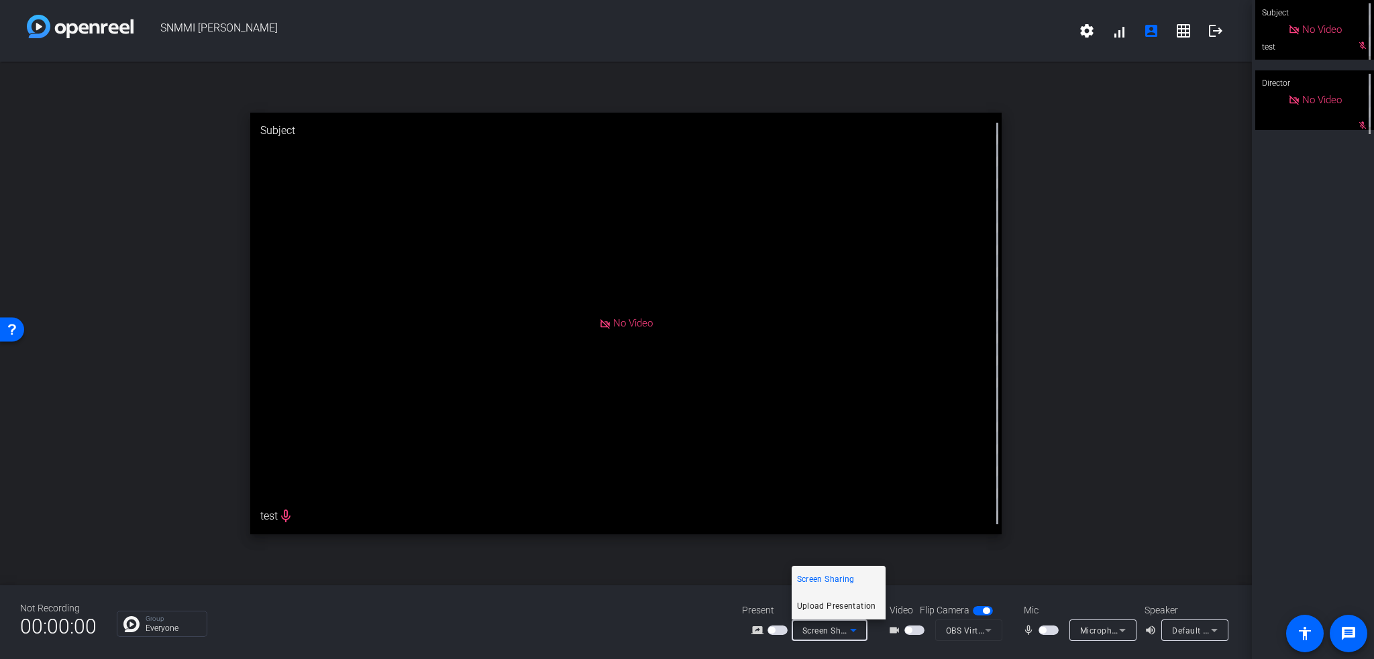
click at [841, 611] on span "Upload Presentation" at bounding box center [836, 606] width 79 height 16
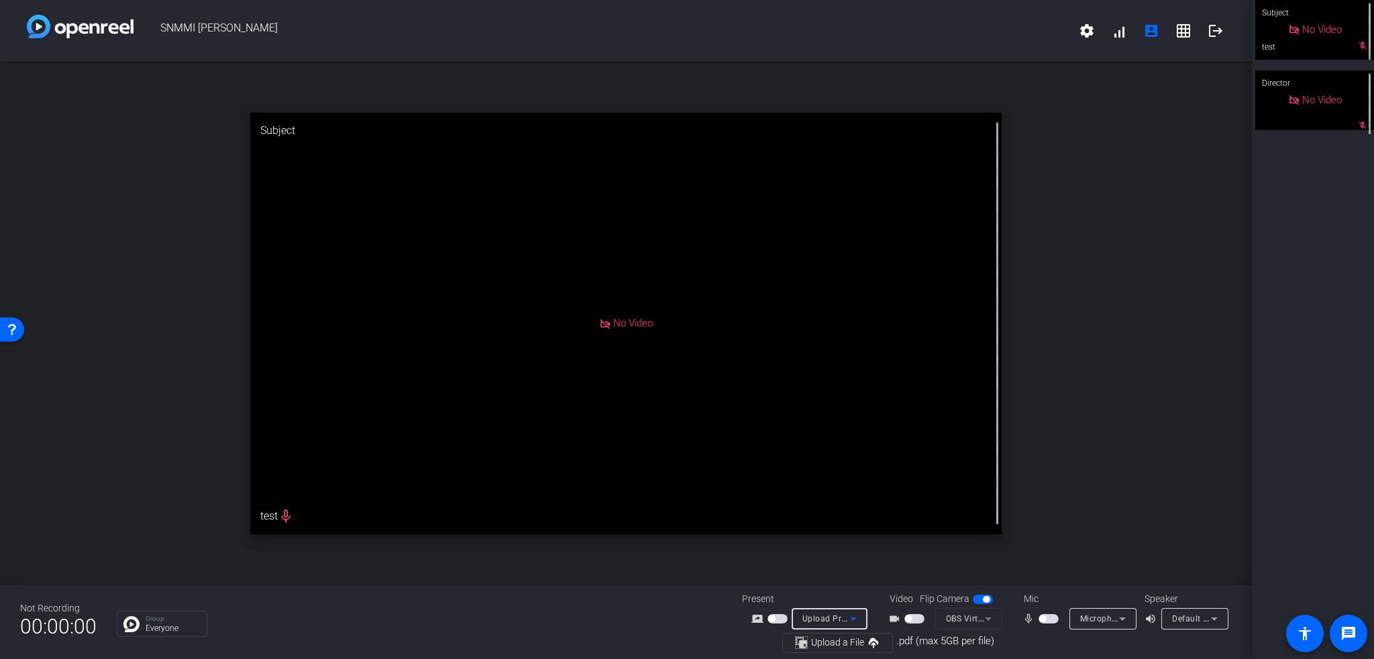
click at [832, 621] on span "Upload Presentation" at bounding box center [842, 618] width 81 height 11
click at [829, 573] on span "Screen Sharing" at bounding box center [826, 568] width 58 height 16
